Goal: Task Accomplishment & Management: Complete application form

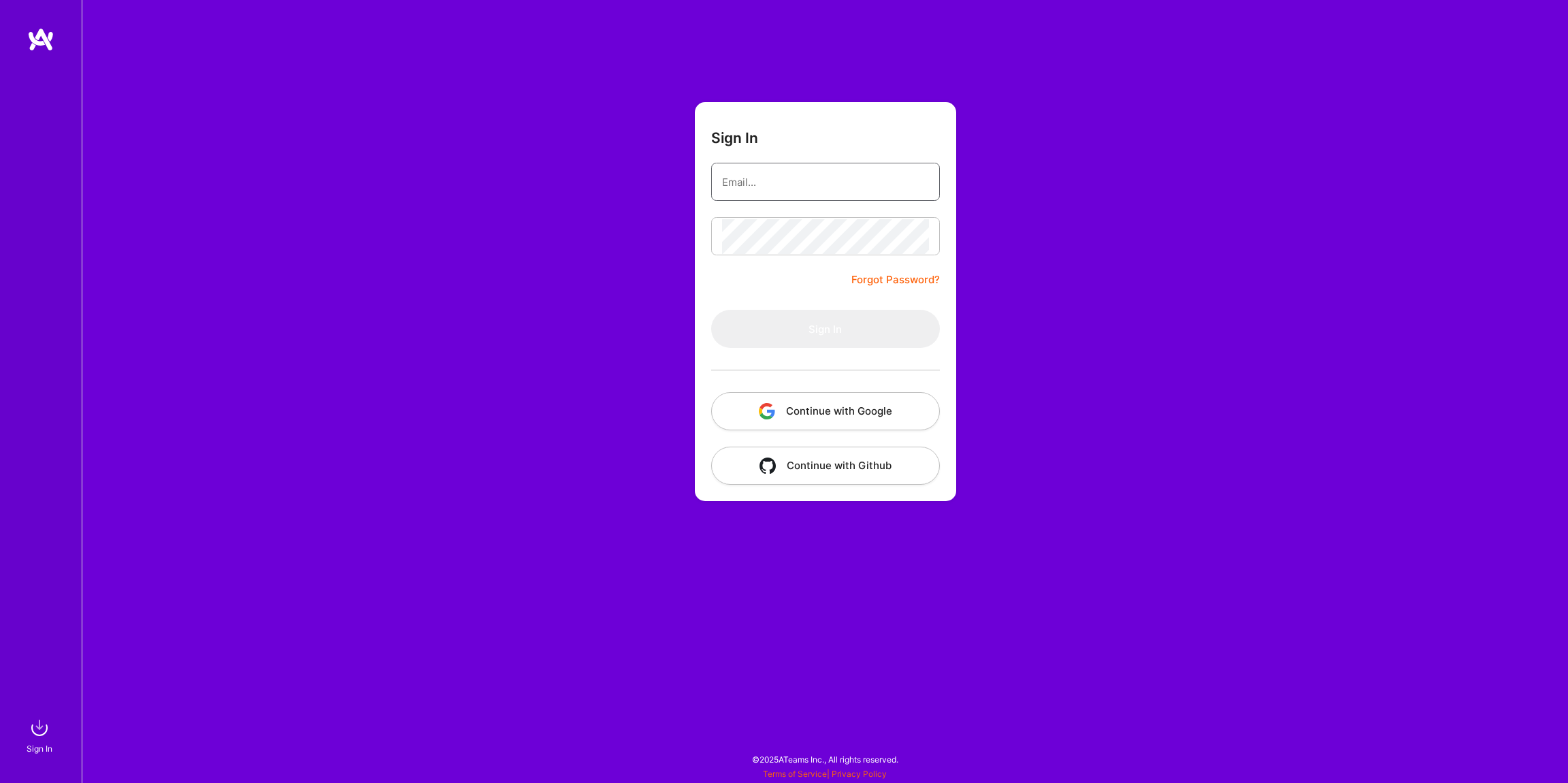
click at [757, 184] on input "email" at bounding box center [825, 181] width 207 height 34
type input "[EMAIL_ADDRESS][DOMAIN_NAME]"
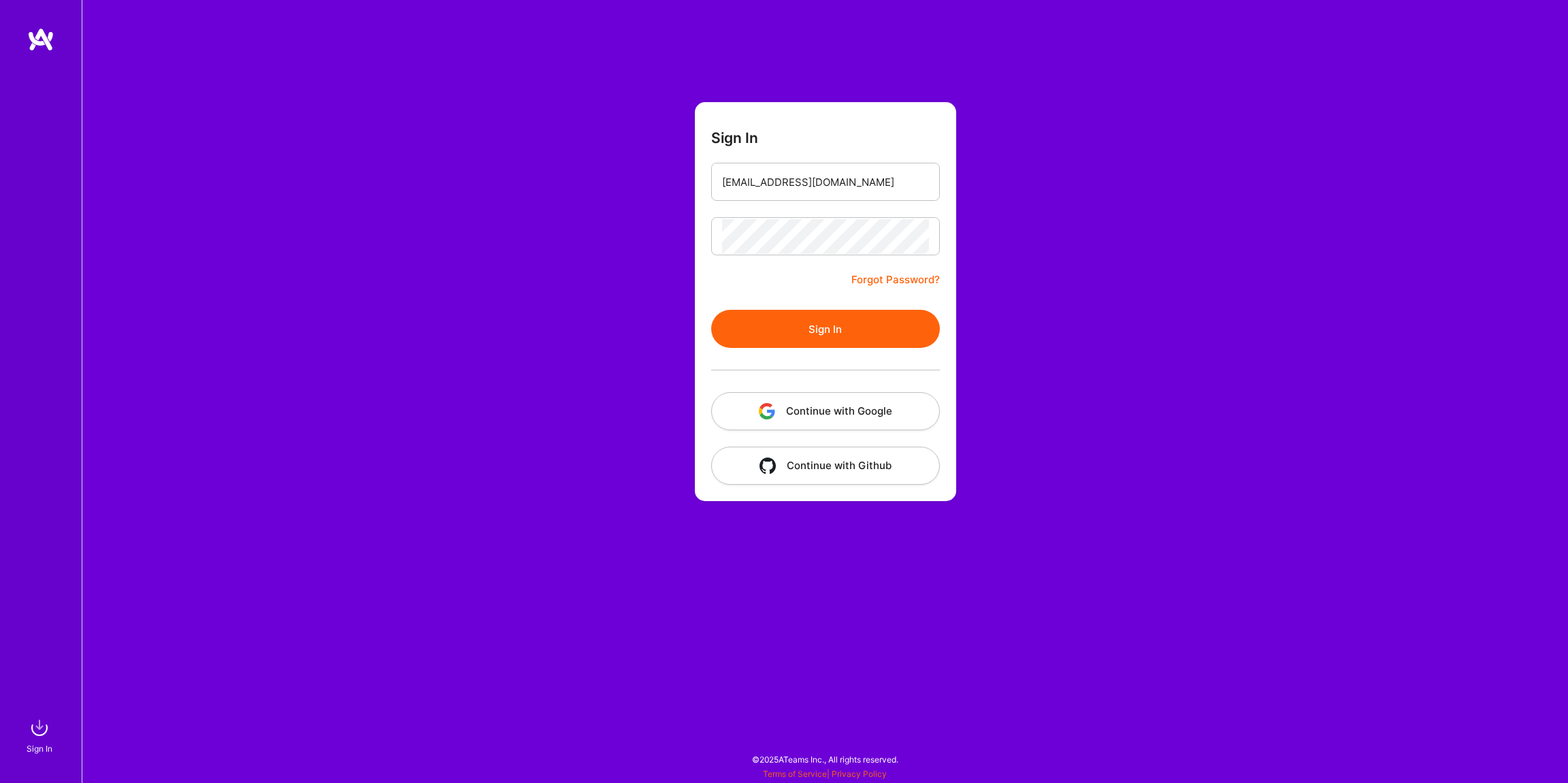
click at [812, 328] on button "Sign In" at bounding box center [825, 328] width 229 height 38
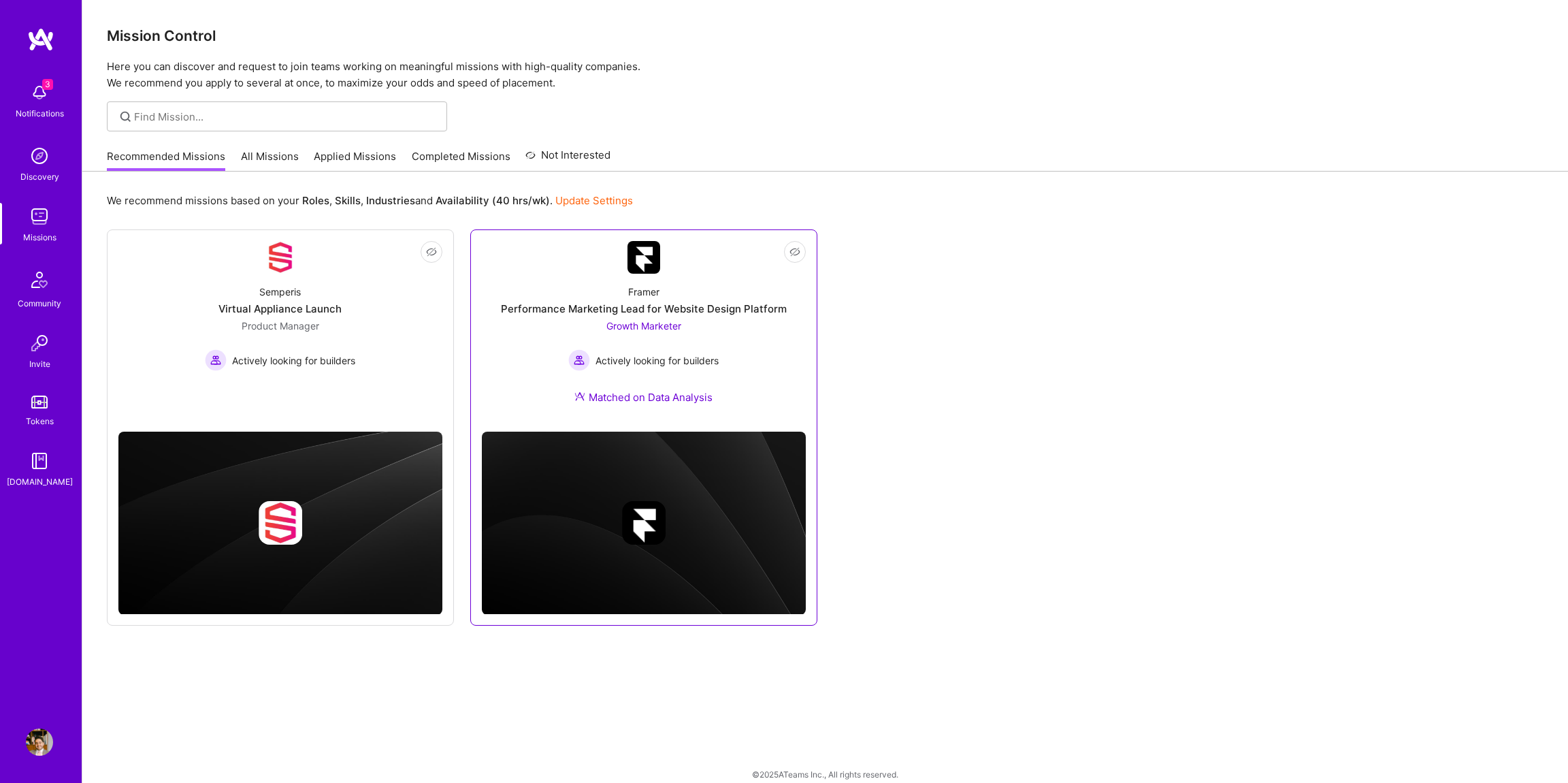
click at [712, 370] on div "Actively looking for builders" at bounding box center [643, 360] width 151 height 21
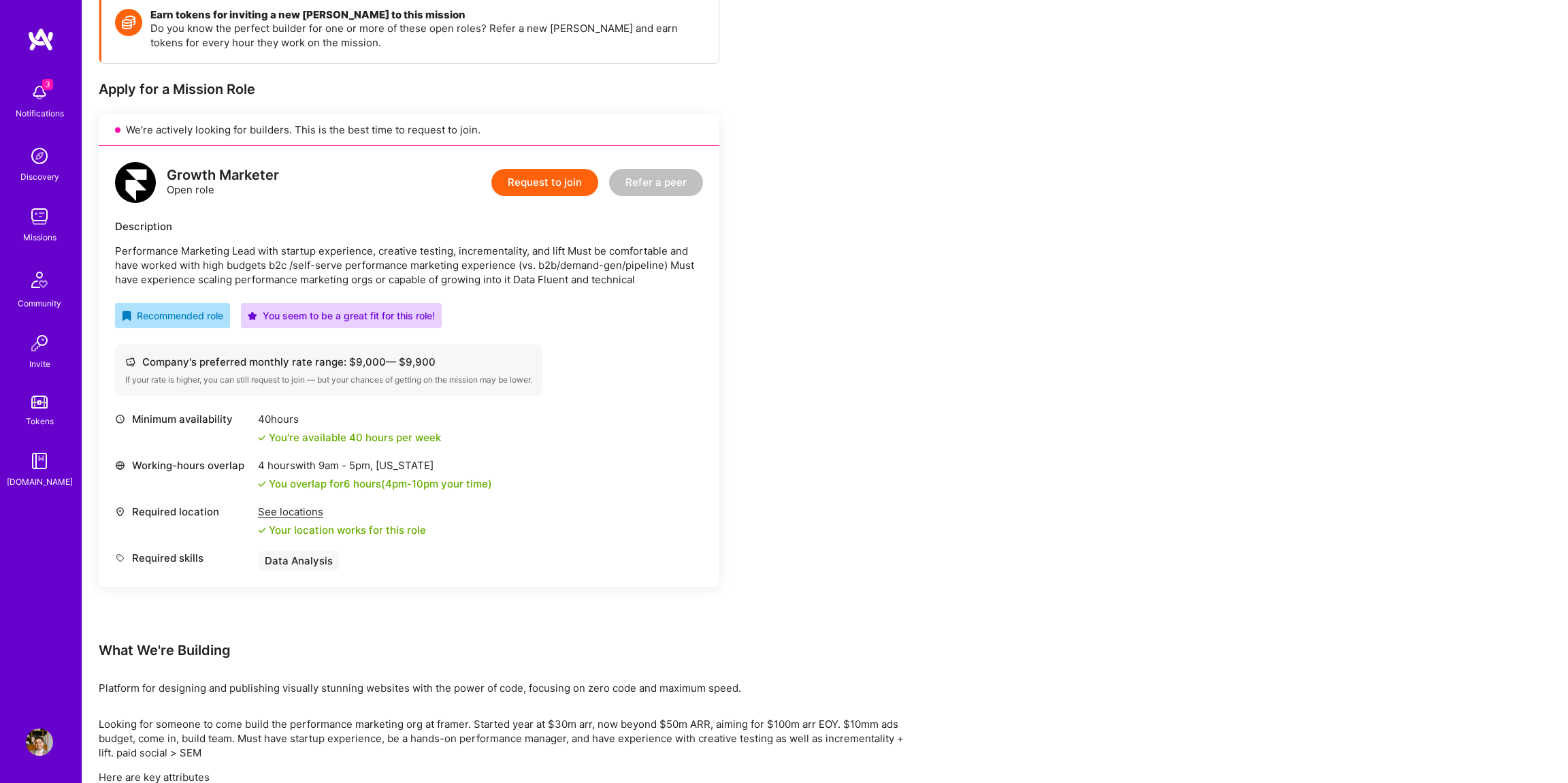
scroll to position [20, 0]
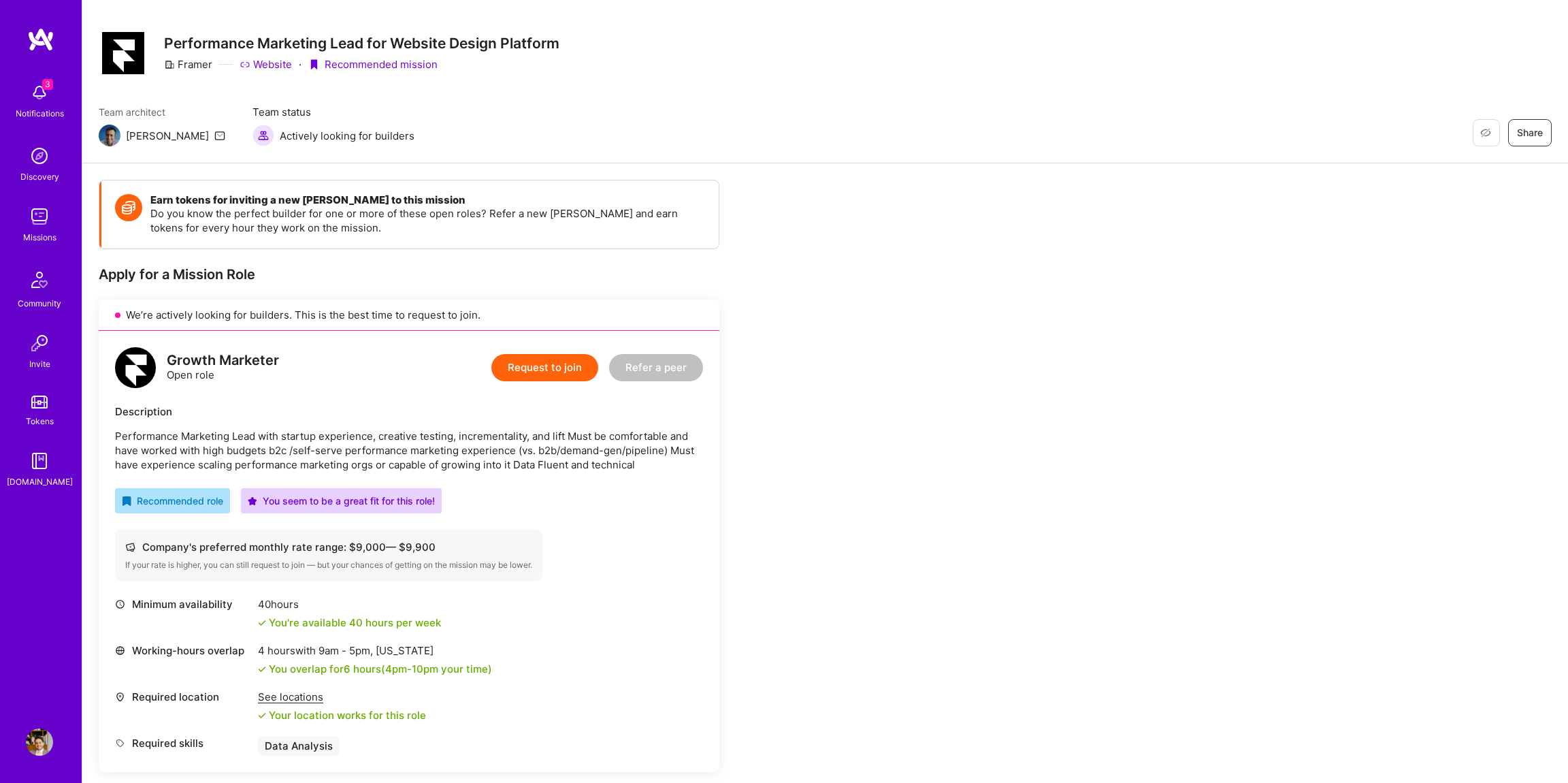
click at [269, 70] on link "Website" at bounding box center [266, 64] width 52 height 14
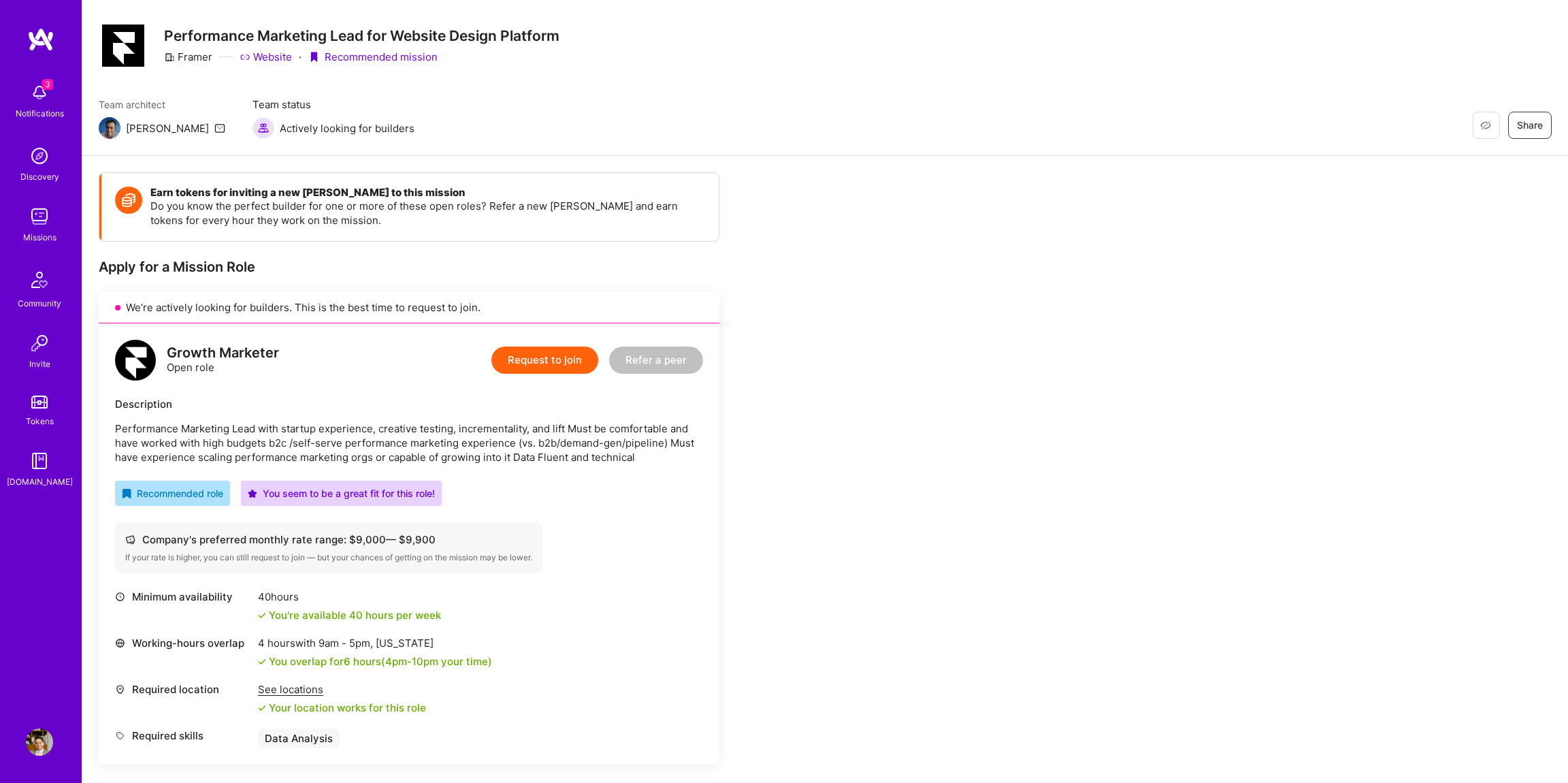
scroll to position [0, 0]
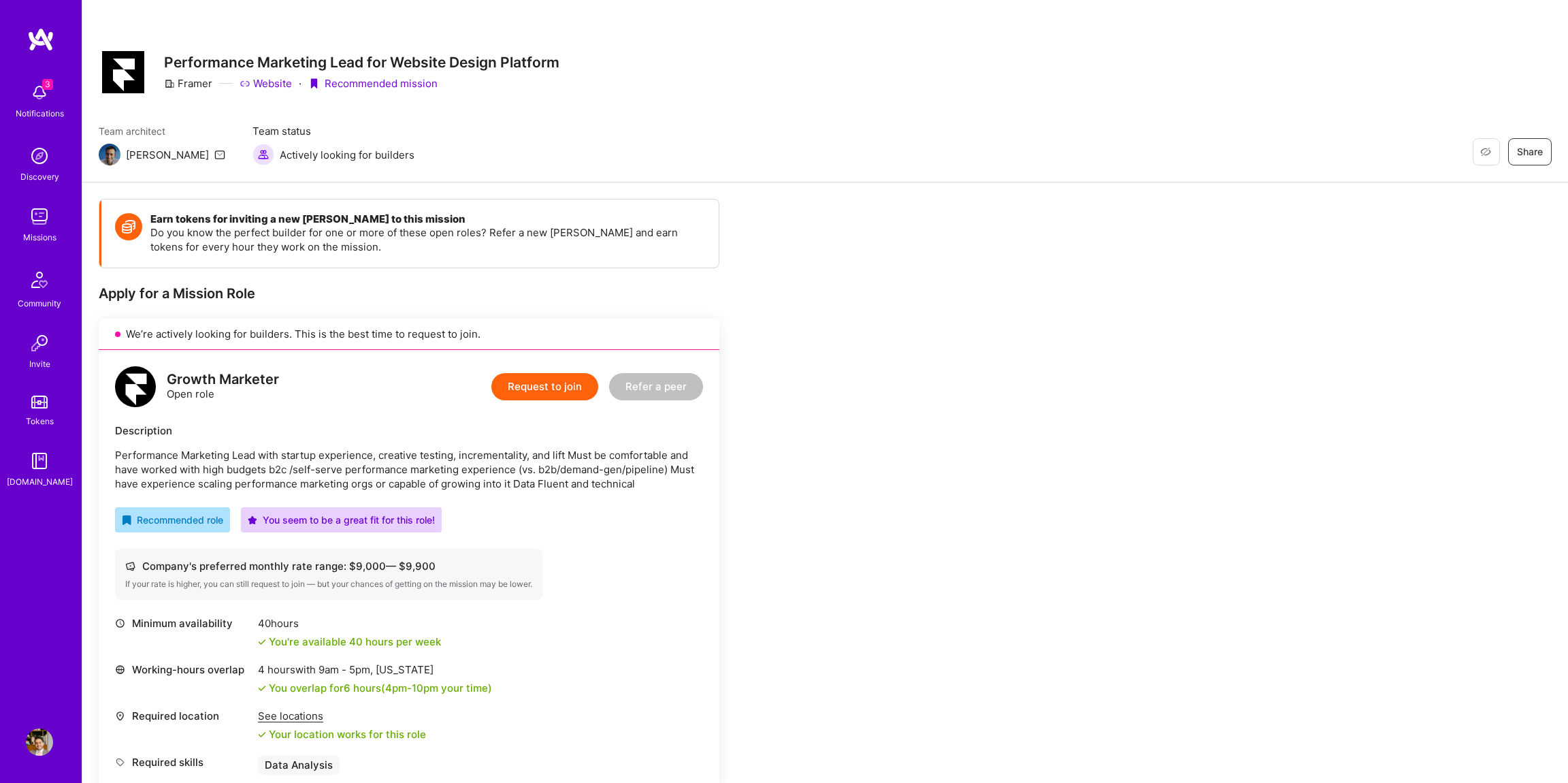
click at [515, 388] on button "Request to join" at bounding box center [545, 386] width 107 height 27
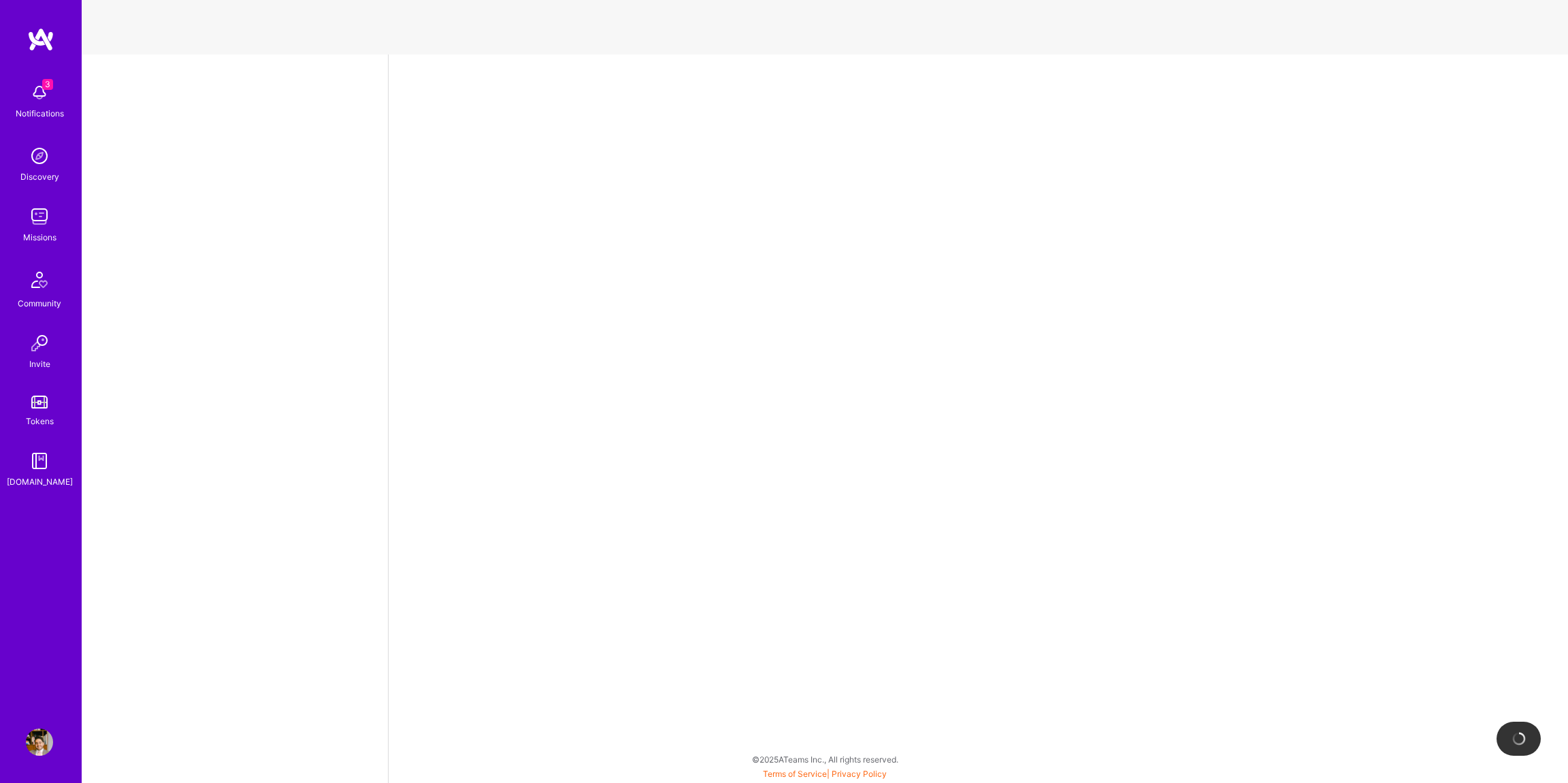
select select "AM"
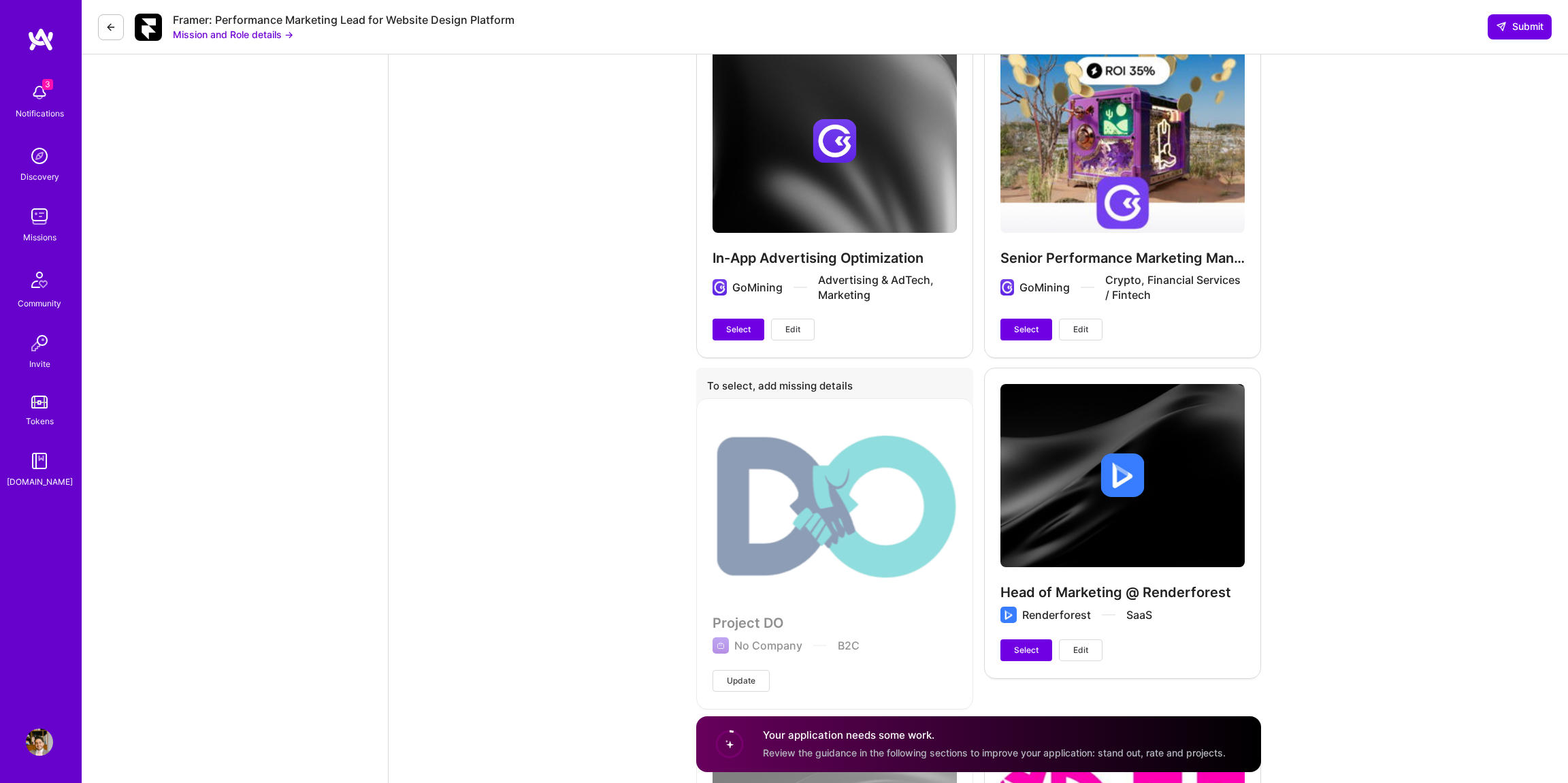
scroll to position [3017, 0]
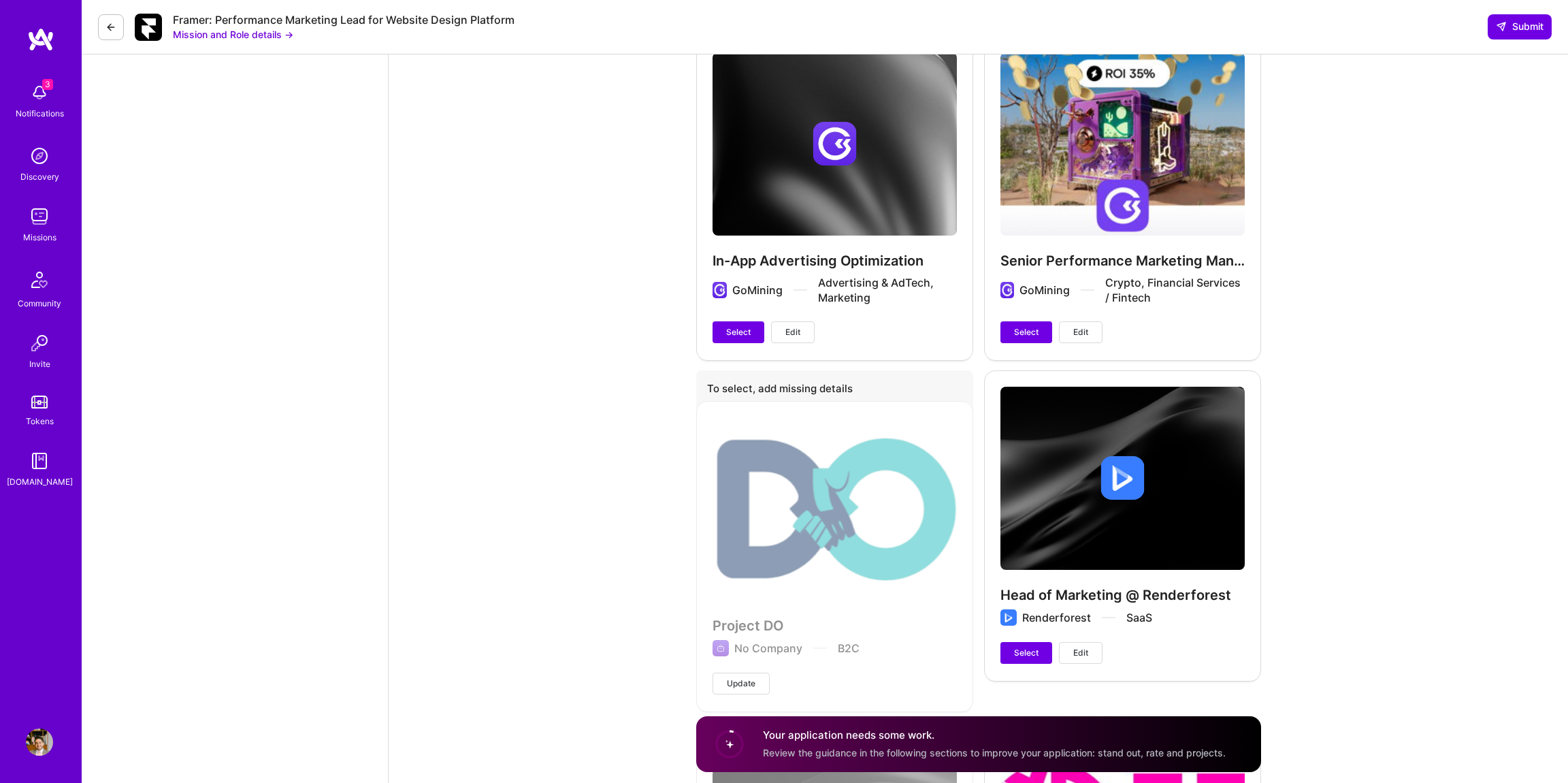
click at [1076, 326] on span "Edit" at bounding box center [1081, 332] width 15 height 12
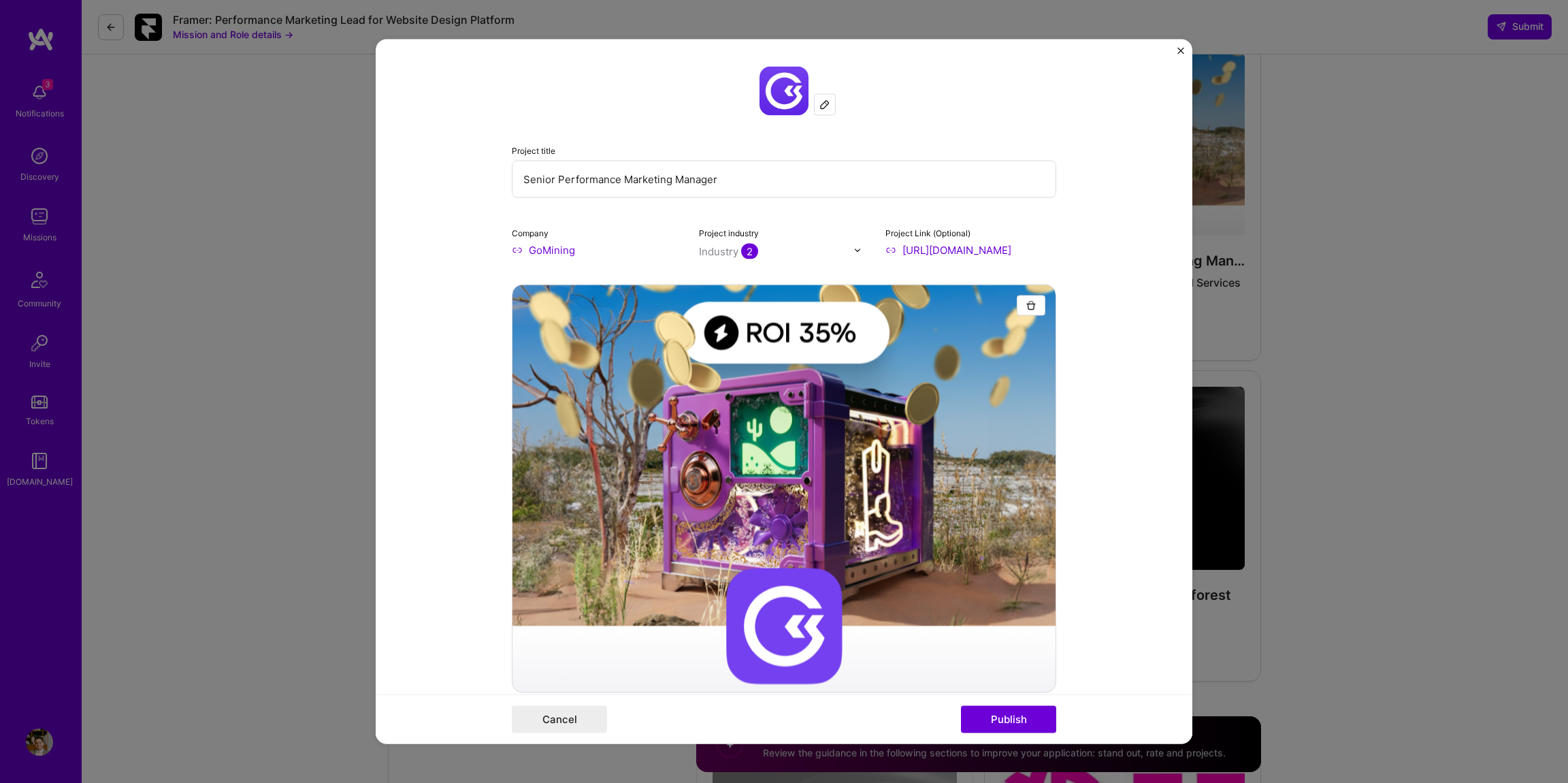
click at [526, 183] on input "Senior Performance Marketing Manager" at bounding box center [784, 179] width 545 height 37
type input "Head of Performance Marketing"
click at [491, 206] on form "Project title Head of Performance Marketing Company GoMining Project industry I…" at bounding box center [784, 392] width 817 height 705
click at [638, 206] on div "Project title Head of Performance Marketing Company GoMining Project industry I…" at bounding box center [784, 162] width 545 height 191
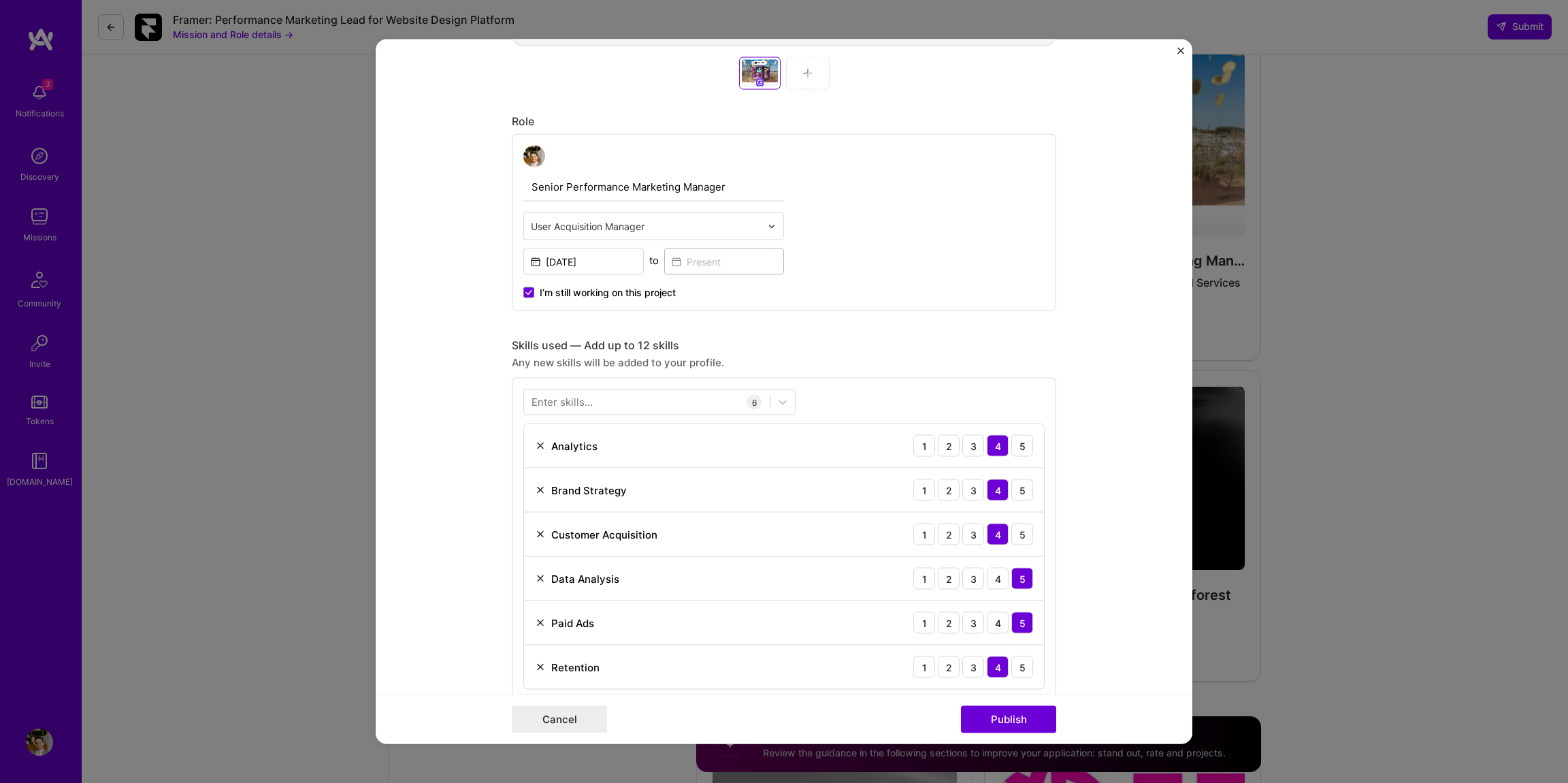
scroll to position [670, 0]
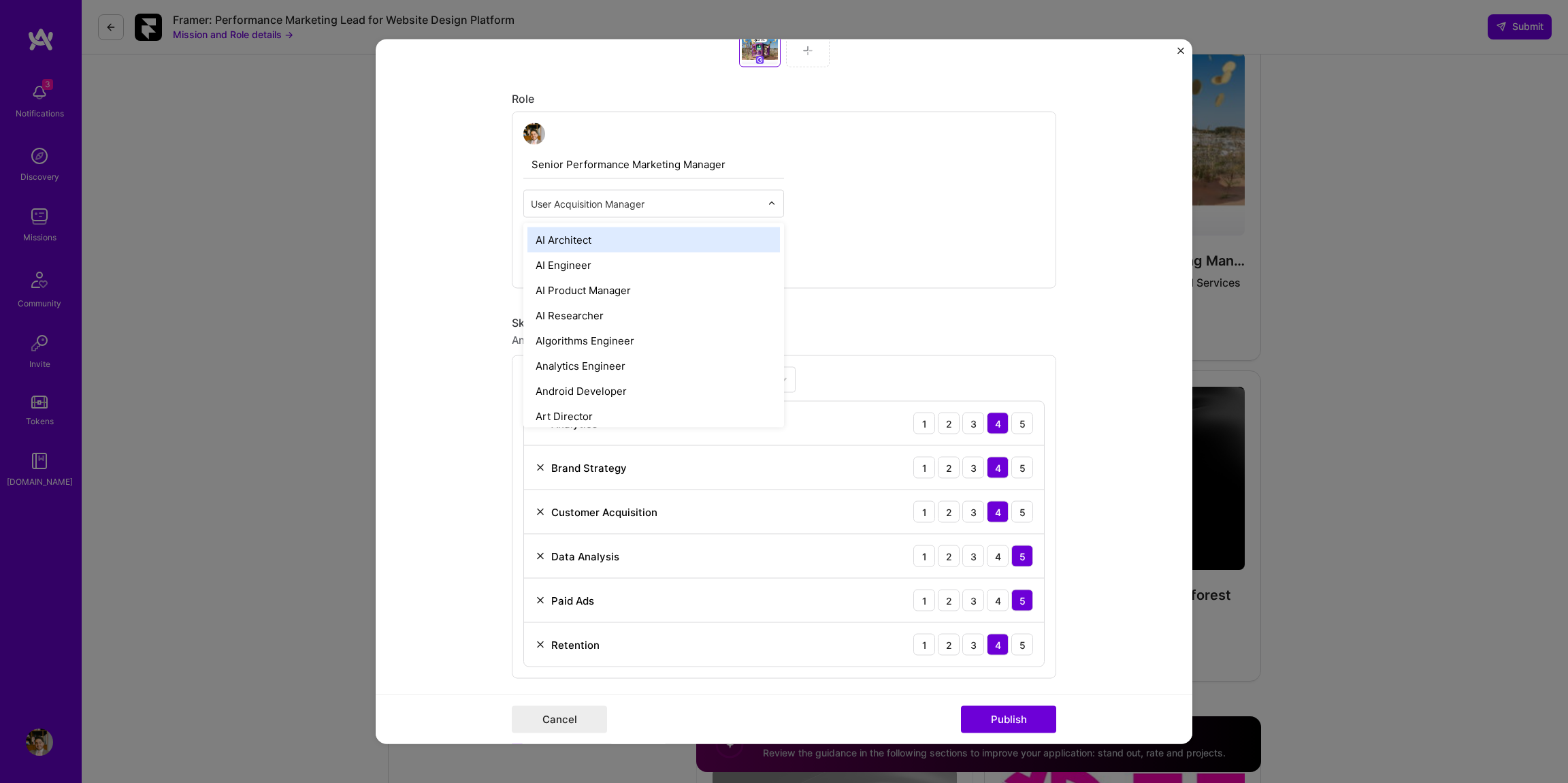
click at [743, 205] on input "text" at bounding box center [646, 204] width 231 height 14
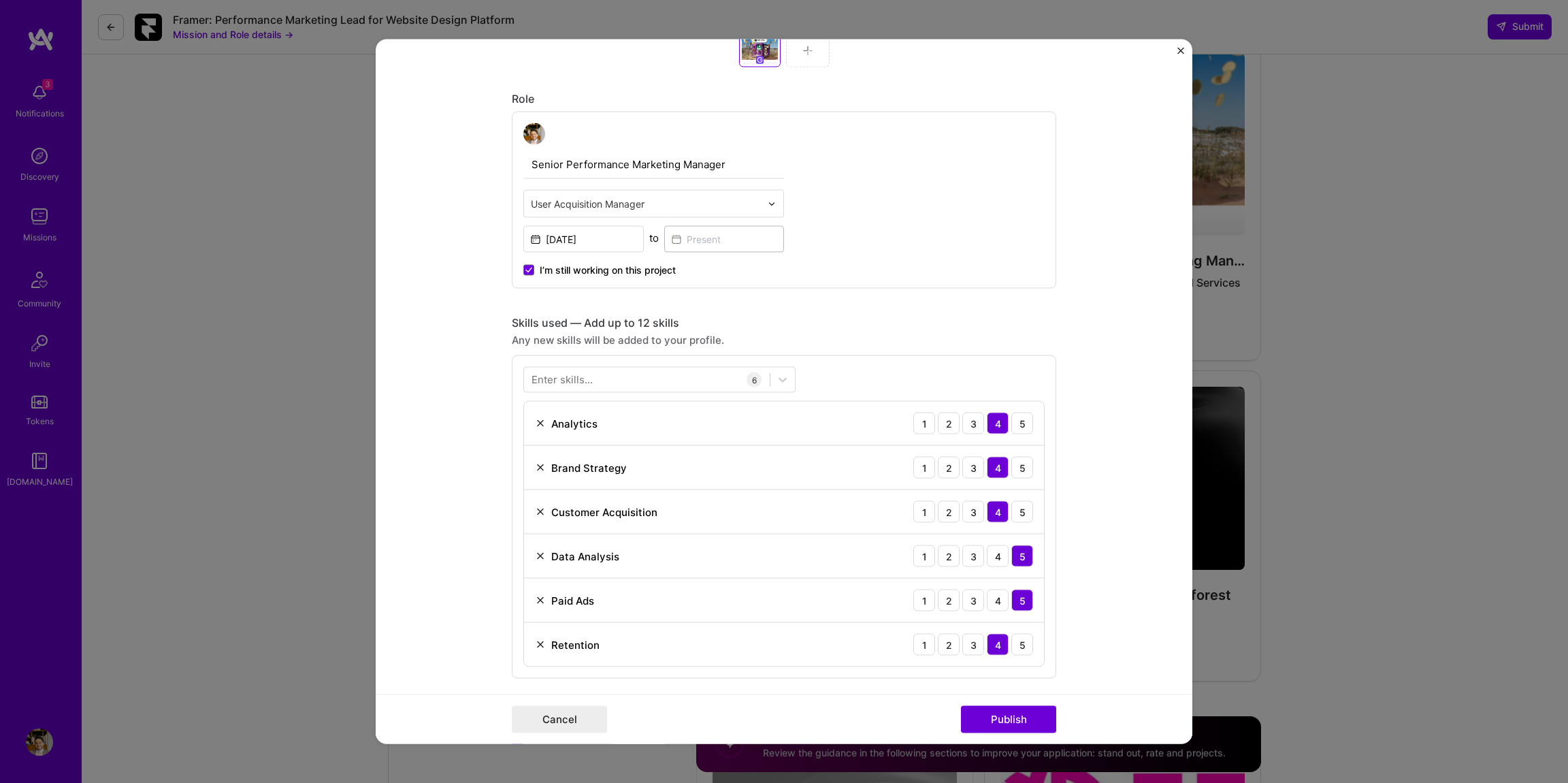
click at [866, 231] on div "Senior Performance Marketing Manager User Acquisition Manager [DATE] to I’m sti…" at bounding box center [784, 200] width 545 height 177
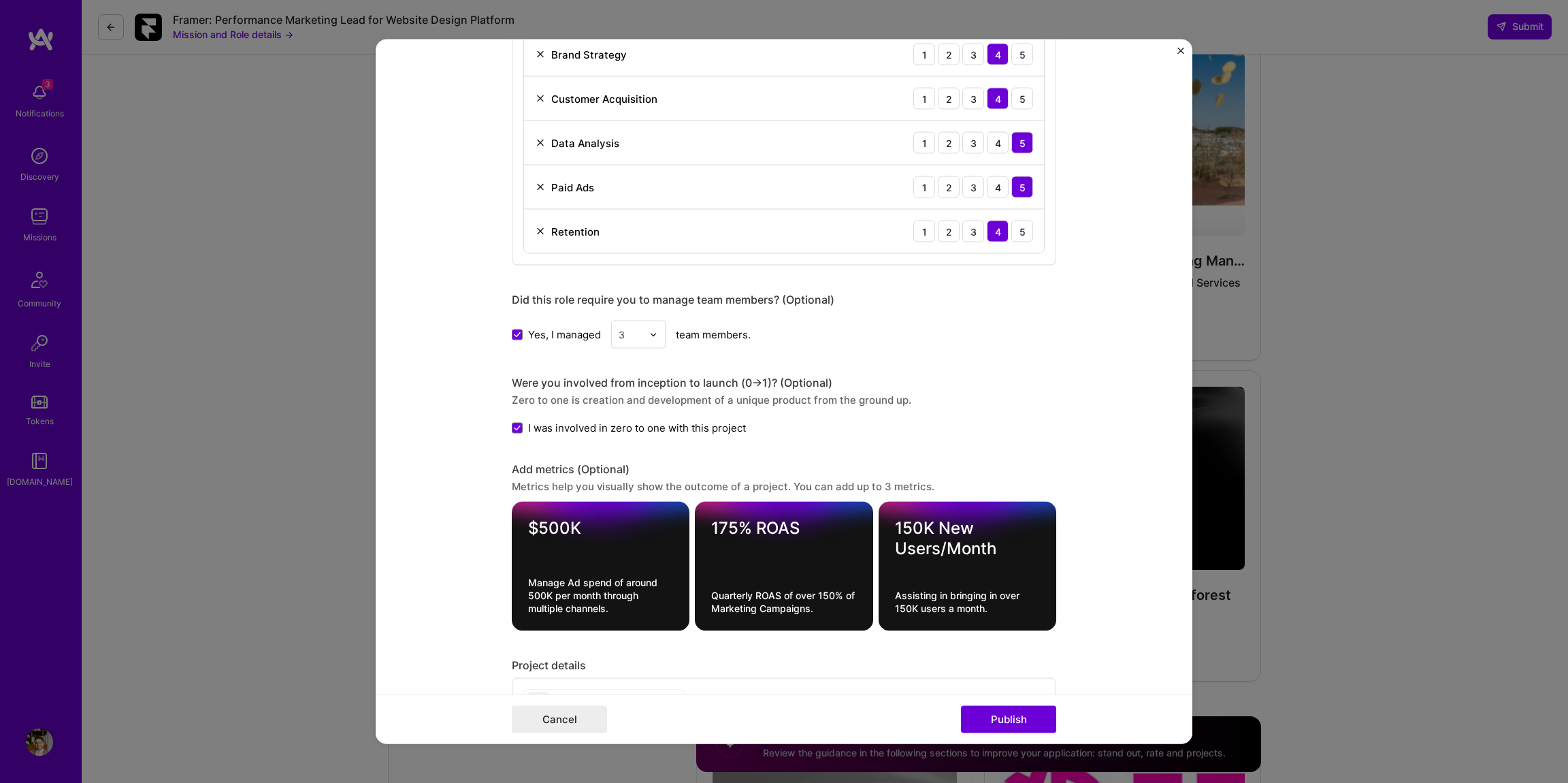
scroll to position [1171, 0]
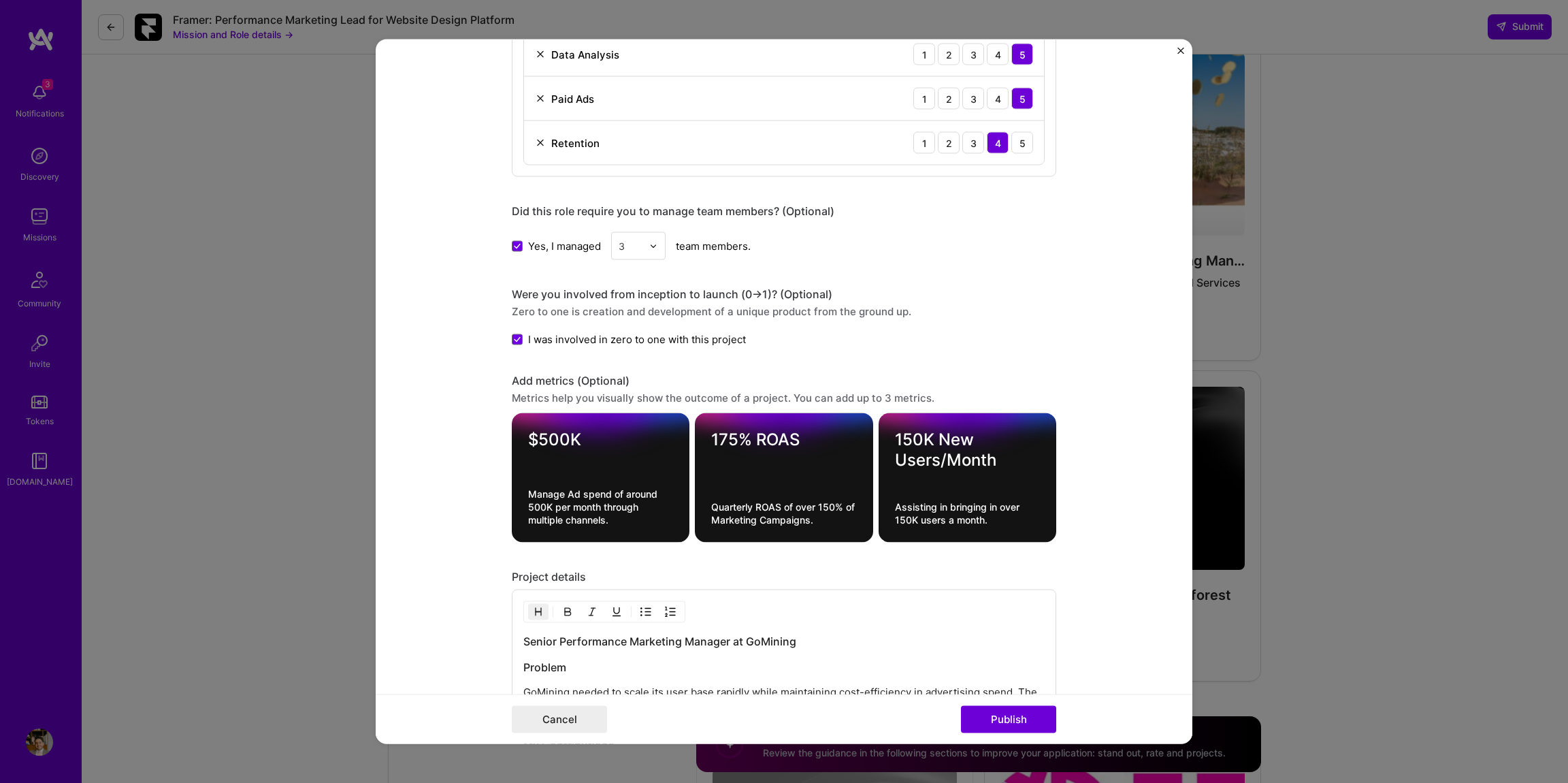
click at [757, 448] on textarea "175% ROAS" at bounding box center [784, 440] width 145 height 20
click at [726, 440] on textarea "175% ROAS" at bounding box center [784, 440] width 145 height 20
type textarea "400% ROAS"
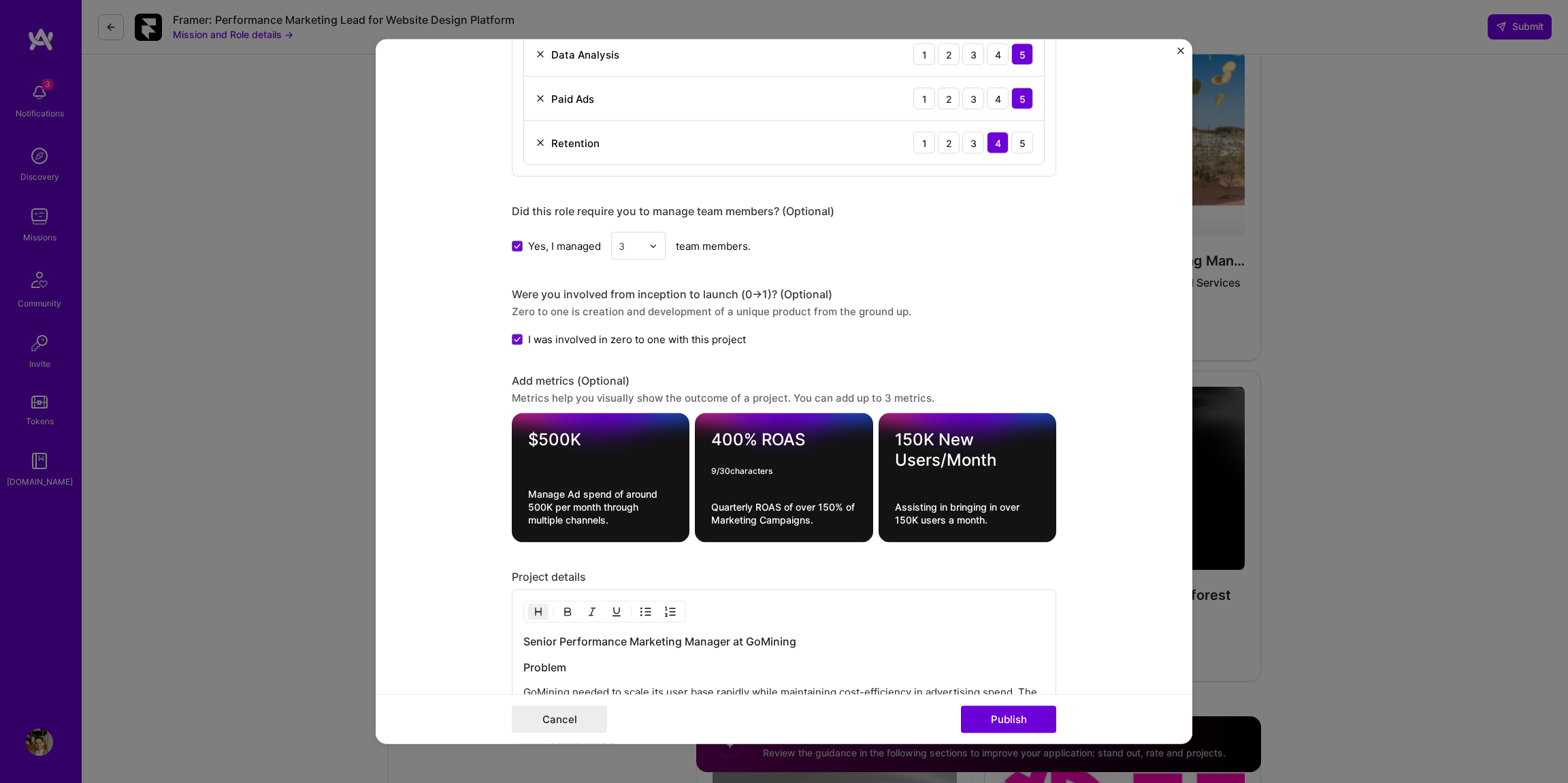
click at [479, 435] on form "Project title Head of Performance Marketing Company GoMining Project industry I…" at bounding box center [784, 392] width 817 height 705
drag, startPoint x: 573, startPoint y: 440, endPoint x: 527, endPoint y: 440, distance: 46.0
click at [526, 440] on div "$500K 5 / 30 characters Manage Ad spend of around 500K per month through multip…" at bounding box center [600, 477] width 178 height 129
type textarea "$2M"
click at [825, 505] on textarea "Quarterly ROAS of over 150% of Marketing Campaigns." at bounding box center [784, 513] width 145 height 26
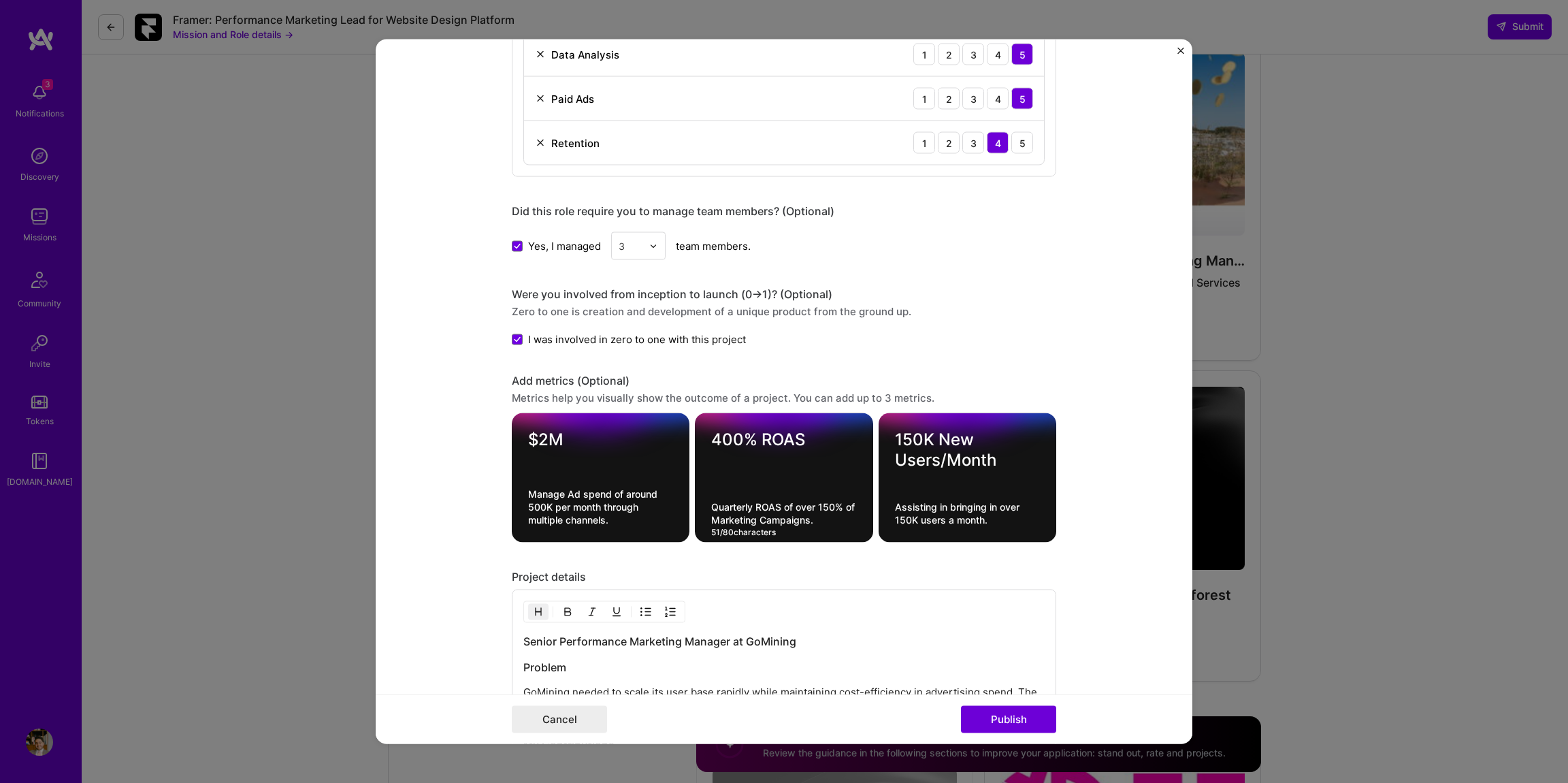
click at [825, 505] on textarea "Quarterly ROAS of over 150% of Marketing Campaigns." at bounding box center [784, 513] width 145 height 26
type textarea "Quarterly ROAS of over 400% of Marketing Campaigns."
drag, startPoint x: 551, startPoint y: 508, endPoint x: 525, endPoint y: 508, distance: 26.0
click at [525, 508] on div "$2M Manage Ad spend of around 500K per month through multiple channels. 67 / 80…" at bounding box center [600, 477] width 178 height 129
click at [662, 494] on textarea "Manage Ad spend of around 2M per month through multiple channels." at bounding box center [600, 507] width 145 height 39
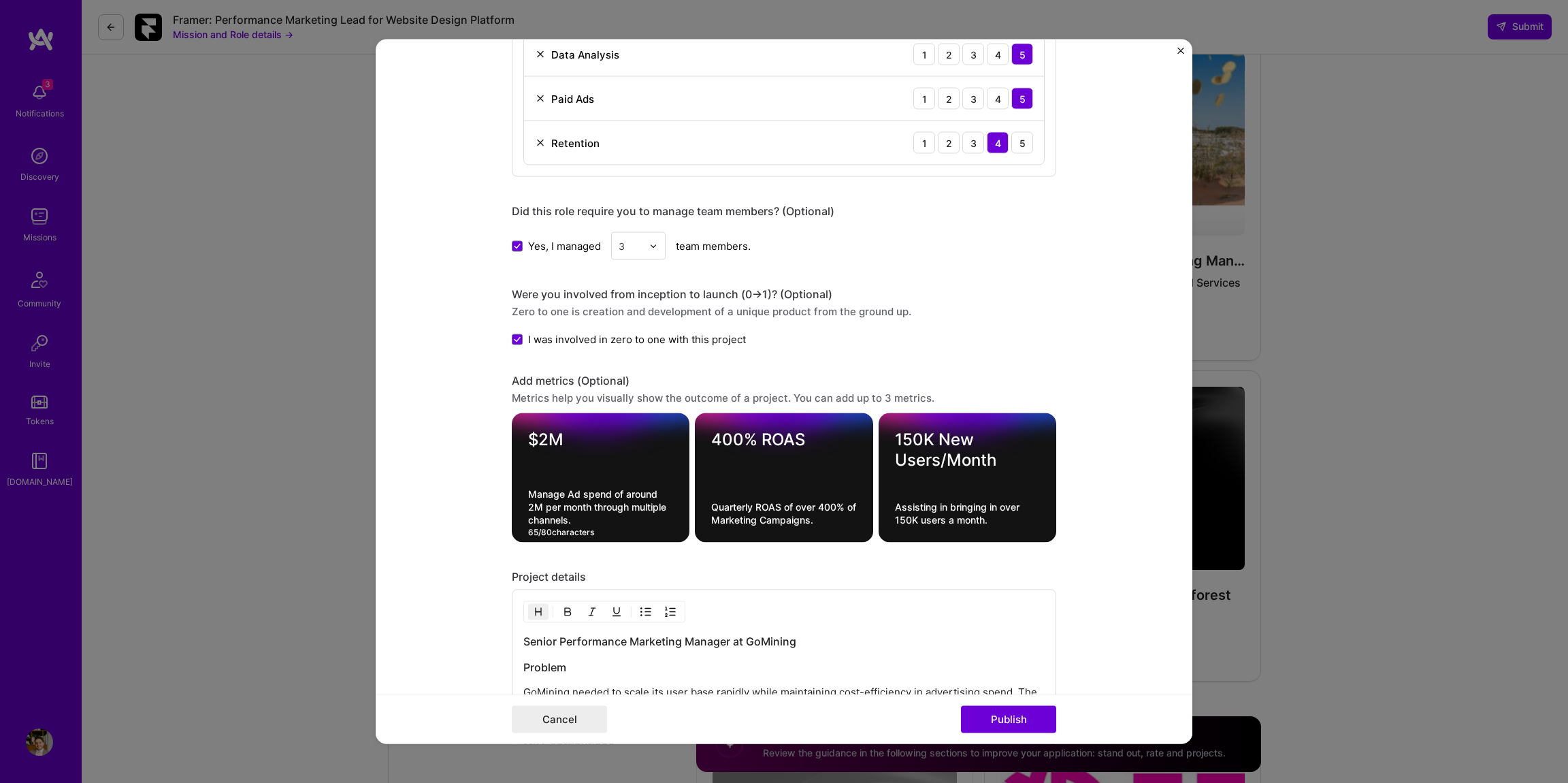
click at [657, 494] on textarea "Manage Ad spend of around 2M per month through multiple channels." at bounding box center [600, 507] width 145 height 39
click at [660, 494] on textarea "Manage Ad spend of around 2M per month through multiple channels." at bounding box center [600, 507] width 145 height 39
type textarea "Manage Ad spend of around $2M per month through multiple channels."
drag, startPoint x: 920, startPoint y: 437, endPoint x: 896, endPoint y: 438, distance: 24.0
click at [896, 438] on textarea "150K New Users/Month" at bounding box center [968, 450] width 145 height 41
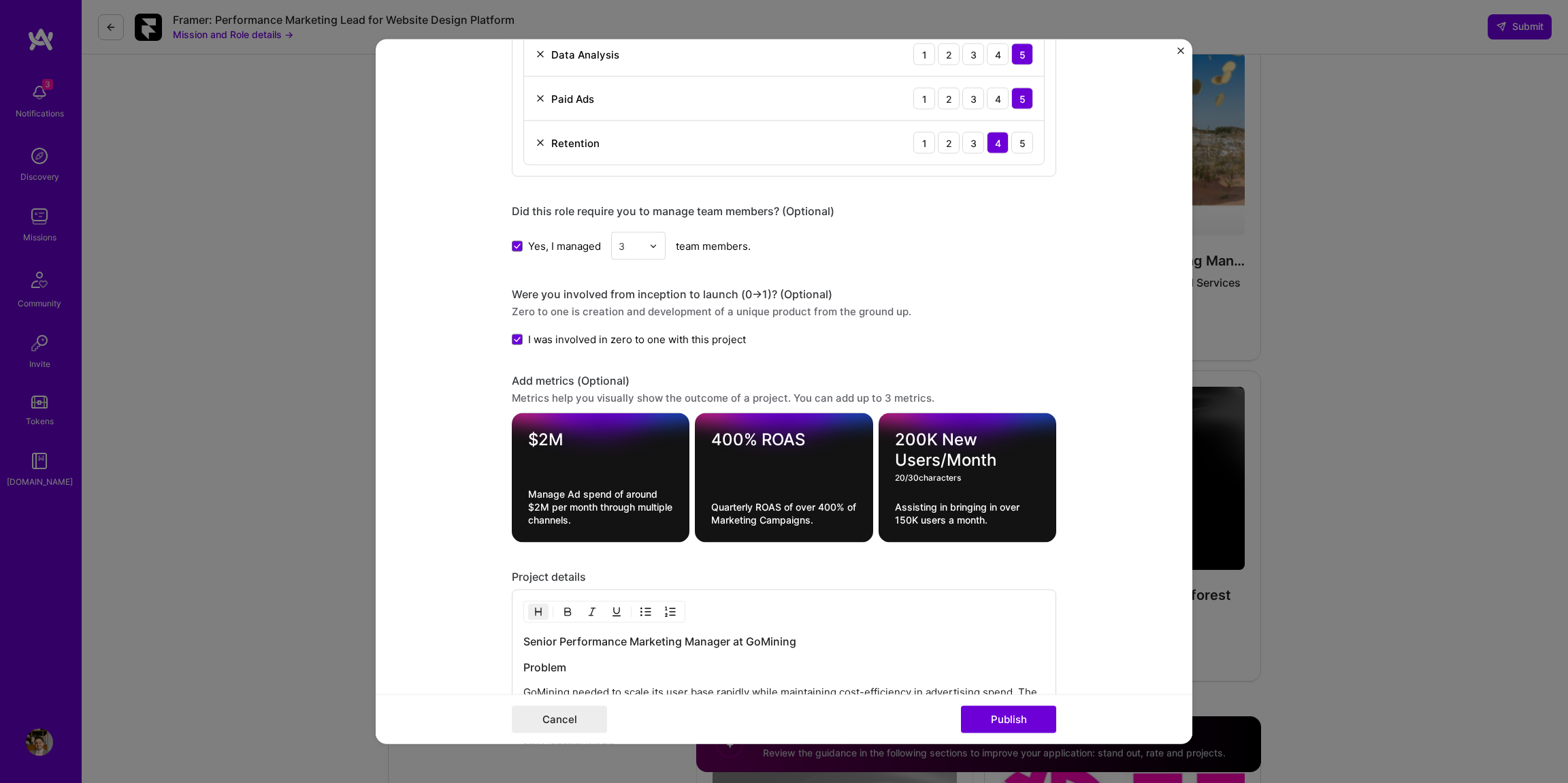
type textarea "200K New Users/Month"
drag, startPoint x: 912, startPoint y: 523, endPoint x: 887, endPoint y: 520, distance: 25.2
click at [887, 520] on div "200K New Users/Month Assisting in bringing in over 150K users a month. 49 / 80 …" at bounding box center [967, 477] width 178 height 129
type textarea "Assisting in bringing in over 200K users a month."
click at [911, 574] on div "Project details" at bounding box center [784, 577] width 545 height 14
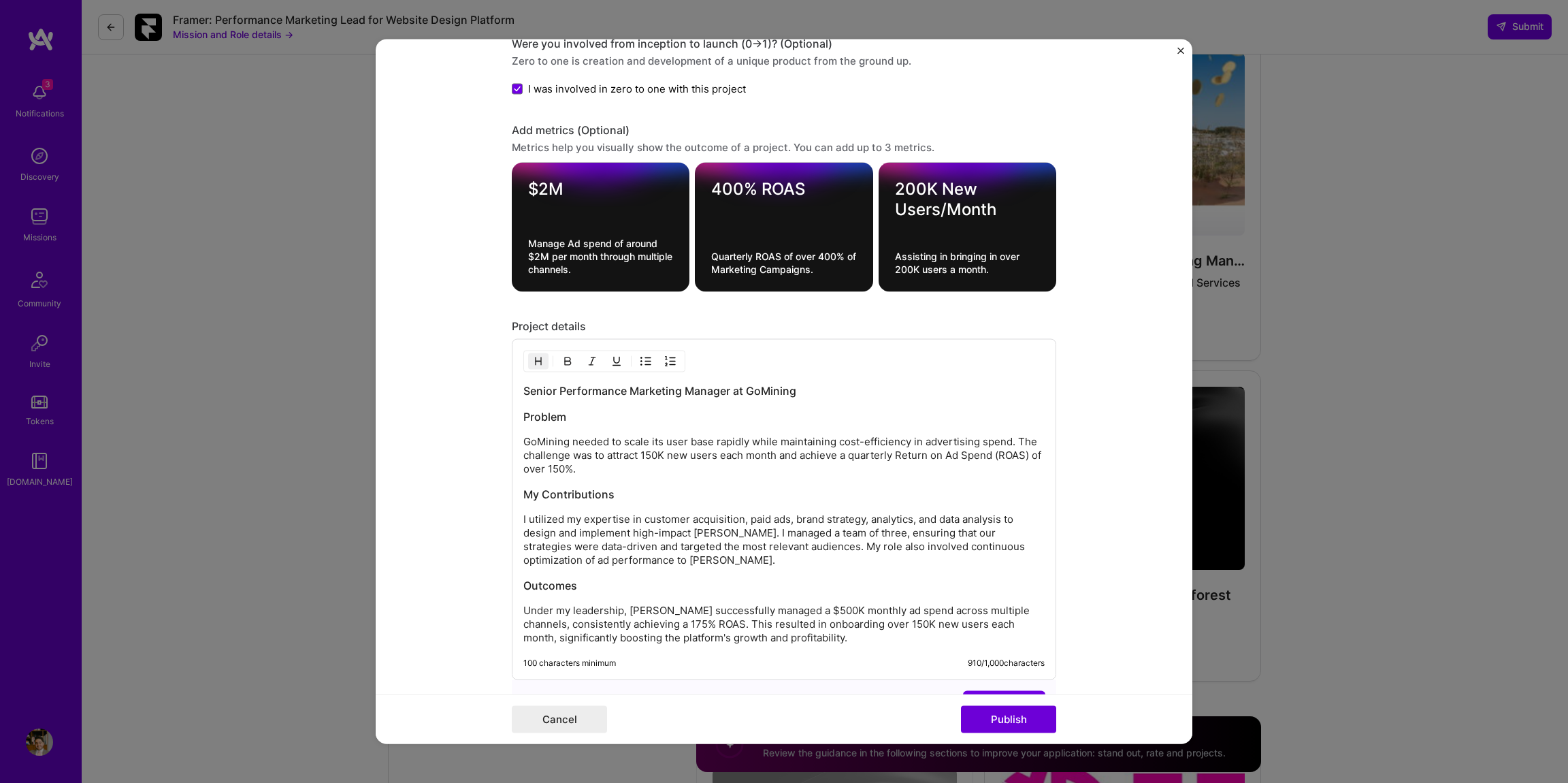
scroll to position [1443, 0]
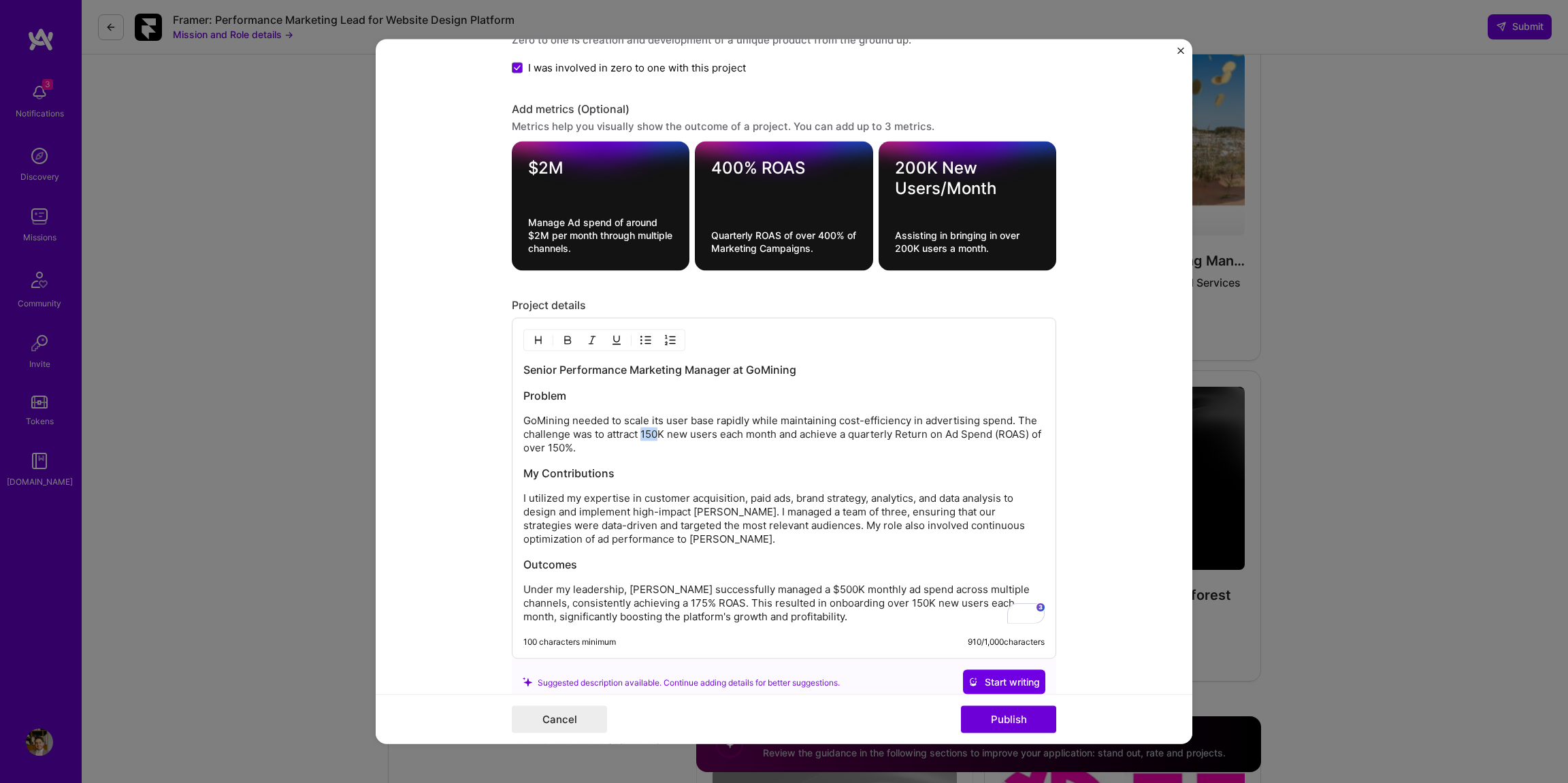
drag, startPoint x: 660, startPoint y: 431, endPoint x: 642, endPoint y: 431, distance: 18.0
click at [642, 431] on p "GoMining needed to scale its user base rapidly while maintaining cost-efficienc…" at bounding box center [784, 434] width 521 height 41
drag, startPoint x: 577, startPoint y: 448, endPoint x: 561, endPoint y: 448, distance: 16.0
click at [561, 448] on p "GoMining needed to scale its user base rapidly while maintaining cost-efficienc…" at bounding box center [784, 434] width 521 height 41
click at [539, 373] on h3 "Senior Performance Marketing Manager at GoMining" at bounding box center [784, 370] width 521 height 15
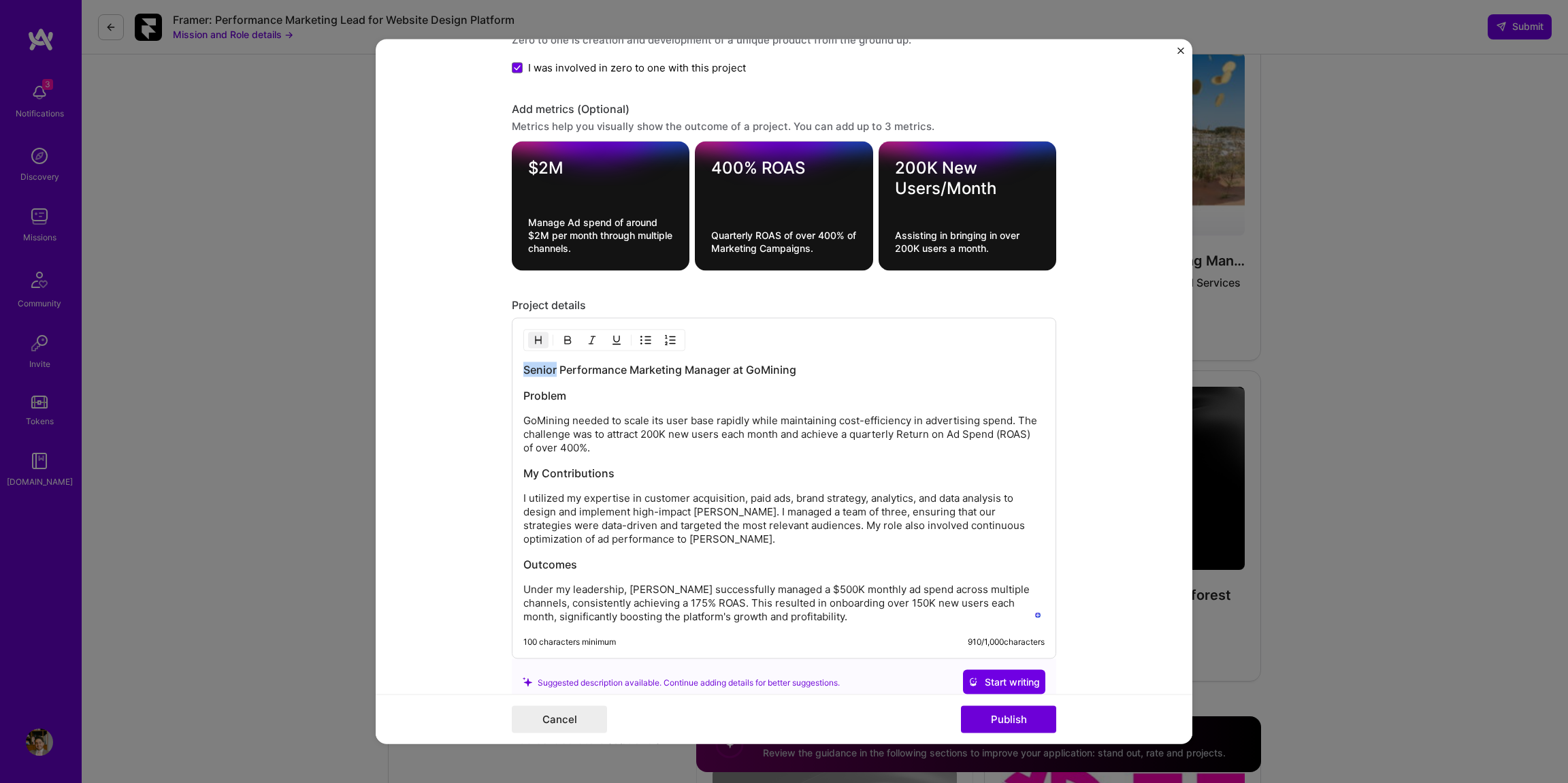
click at [539, 373] on h3 "Senior Performance Marketing Manager at GoMining" at bounding box center [784, 370] width 521 height 15
drag, startPoint x: 695, startPoint y: 368, endPoint x: 817, endPoint y: 376, distance: 122.3
click at [817, 376] on h3 "Head of Performance Marketing Manager at [GEOGRAPHIC_DATA]" at bounding box center [784, 370] width 521 height 15
click at [730, 500] on p "I utilized my expertise in customer acquisition, paid ads, brand strategy, anal…" at bounding box center [784, 519] width 521 height 55
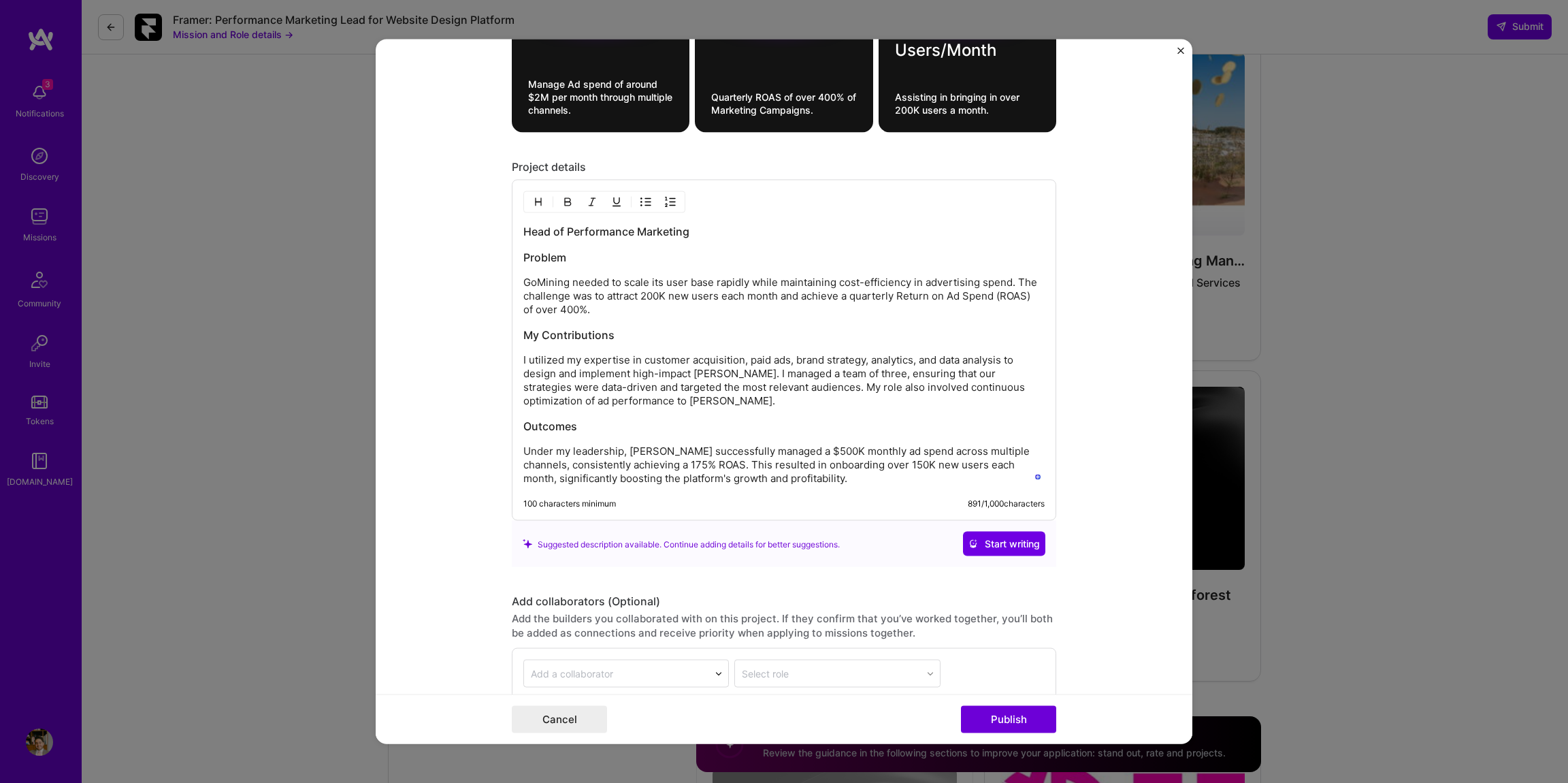
scroll to position [1590, 0]
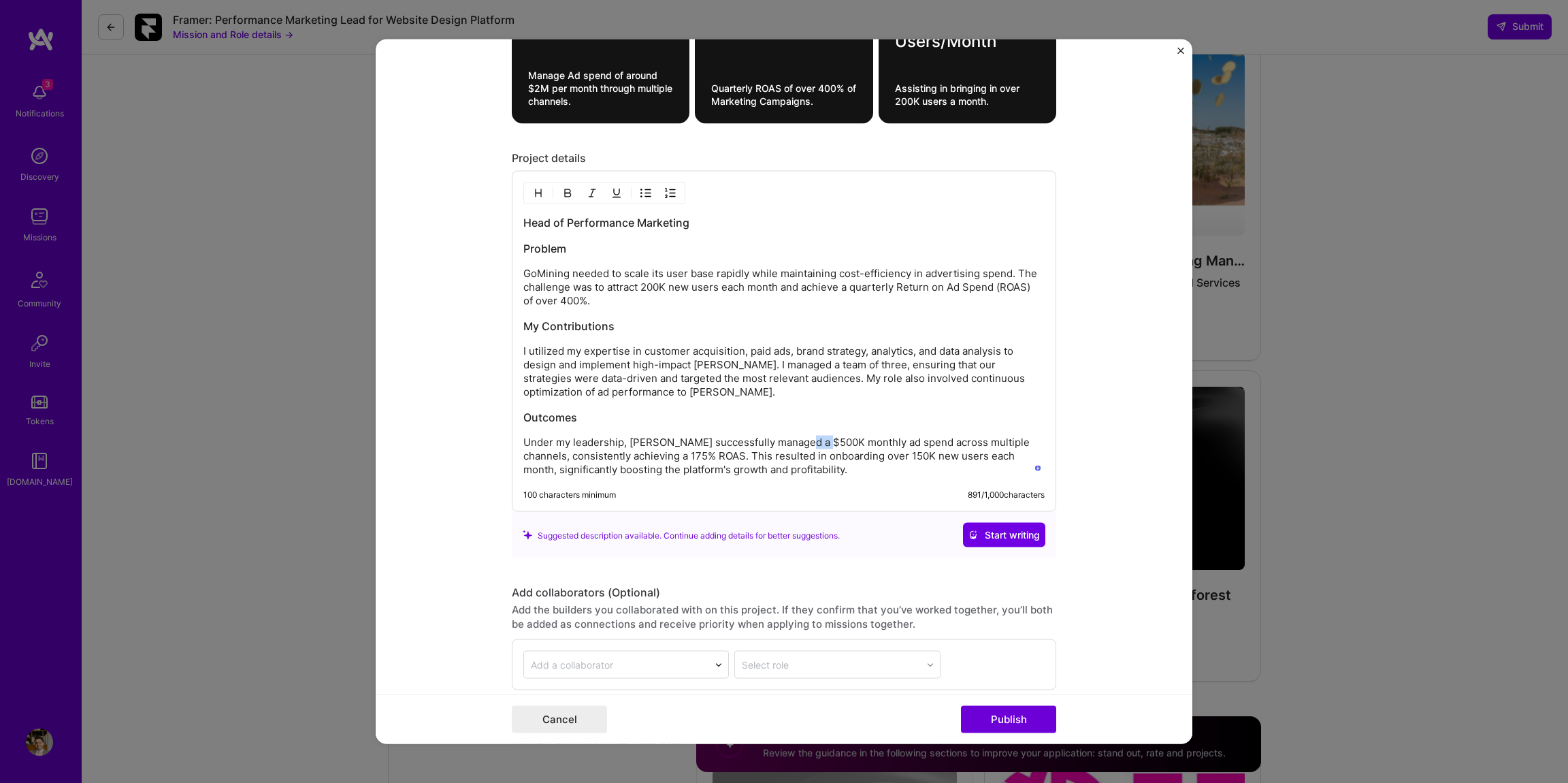
drag, startPoint x: 826, startPoint y: 444, endPoint x: 802, endPoint y: 445, distance: 24.0
click at [802, 445] on p "Under my leadership, [PERSON_NAME] successfully managed a $500K monthly ad spen…" at bounding box center [784, 457] width 521 height 41
drag, startPoint x: 660, startPoint y: 457, endPoint x: 644, endPoint y: 456, distance: 16.0
click at [644, 456] on p "Under my leadership, [PERSON_NAME] successfully managed a $2M monthly ad spend …" at bounding box center [784, 457] width 521 height 41
drag, startPoint x: 881, startPoint y: 458, endPoint x: 865, endPoint y: 457, distance: 16.0
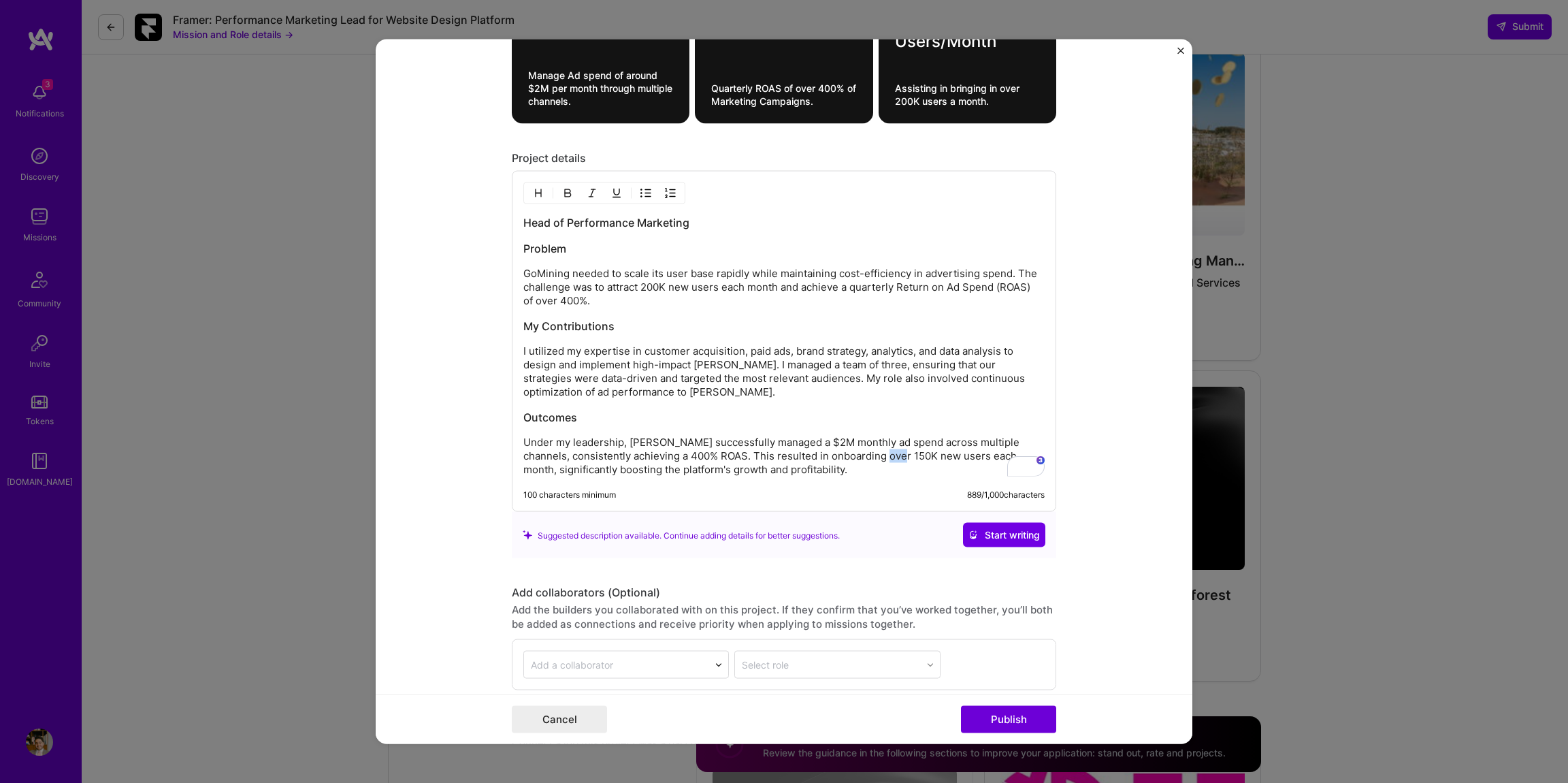
click at [865, 457] on p "Under my leadership, [PERSON_NAME] successfully managed a $2M monthly ad spend …" at bounding box center [784, 457] width 521 height 41
click at [891, 519] on div "Suggested description available. Continue adding details for better suggestions…" at bounding box center [784, 536] width 545 height 46
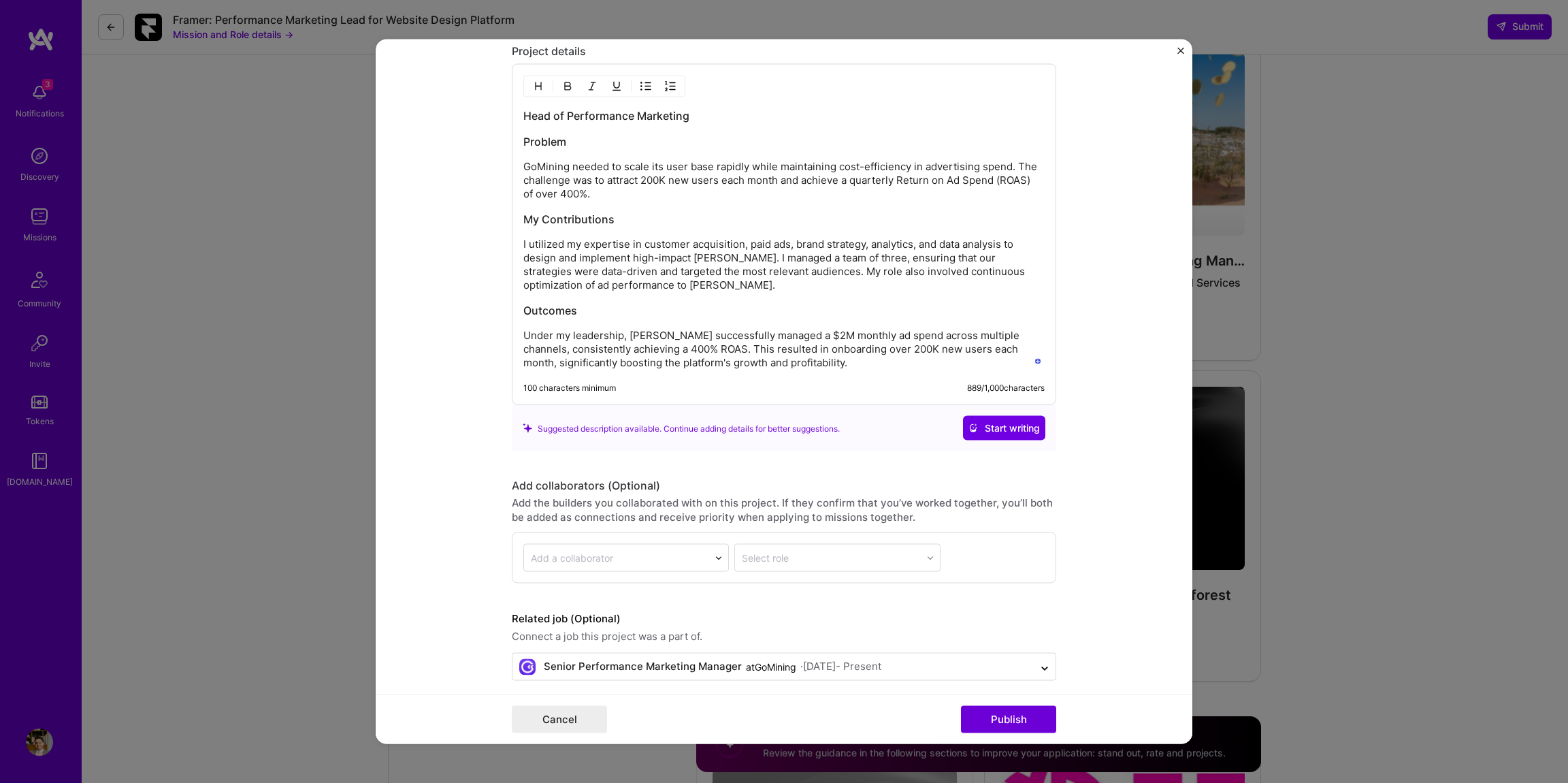
scroll to position [1709, 0]
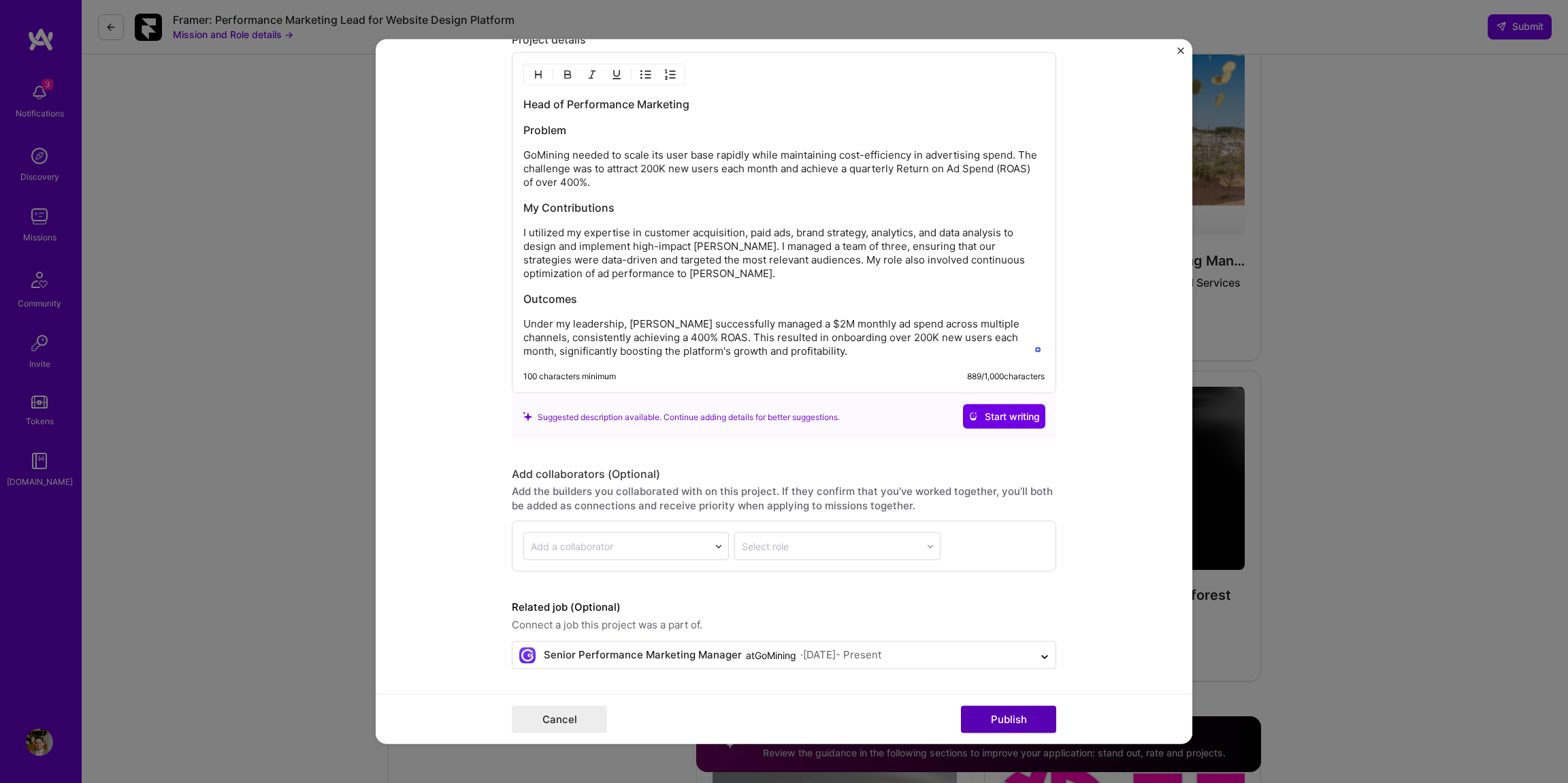
click at [985, 710] on button "Publish" at bounding box center [1008, 719] width 96 height 27
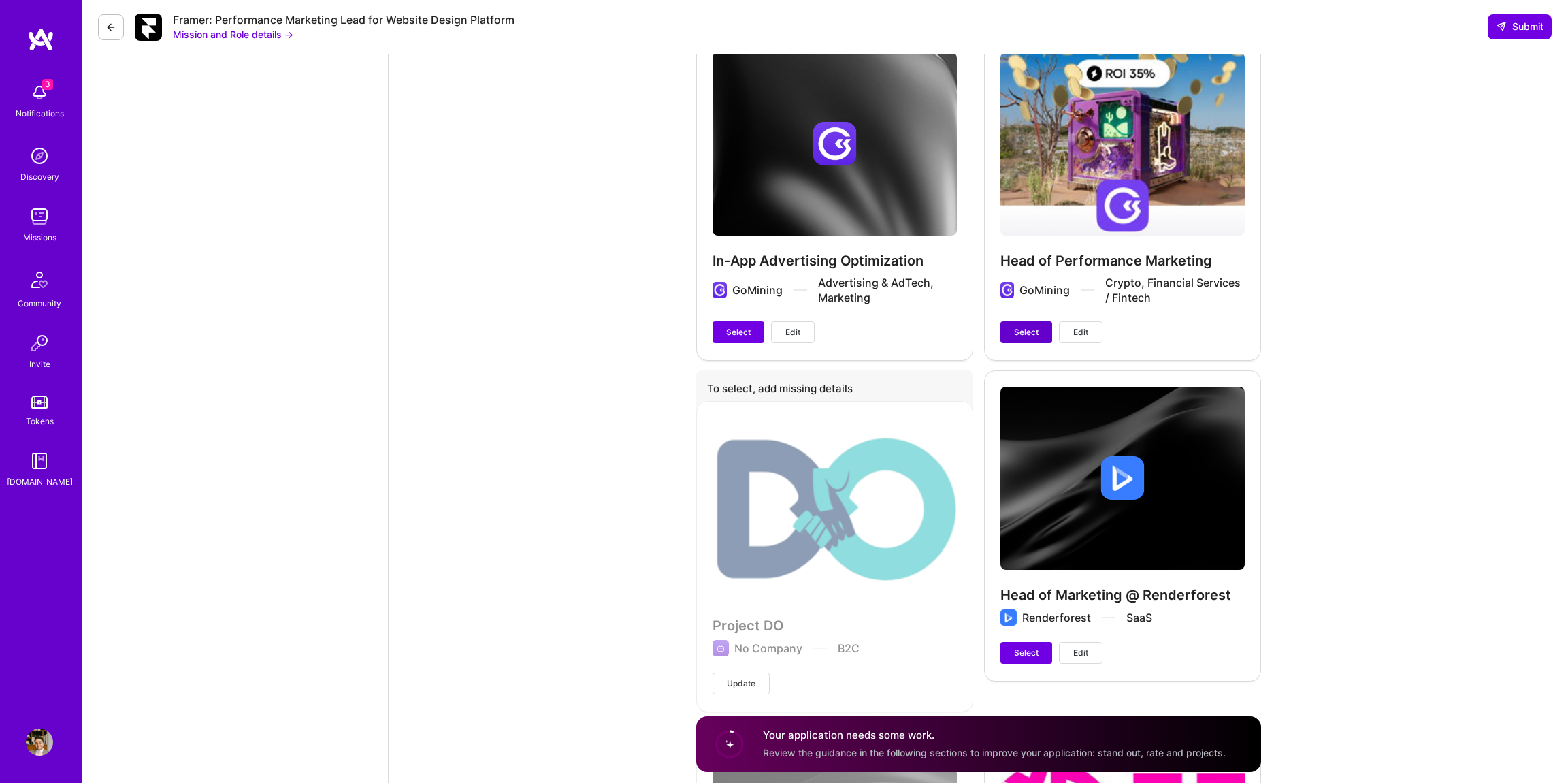
click at [1028, 326] on span "Select" at bounding box center [1026, 332] width 24 height 12
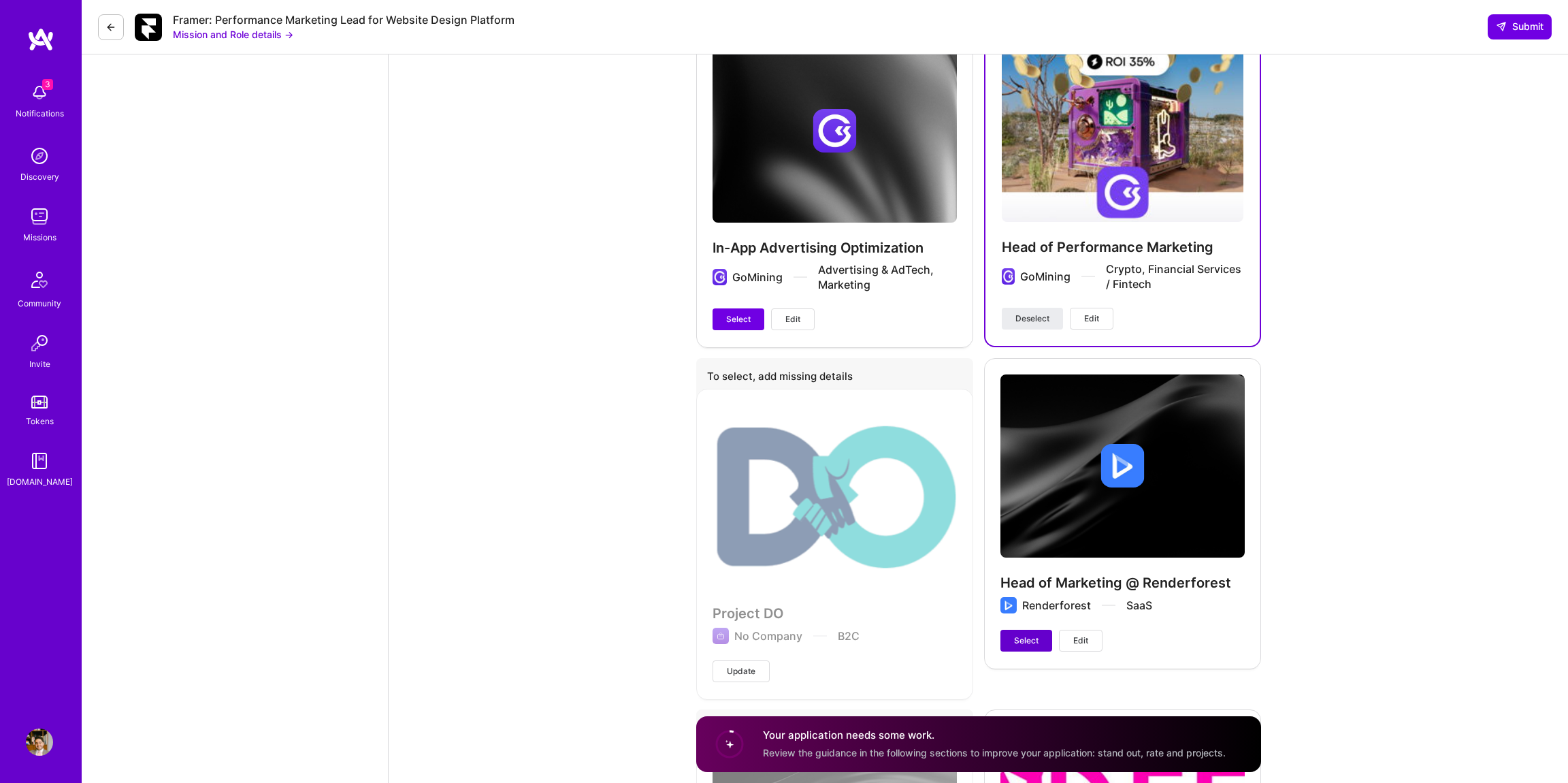
click at [1017, 634] on span "Select" at bounding box center [1026, 640] width 24 height 12
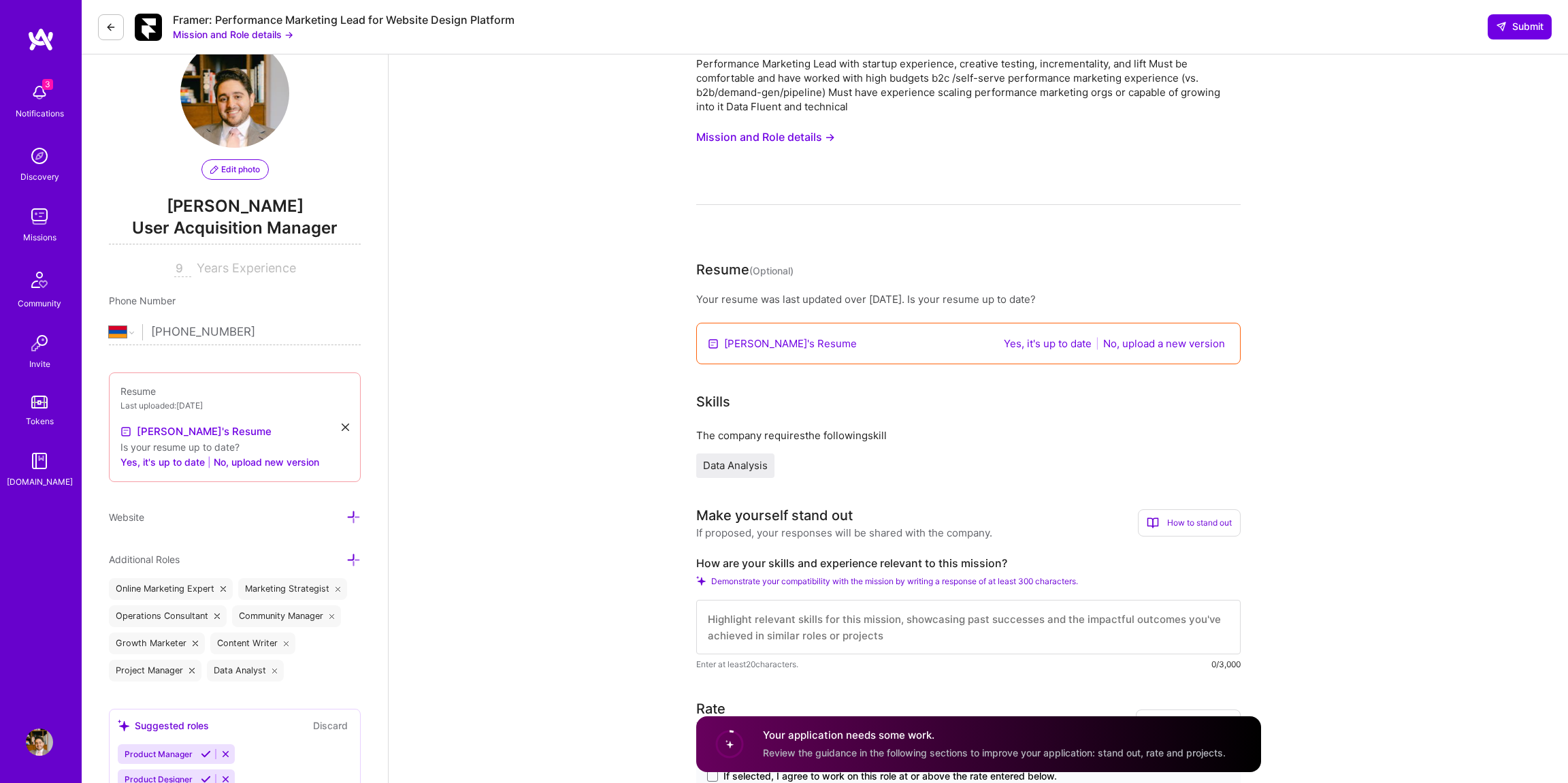
scroll to position [0, 0]
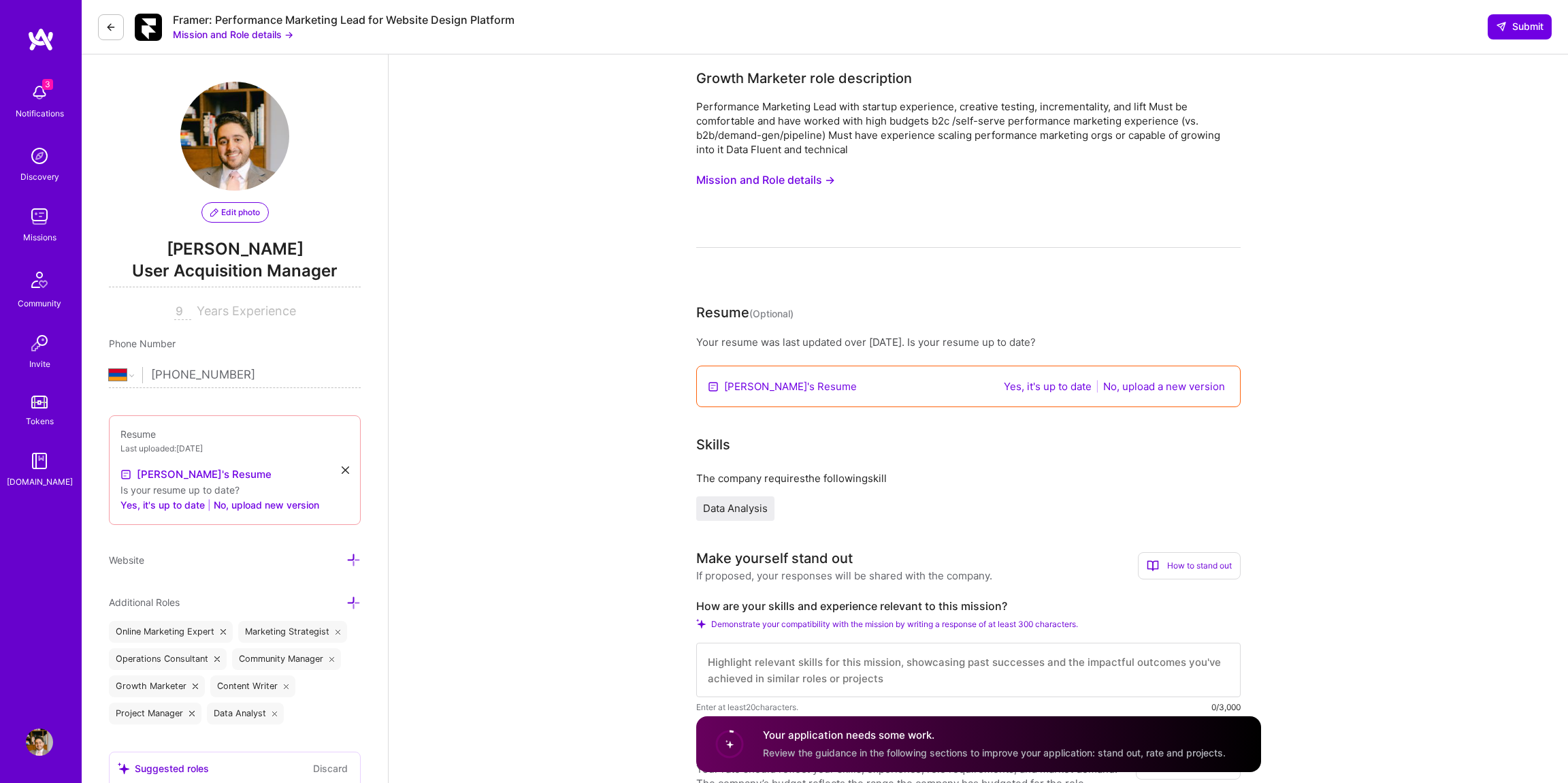
click at [769, 386] on link "[PERSON_NAME]'s Resume" at bounding box center [790, 386] width 133 height 14
click at [232, 218] on span "Edit photo" at bounding box center [234, 212] width 49 height 12
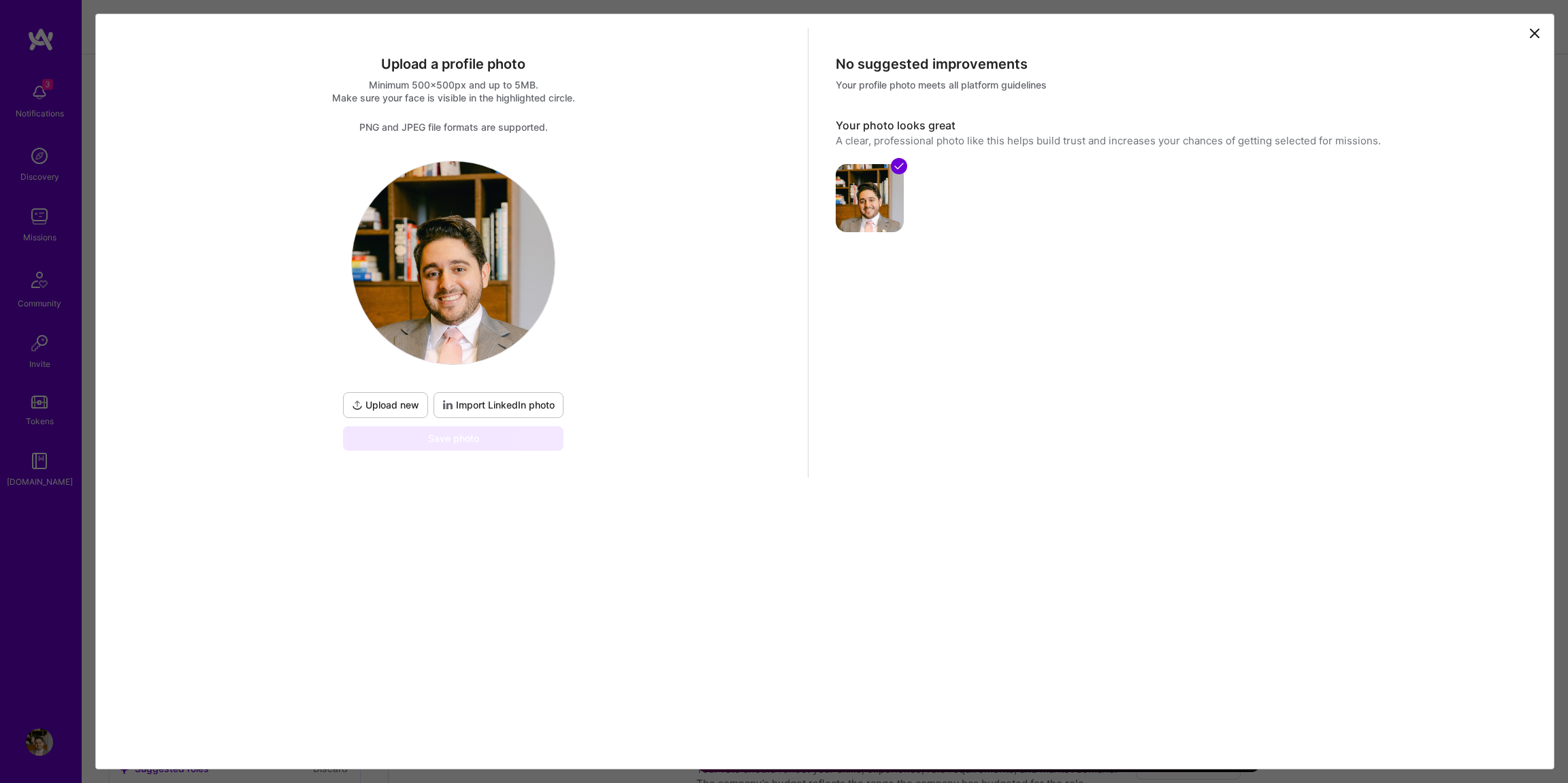
click at [524, 395] on button "Import LinkedIn photo" at bounding box center [498, 405] width 130 height 26
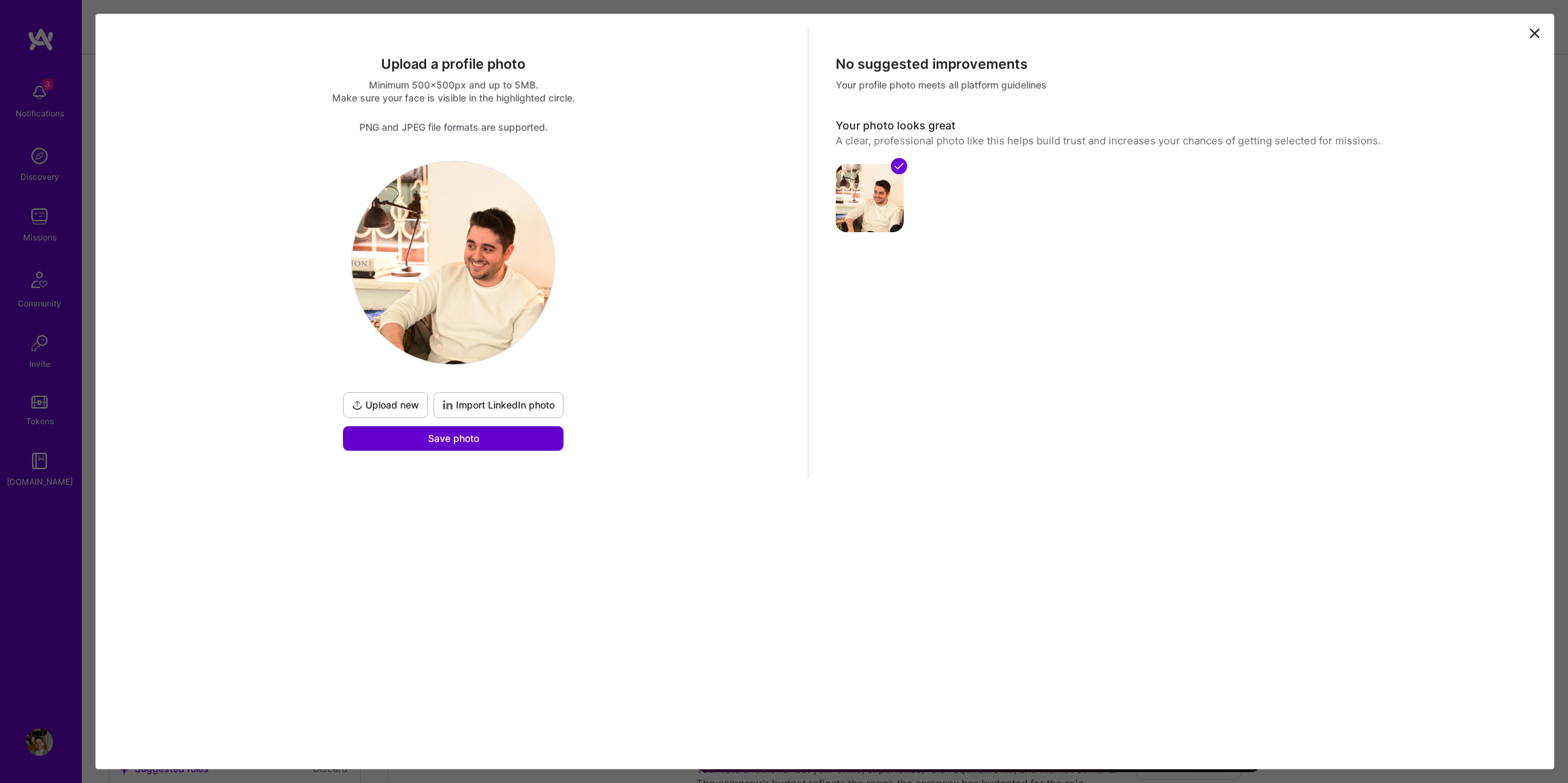
click at [535, 441] on button "Save photo" at bounding box center [453, 438] width 220 height 24
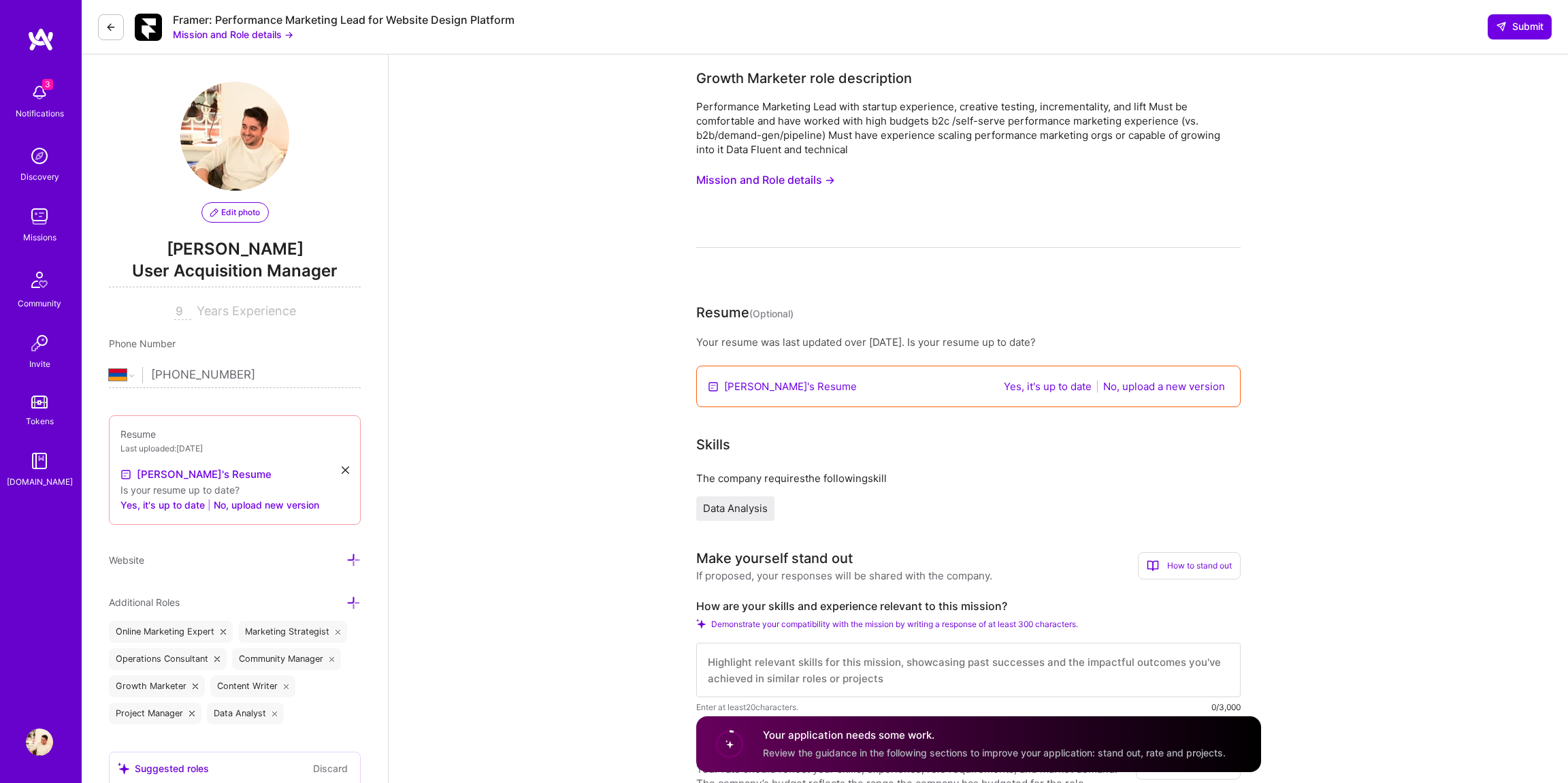
click at [180, 314] on input "9" at bounding box center [182, 312] width 17 height 17
type input "10"
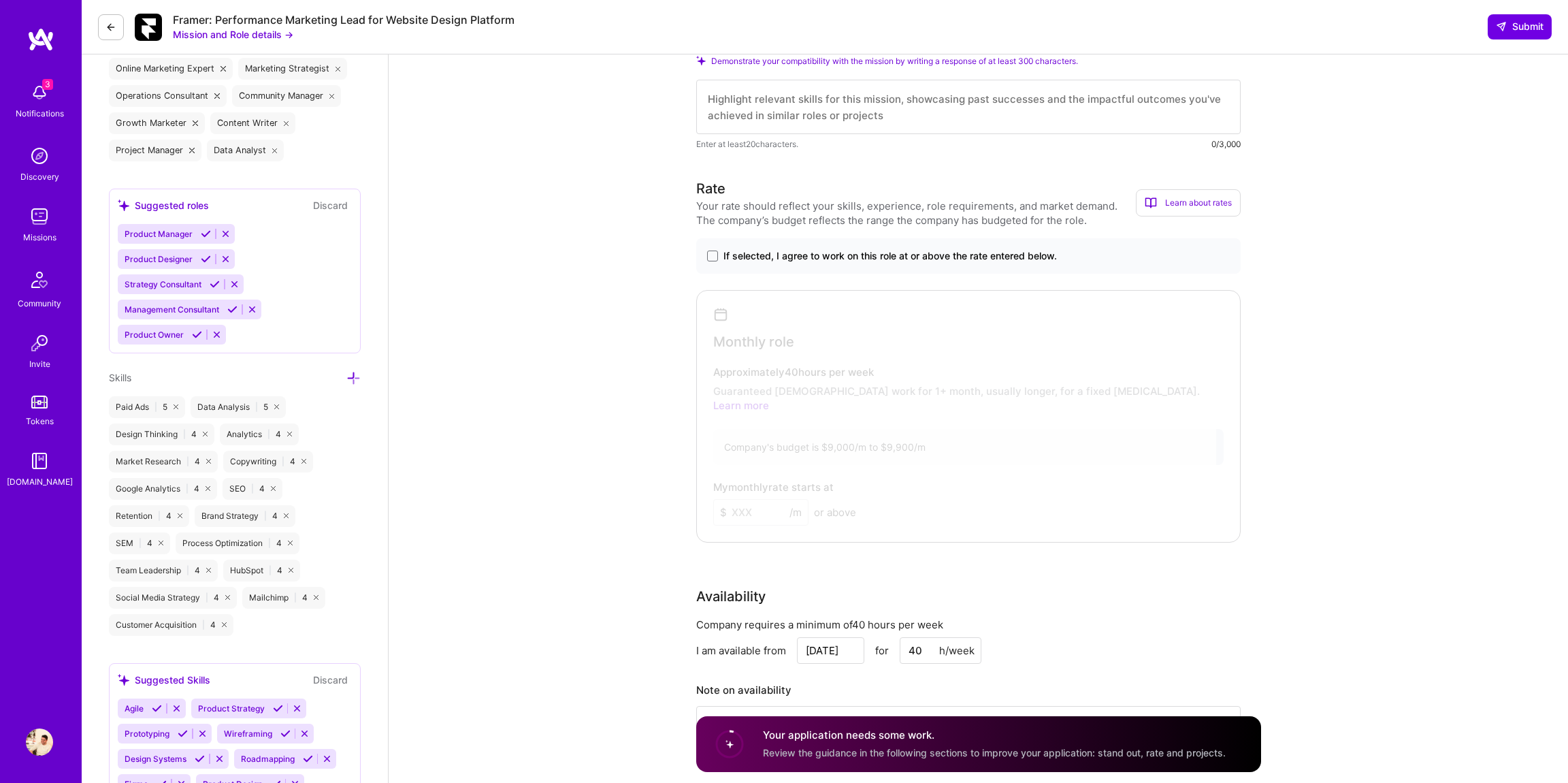
scroll to position [612, 0]
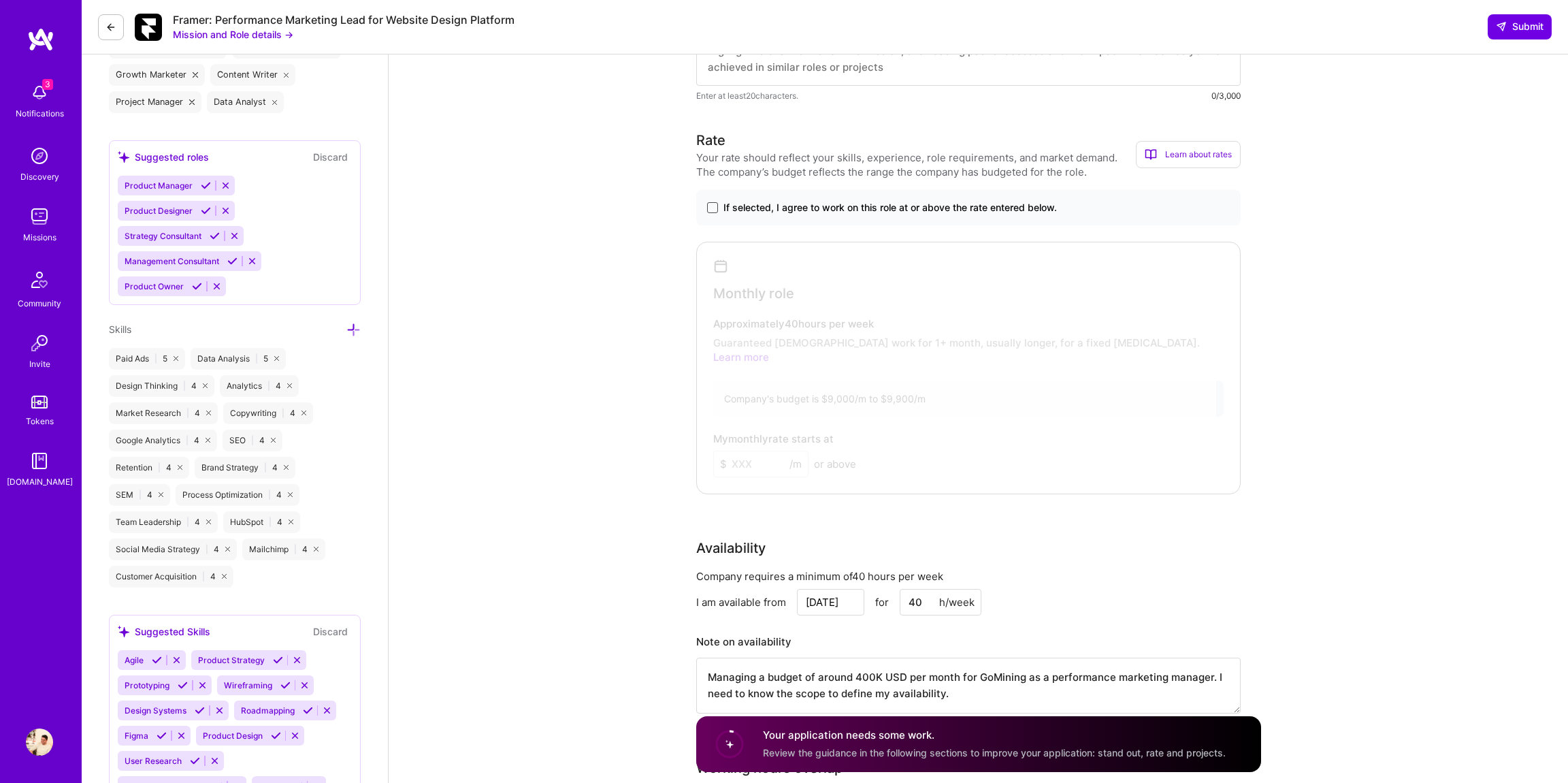
click at [710, 207] on span at bounding box center [713, 207] width 11 height 11
click at [0, 0] on input "If selected, I agree to work on this role at or above the rate entered below." at bounding box center [0, 0] width 0 height 0
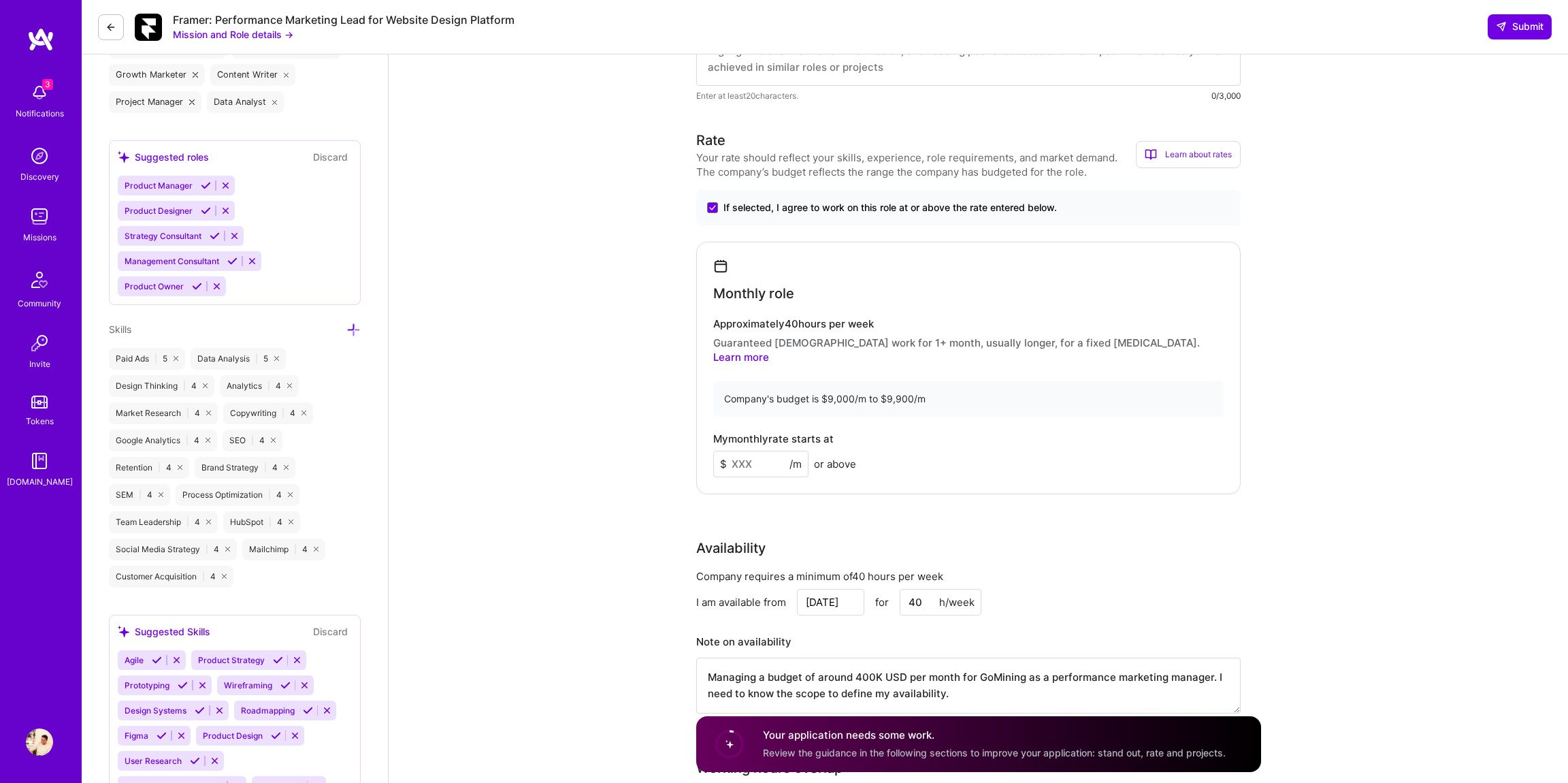
drag, startPoint x: 764, startPoint y: 450, endPoint x: 734, endPoint y: 449, distance: 30.0
click at [734, 451] on input at bounding box center [760, 464] width 96 height 27
click at [750, 451] on input "55" at bounding box center [760, 464] width 96 height 27
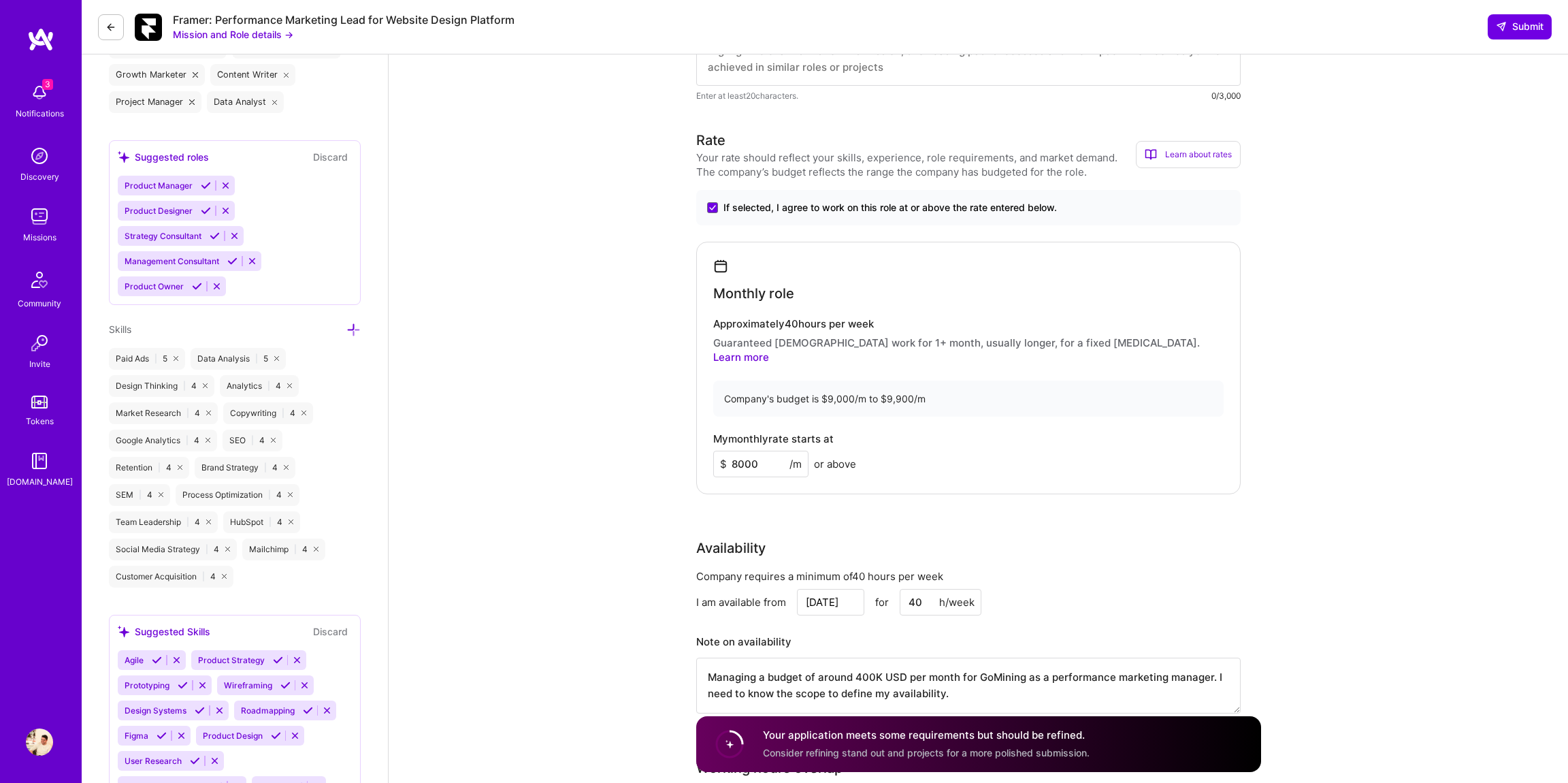
click at [739, 451] on input "8000" at bounding box center [760, 464] width 96 height 27
click at [705, 482] on div "Rate Your rate should reflect your skills, experience, role requirements, and m…" at bounding box center [979, 431] width 565 height 601
drag, startPoint x: 739, startPoint y: 451, endPoint x: 731, endPoint y: 451, distance: 8.0
click at [731, 451] on input "8000" at bounding box center [760, 464] width 96 height 27
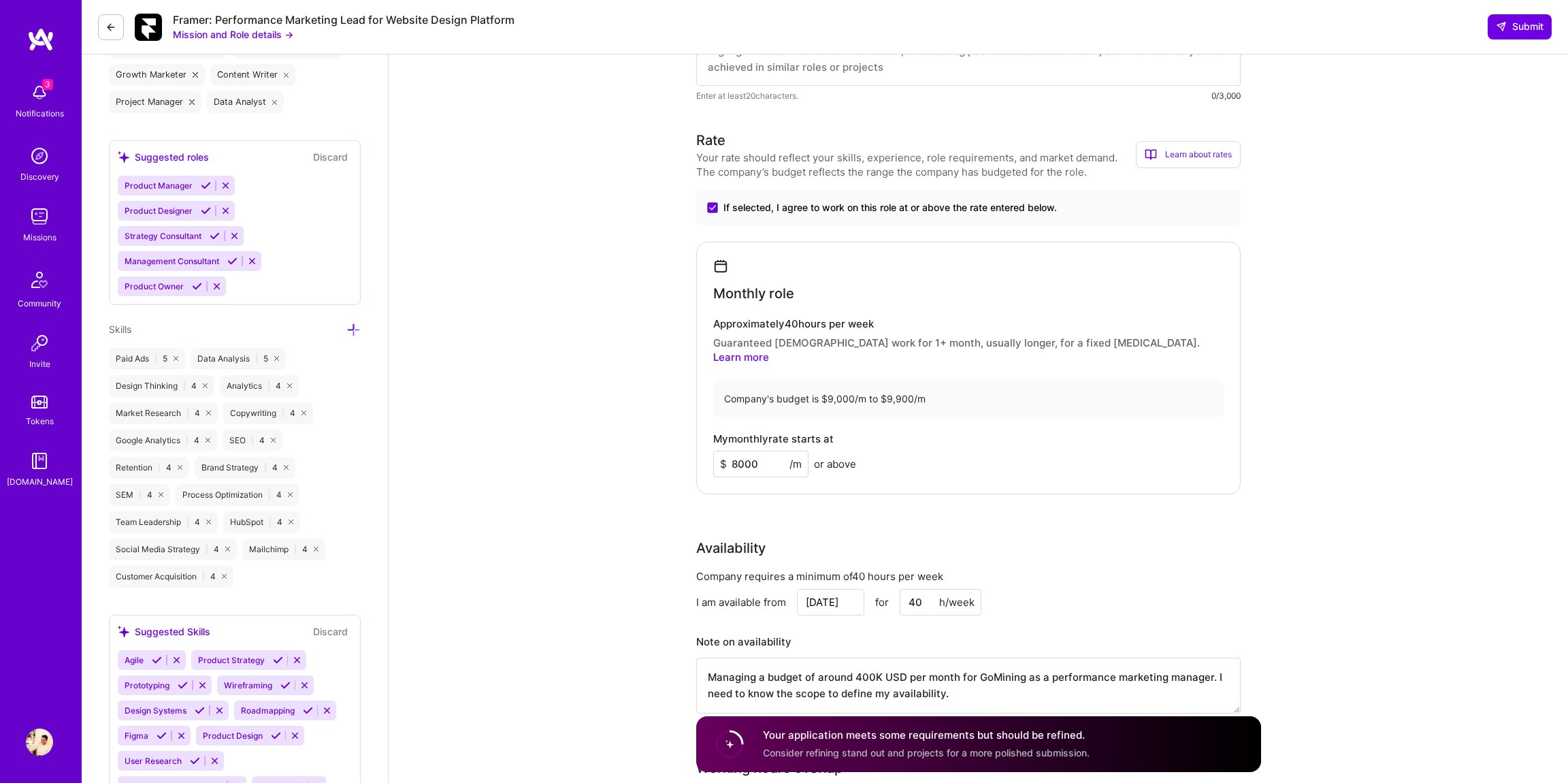
click at [746, 452] on input "8000" at bounding box center [760, 464] width 96 height 27
type input "8"
type input "9000"
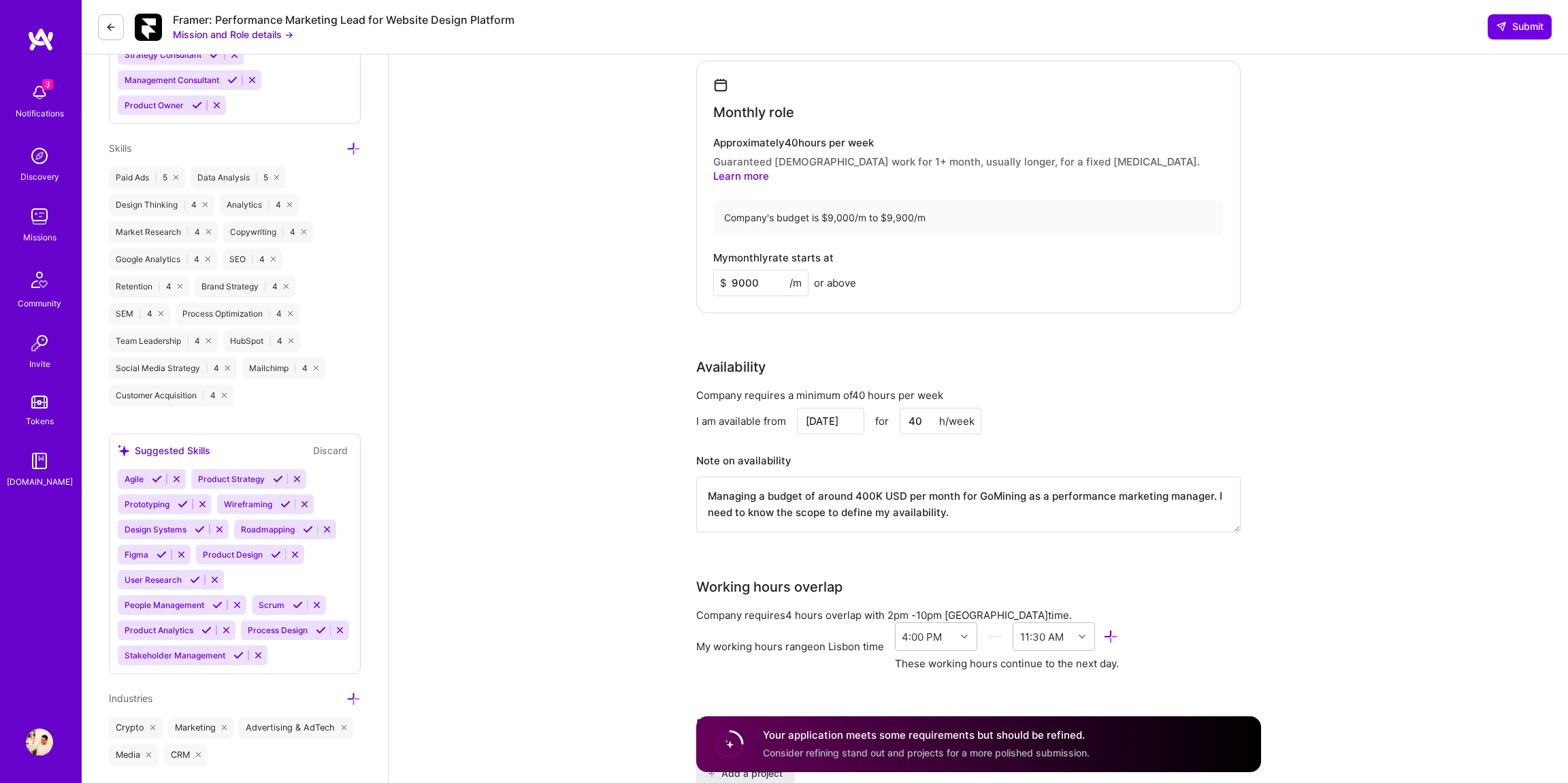
scroll to position [864, 0]
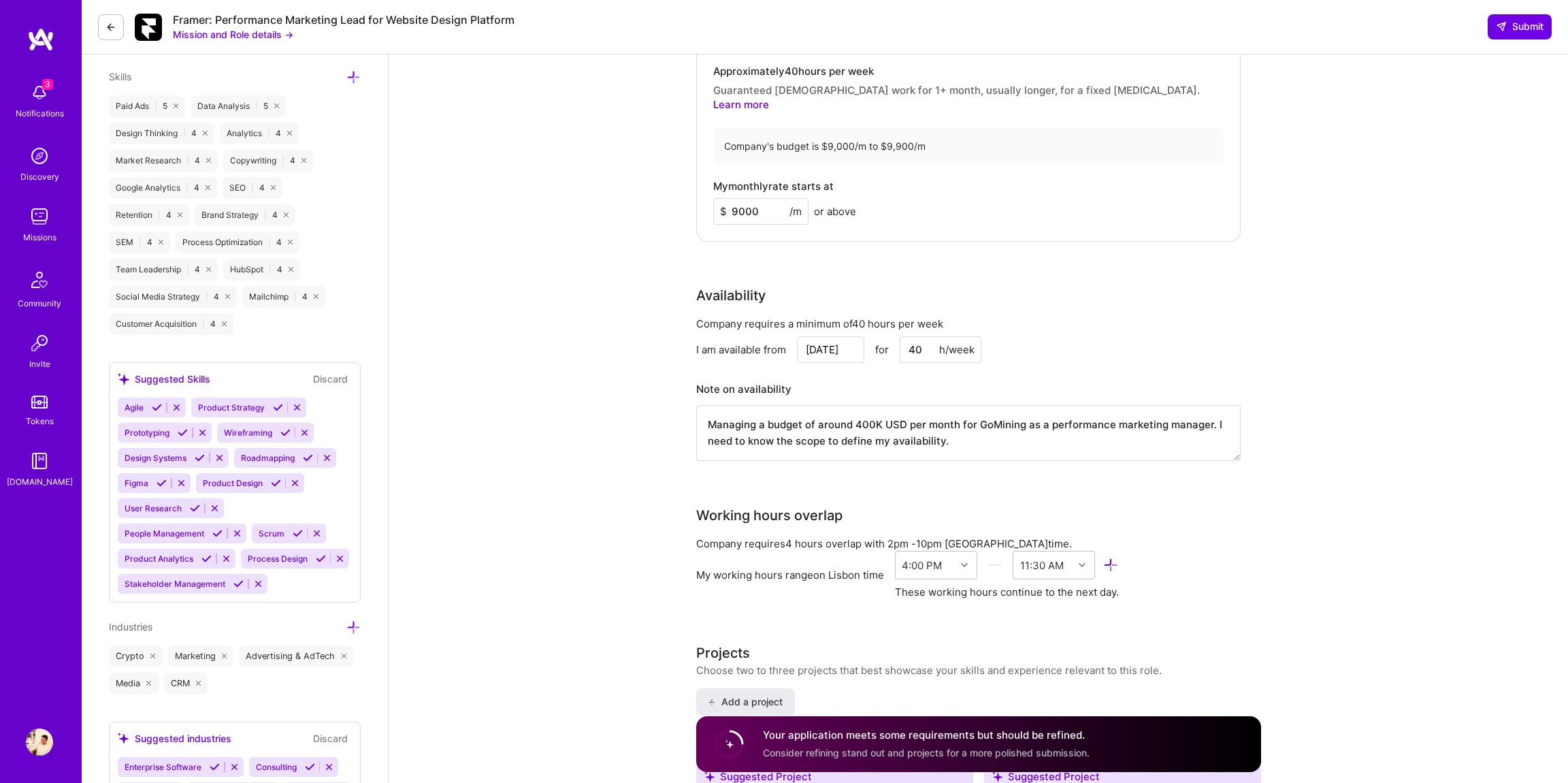
click at [830, 337] on input "[DATE]" at bounding box center [830, 350] width 67 height 27
click at [733, 298] on div "1" at bounding box center [738, 296] width 19 height 19
type input "[DATE]"
click at [872, 411] on textarea "Managing a budget of around 400K USD per month for GoMining as a performance ma…" at bounding box center [968, 433] width 545 height 56
click at [865, 410] on textarea "Managing a budget of around 400K USD per month for GoMining as a performance ma…" at bounding box center [968, 433] width 545 height 56
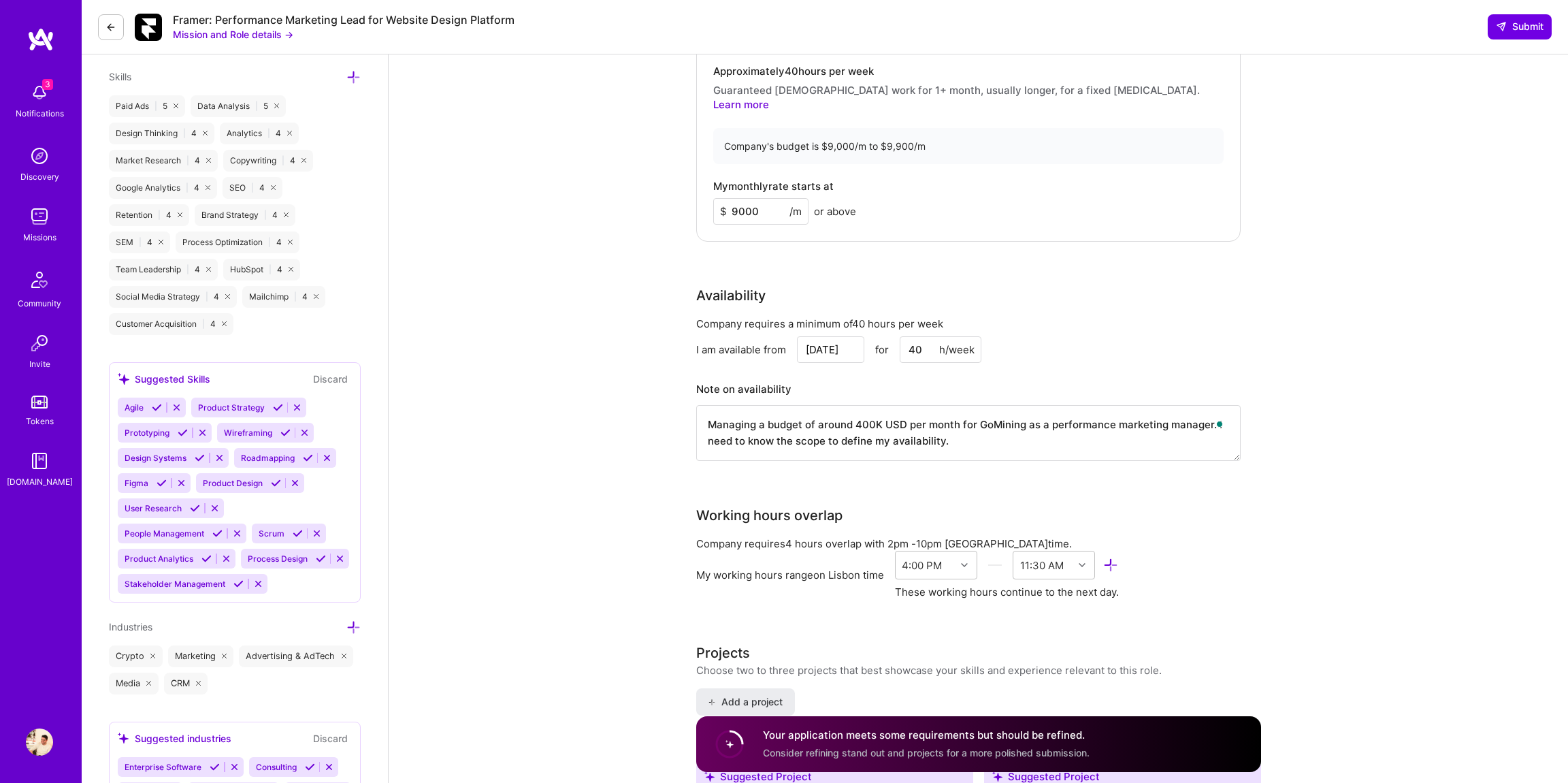
click at [865, 410] on textarea "Managing a budget of around 400K USD per month for GoMining as a performance ma…" at bounding box center [968, 433] width 545 height 56
click at [887, 413] on textarea "Managing a budget of around $2M USD per month for GoMining as a performance mar…" at bounding box center [968, 433] width 545 height 56
click at [869, 408] on textarea "Managing a budget of around $2 $2M per month for GoMining as a performance mark…" at bounding box center [968, 433] width 545 height 56
click at [903, 451] on div "Company requires a minimum of 40 hours per week I am available from [DATE] for …" at bounding box center [968, 398] width 545 height 162
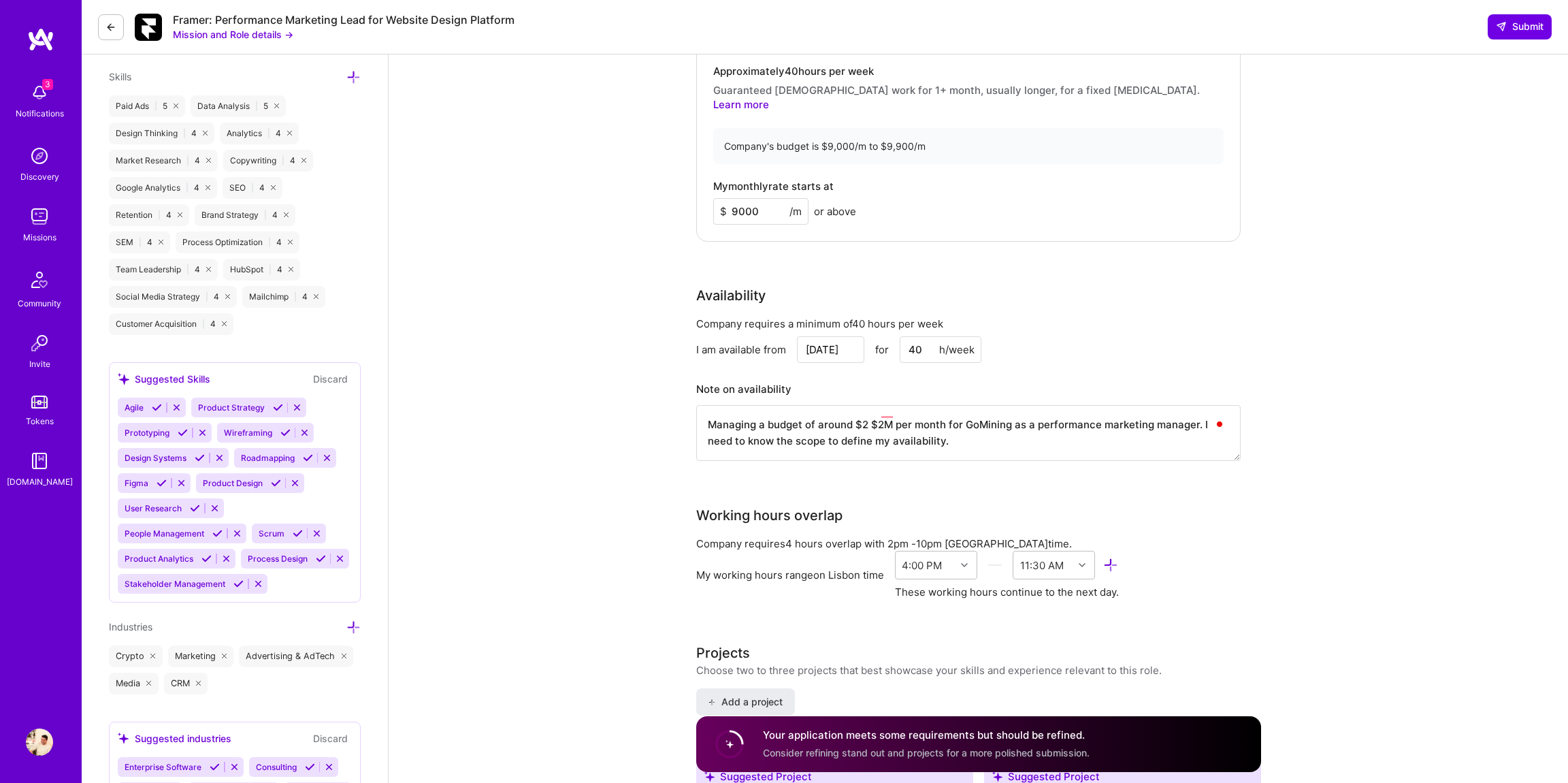
click at [866, 407] on textarea "Managing a budget of around $2 $2M per month for GoMining as a performance mark…" at bounding box center [968, 433] width 545 height 56
type textarea "Managing a budget of around $2M per month for GoMining as a performance marketi…"
click at [1081, 426] on textarea "Managing a budget of around $2M per month for GoMining as a performance marketi…" at bounding box center [968, 433] width 545 height 56
drag, startPoint x: 1056, startPoint y: 426, endPoint x: 703, endPoint y: 405, distance: 353.6
click at [703, 405] on textarea "Managing a budget of around $2M per month for GoMining as a performance marketi…" at bounding box center [968, 433] width 545 height 56
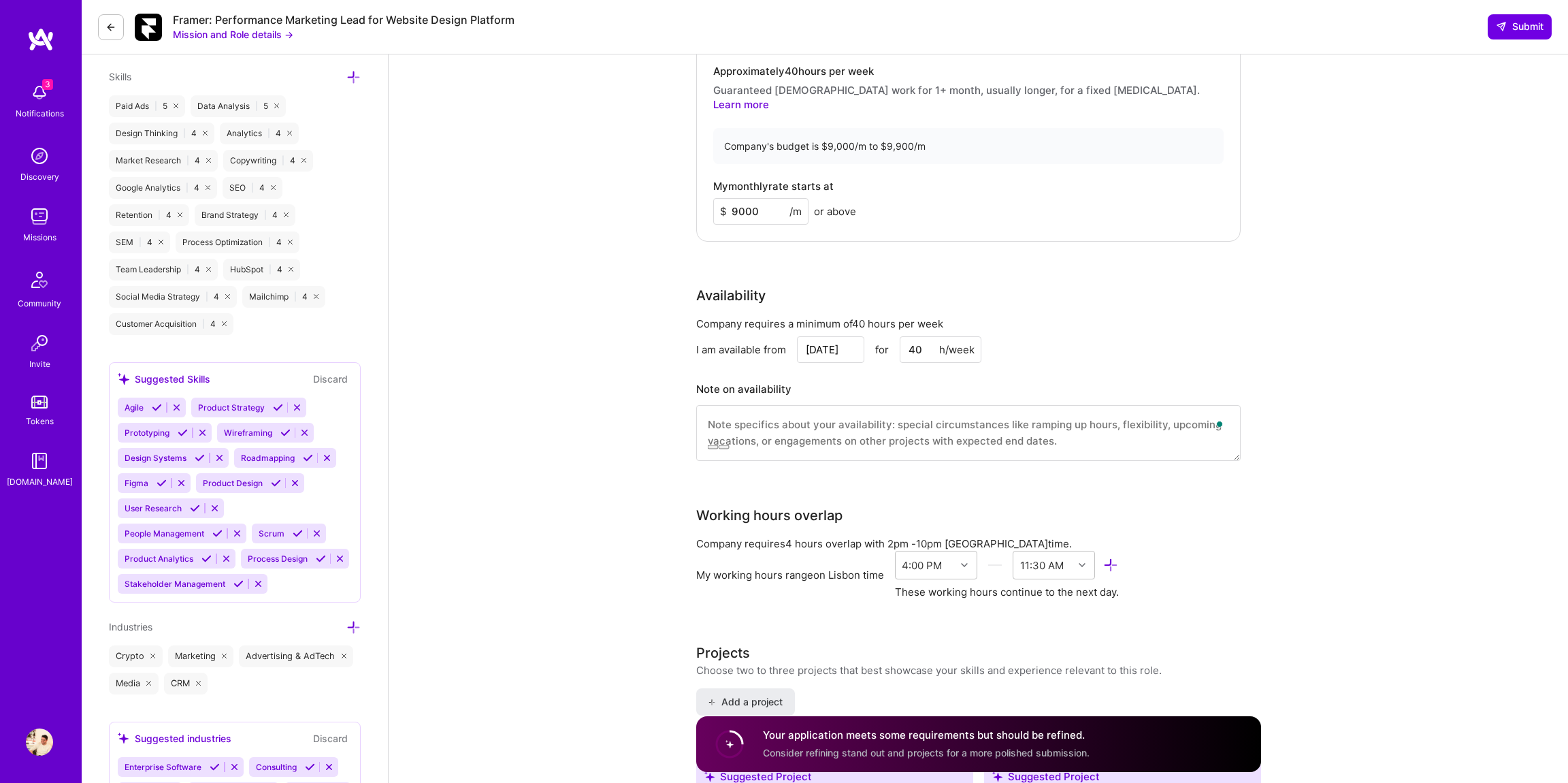
click at [810, 643] on h3 "Projects" at bounding box center [929, 653] width 466 height 20
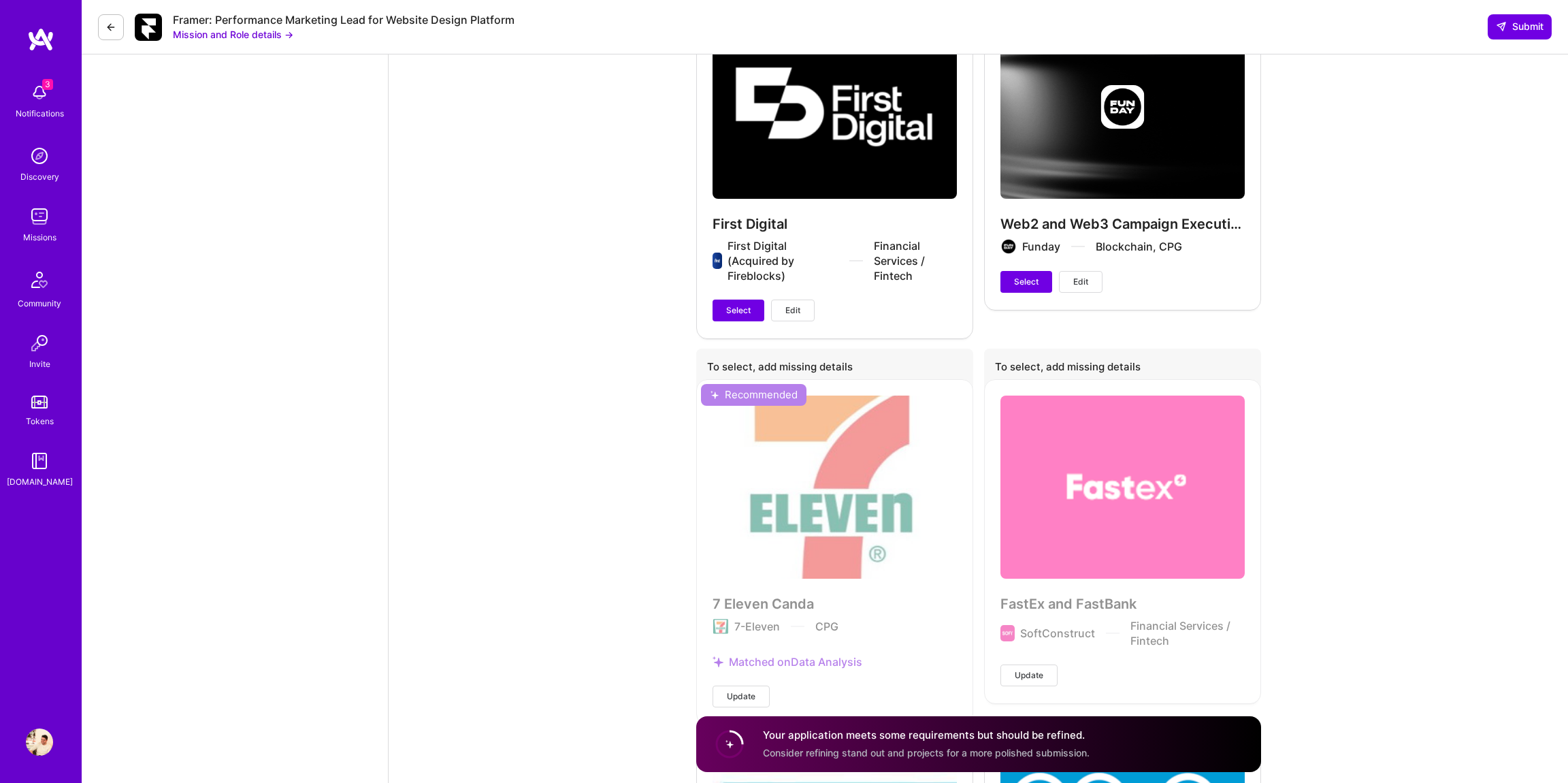
scroll to position [4132, 0]
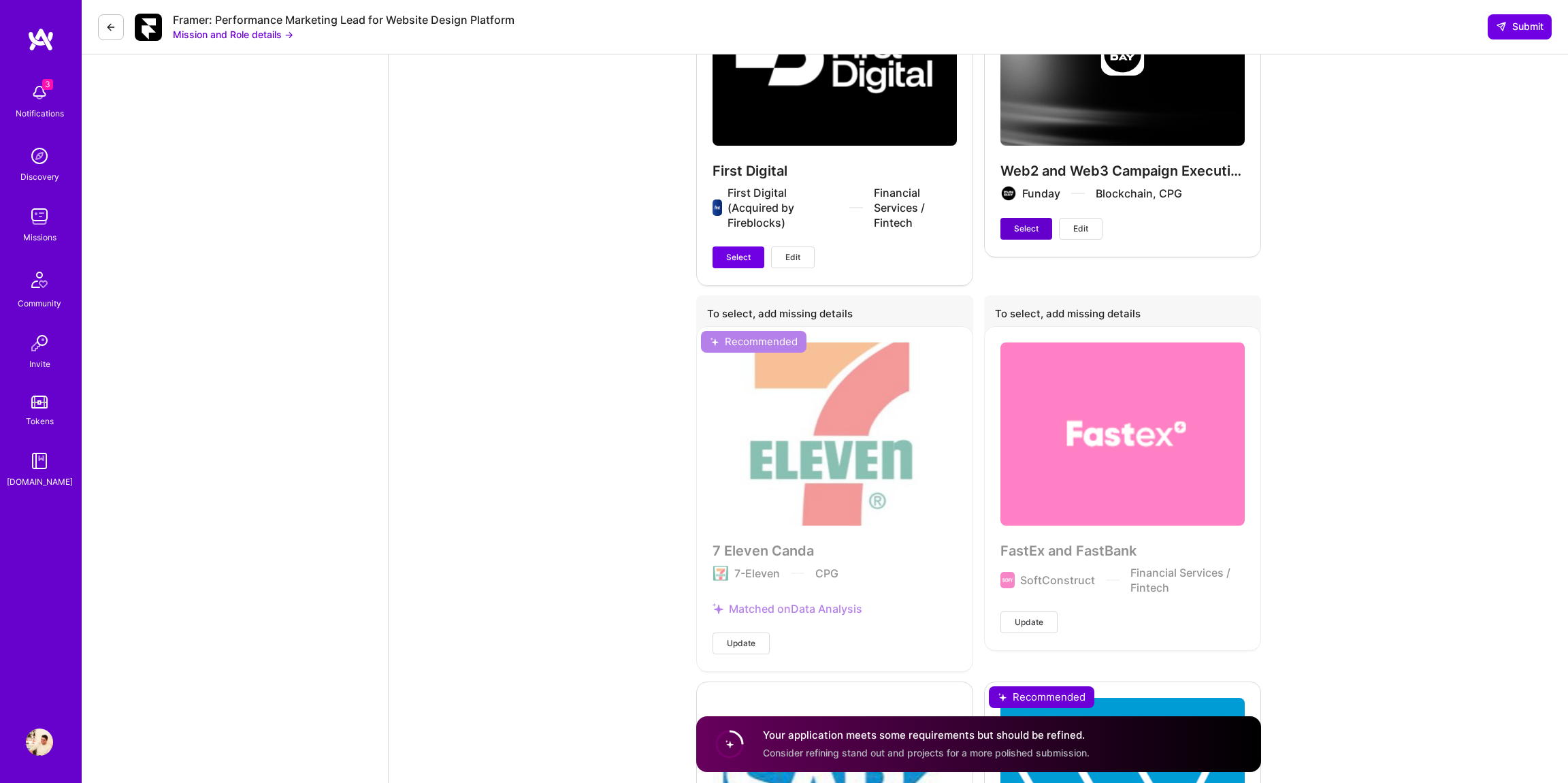
click at [1028, 222] on span "Select" at bounding box center [1026, 228] width 24 height 12
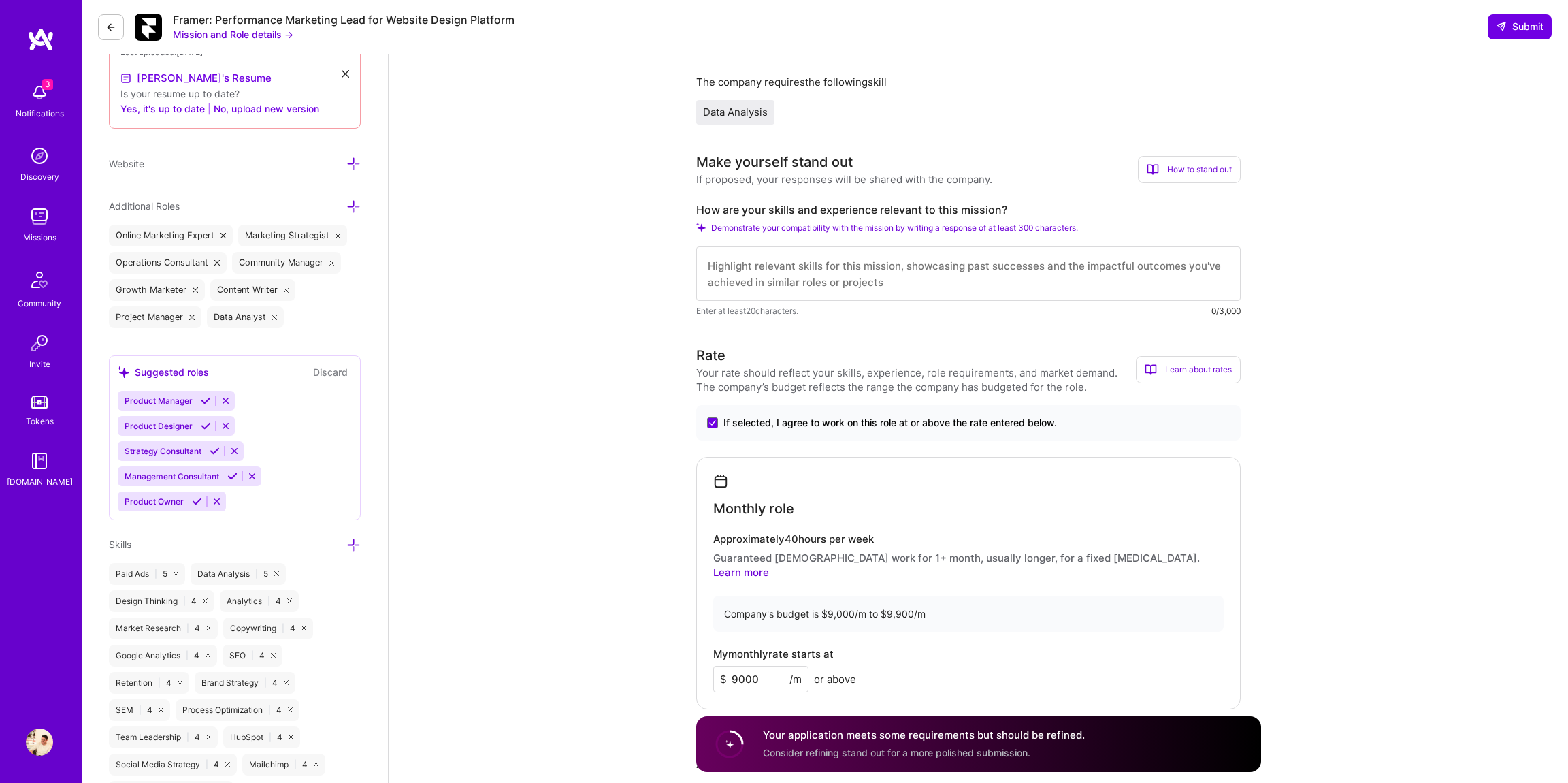
scroll to position [423, 0]
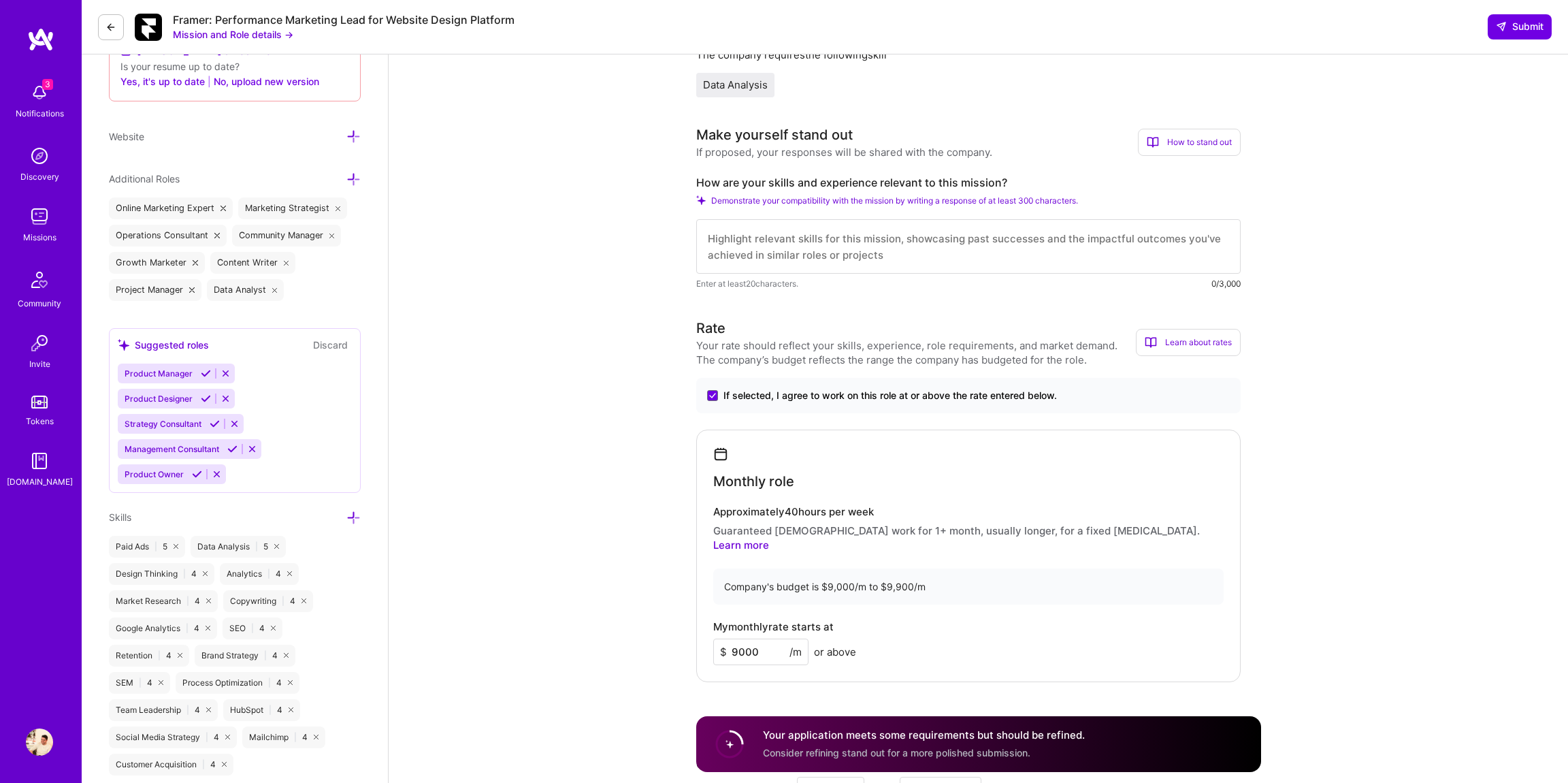
click at [874, 253] on textarea at bounding box center [968, 246] width 545 height 55
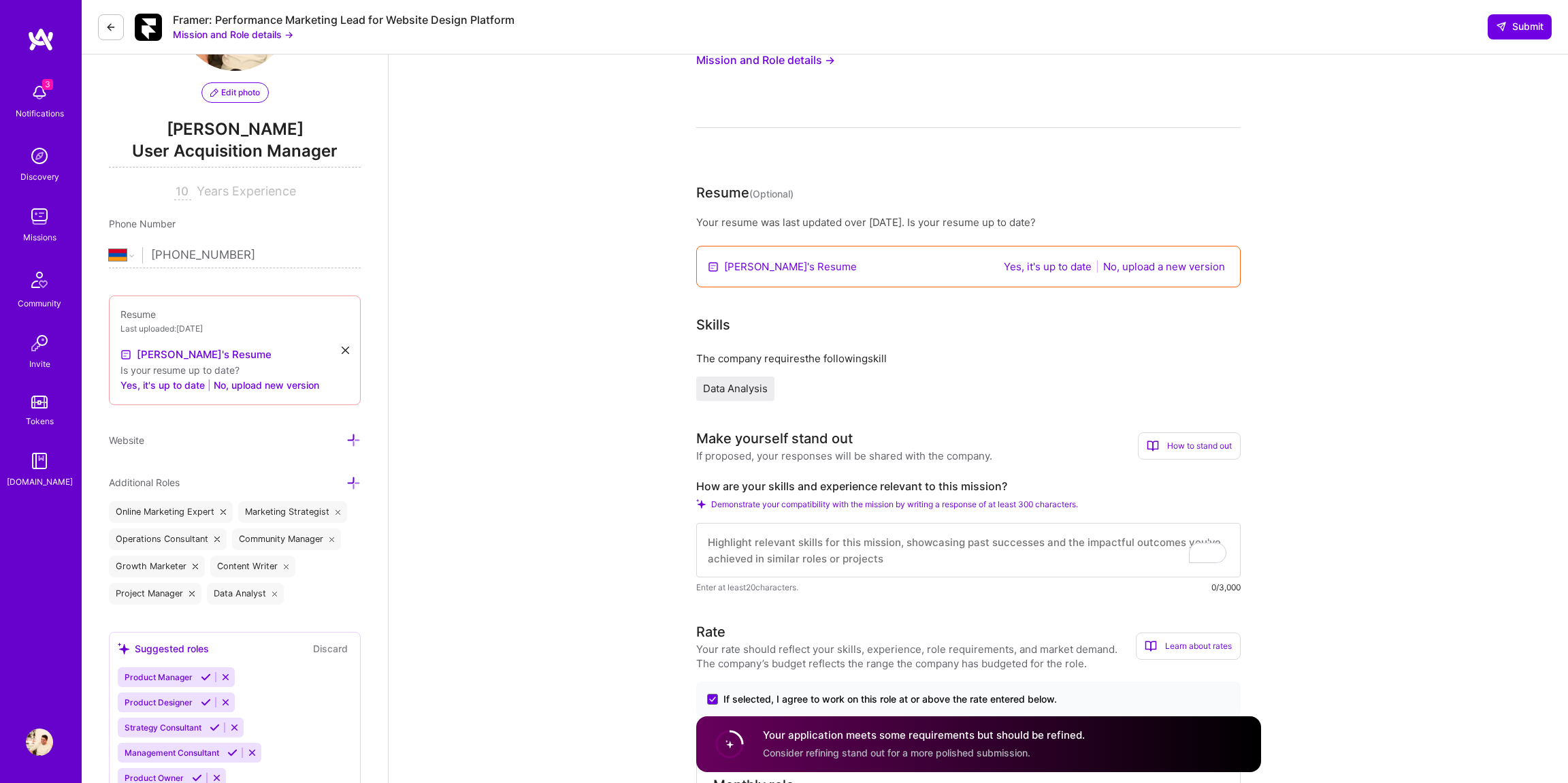
scroll to position [0, 0]
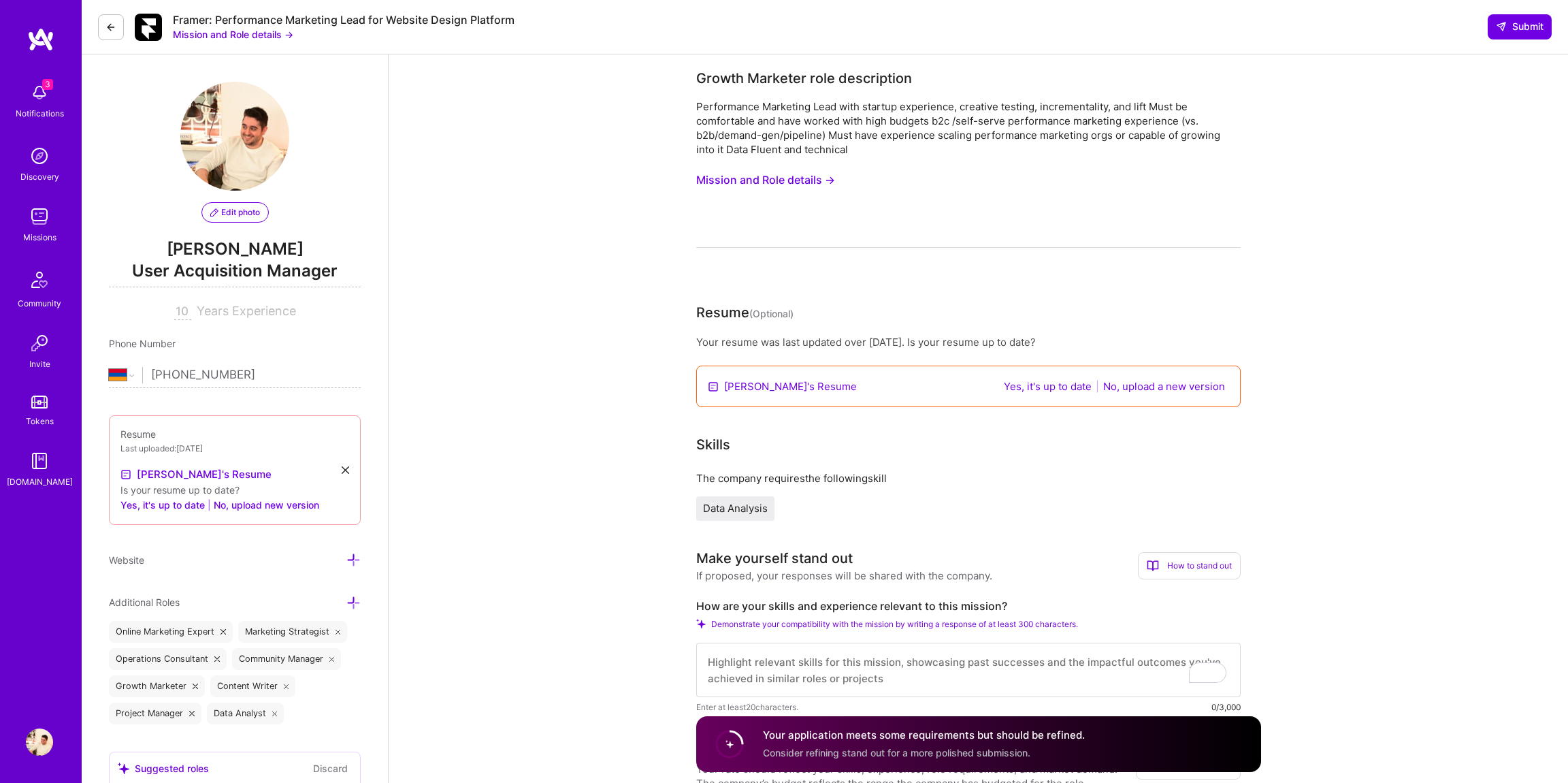
click at [1150, 389] on button "No, upload a new version" at bounding box center [1165, 386] width 130 height 16
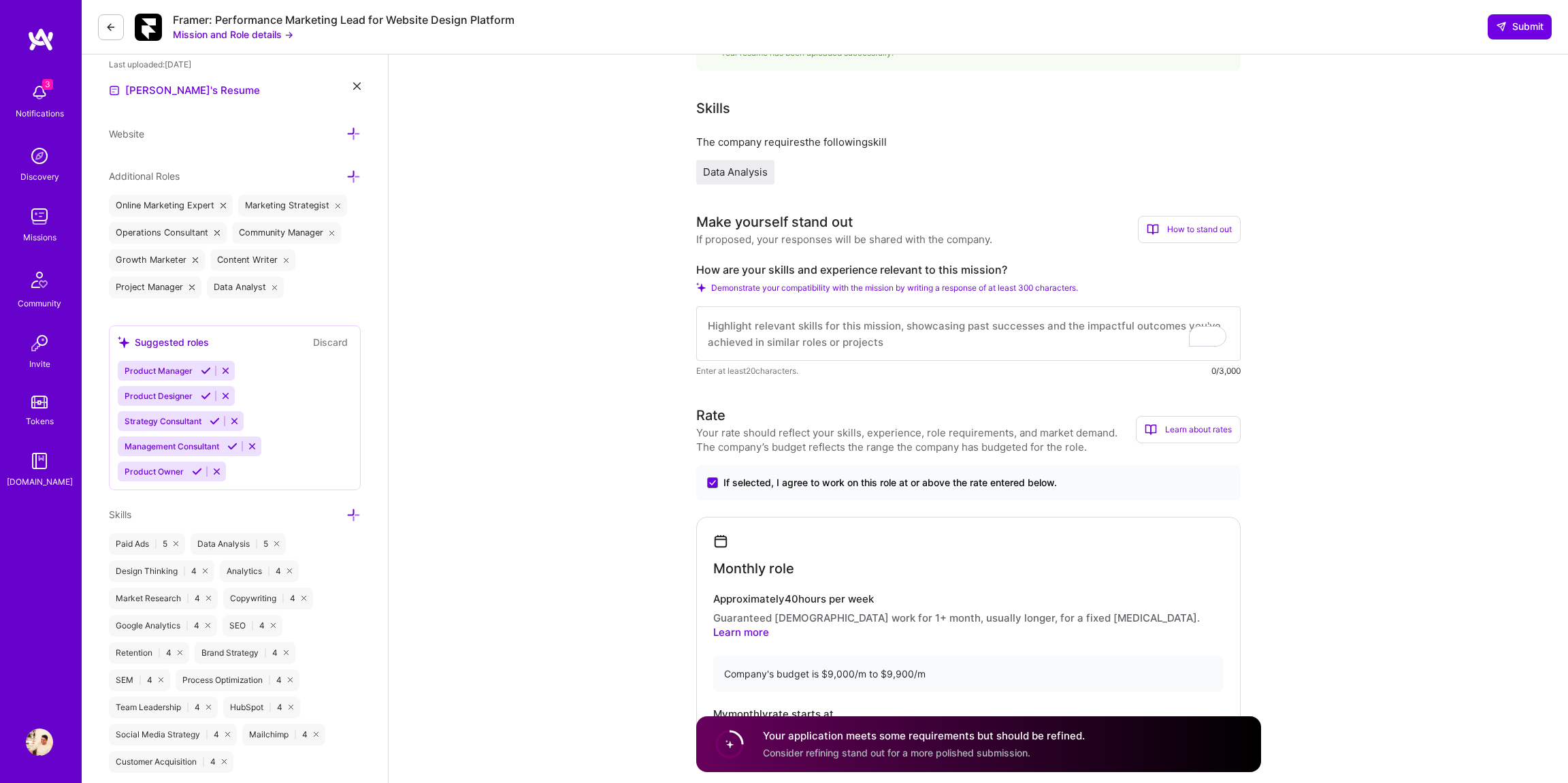
scroll to position [383, 0]
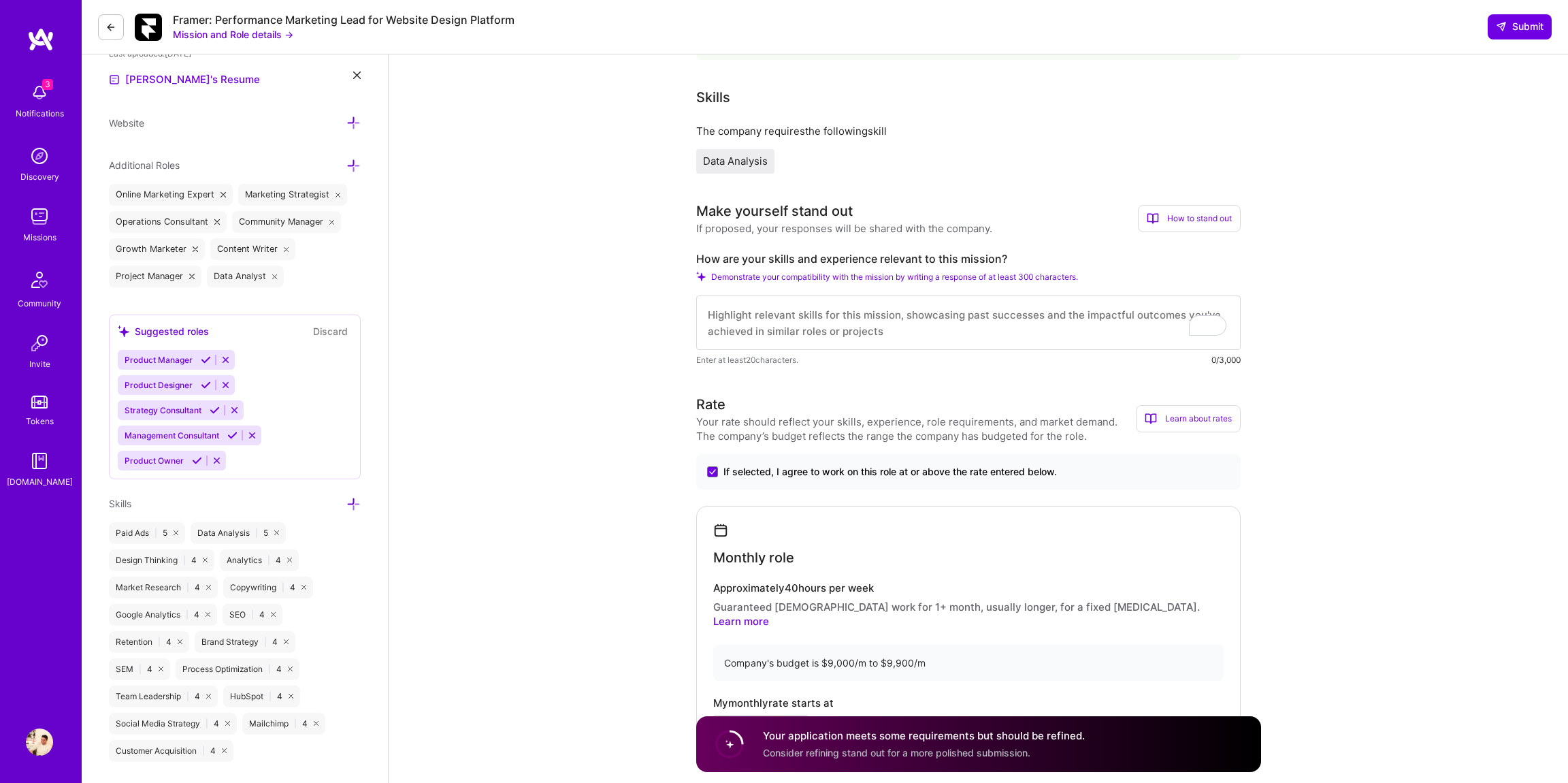
click at [955, 278] on span "Demonstrate your compatibility with the mission by writing a response of at lea…" at bounding box center [894, 276] width 367 height 10
click at [957, 273] on span "Demonstrate your compatibility with the mission by writing a response of at lea…" at bounding box center [894, 276] width 367 height 10
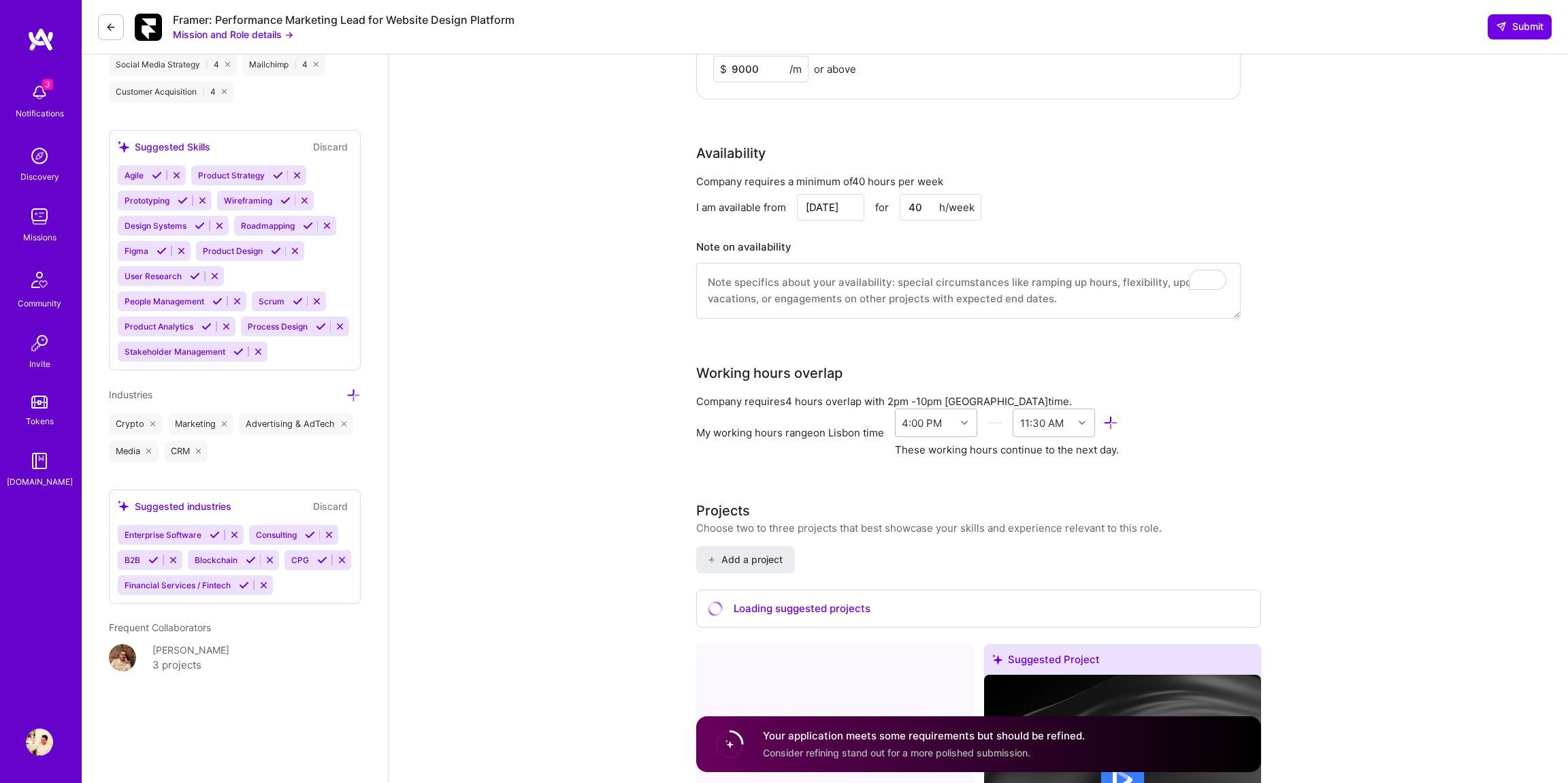
scroll to position [1074, 0]
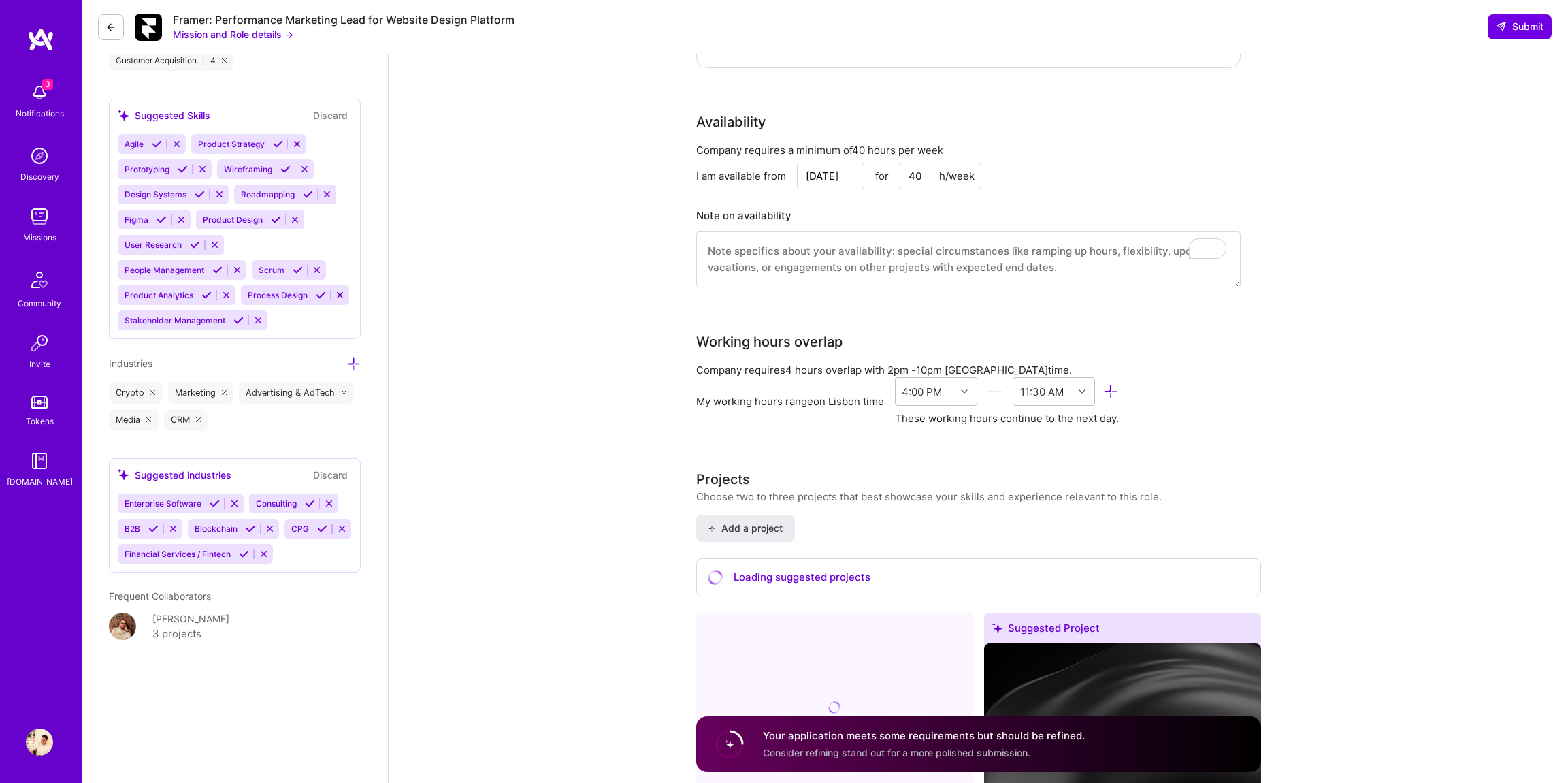
click at [834, 558] on div "Loading suggested projects" at bounding box center [979, 577] width 565 height 39
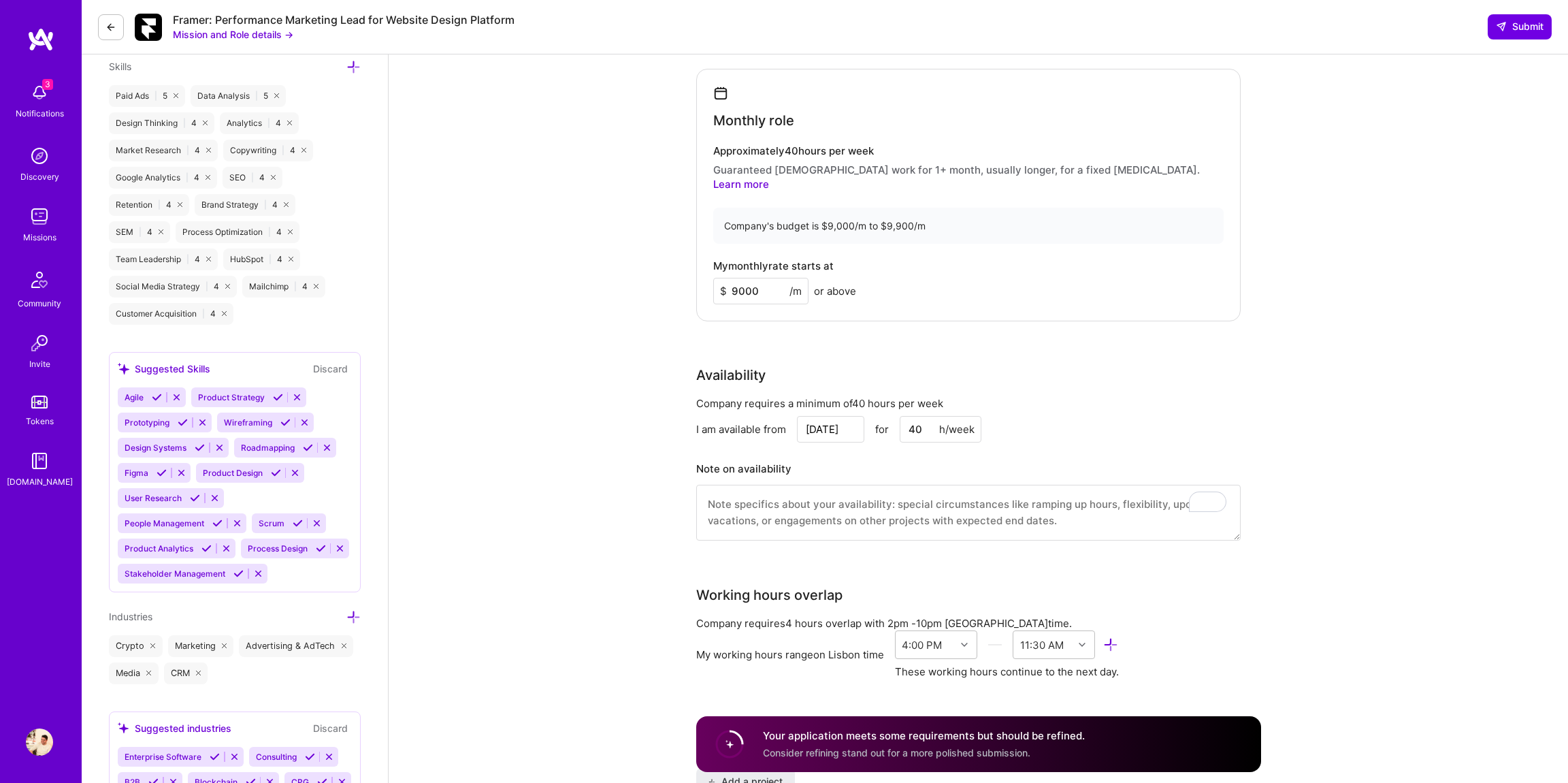
scroll to position [783, 0]
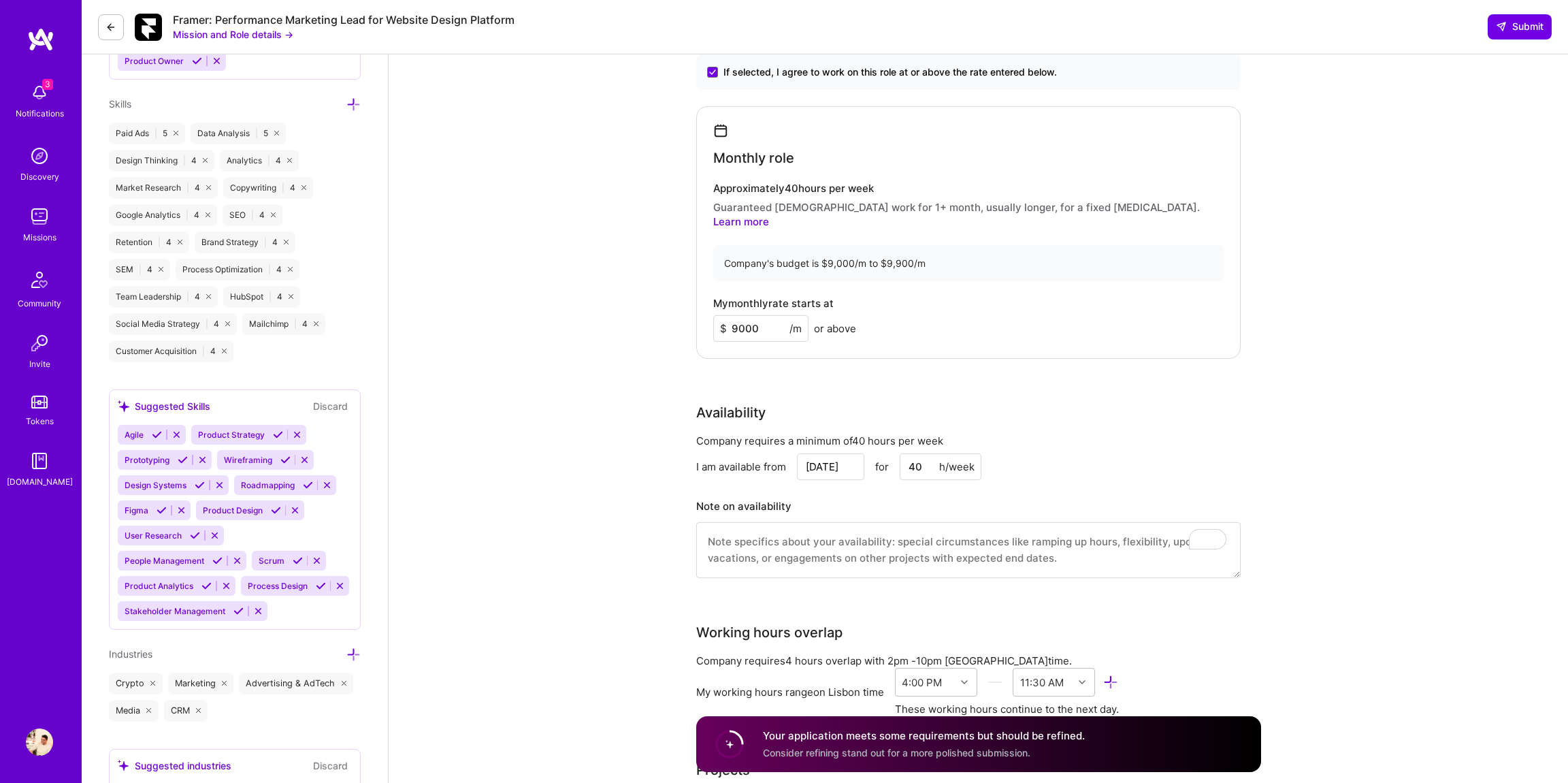
click at [789, 529] on textarea "To enrich screen reader interactions, please activate Accessibility in Grammarl…" at bounding box center [968, 551] width 545 height 56
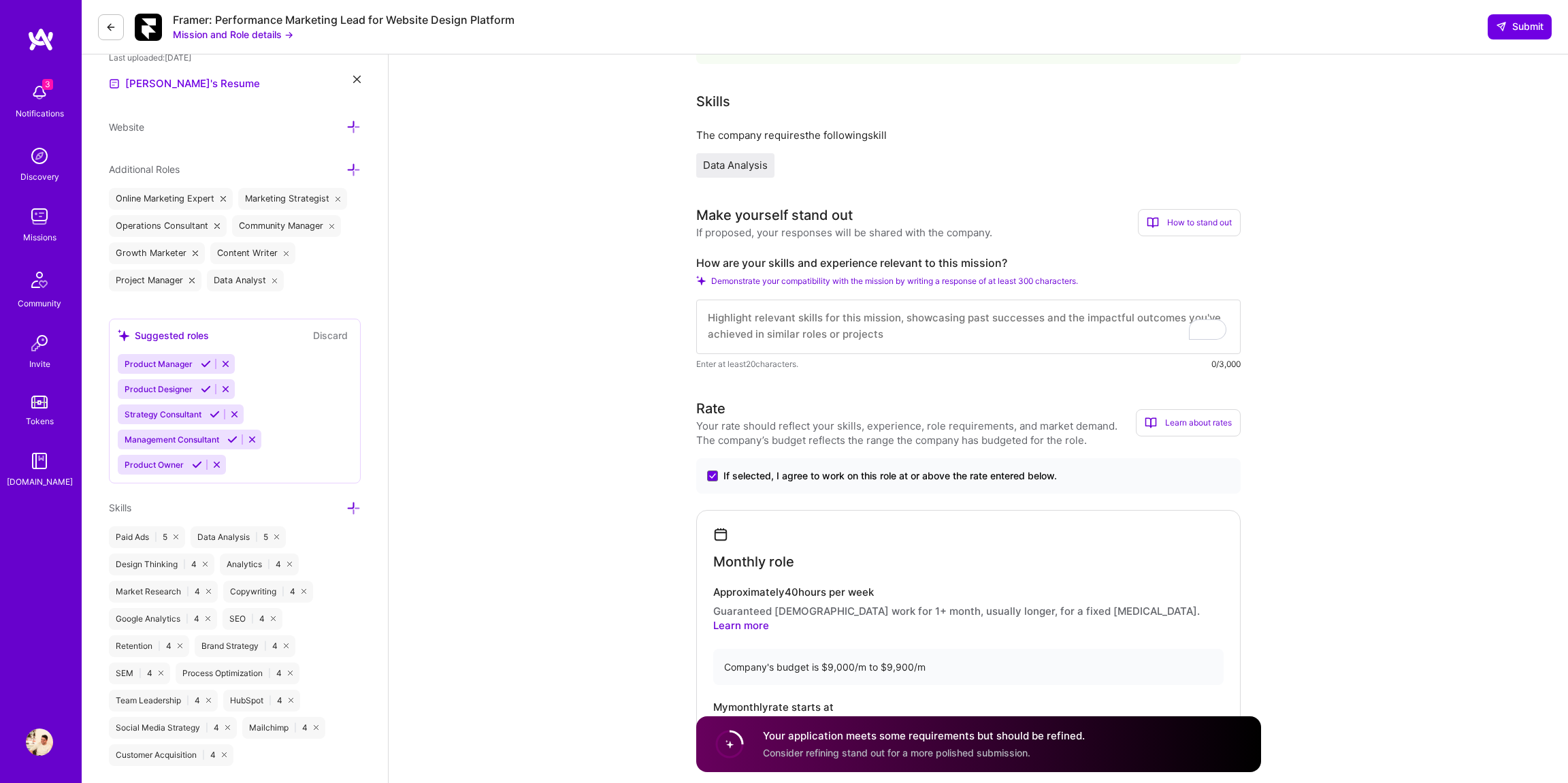
scroll to position [320, 0]
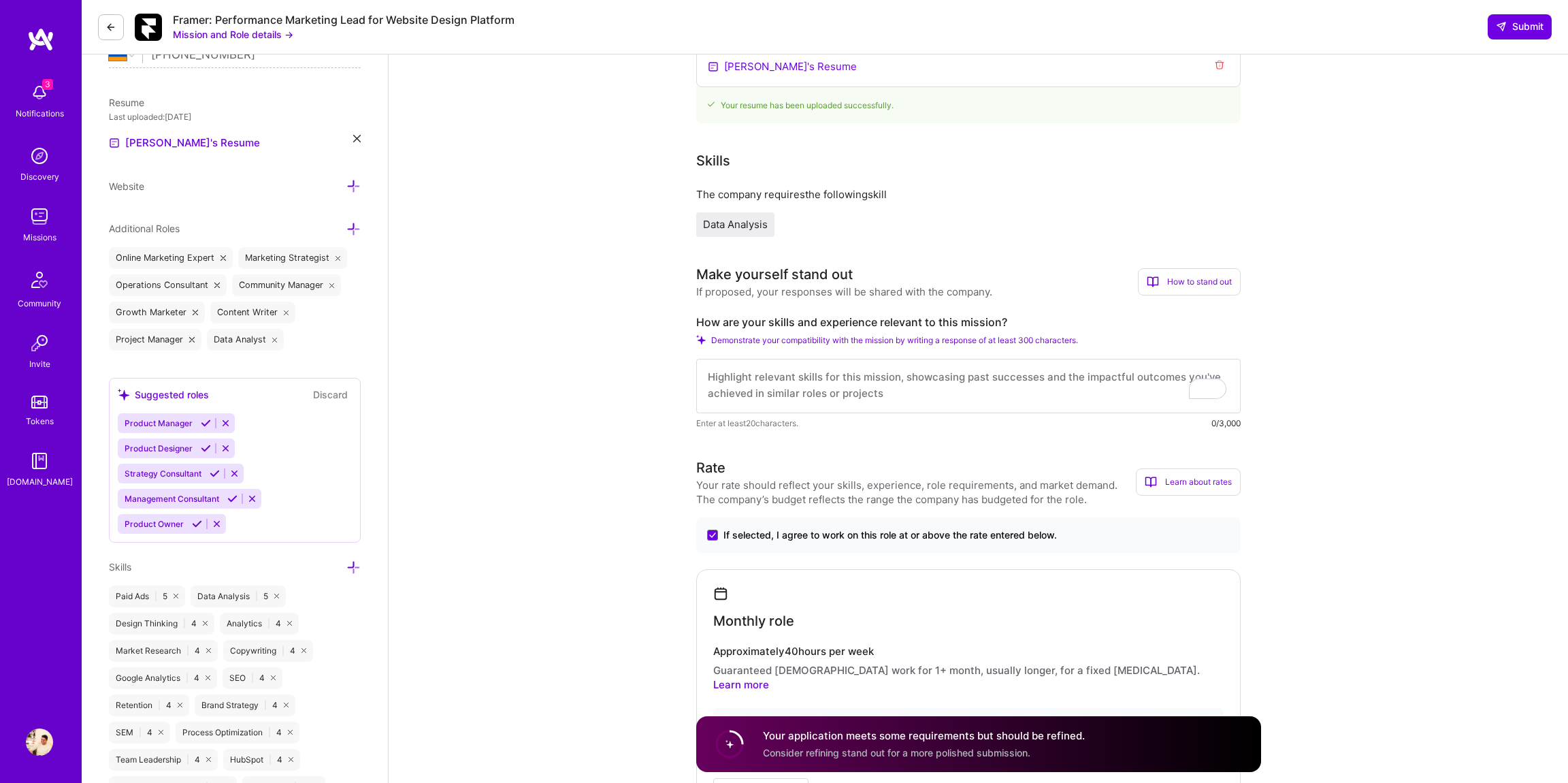
click at [805, 380] on textarea "To enrich screen reader interactions, please activate Accessibility in Grammarl…" at bounding box center [968, 386] width 545 height 55
select select "AM"
click at [880, 384] on textarea "To enrich screen reader interactions, please activate Accessibility in Grammarl…" at bounding box center [968, 386] width 545 height 55
